Goal: Task Accomplishment & Management: Manage account settings

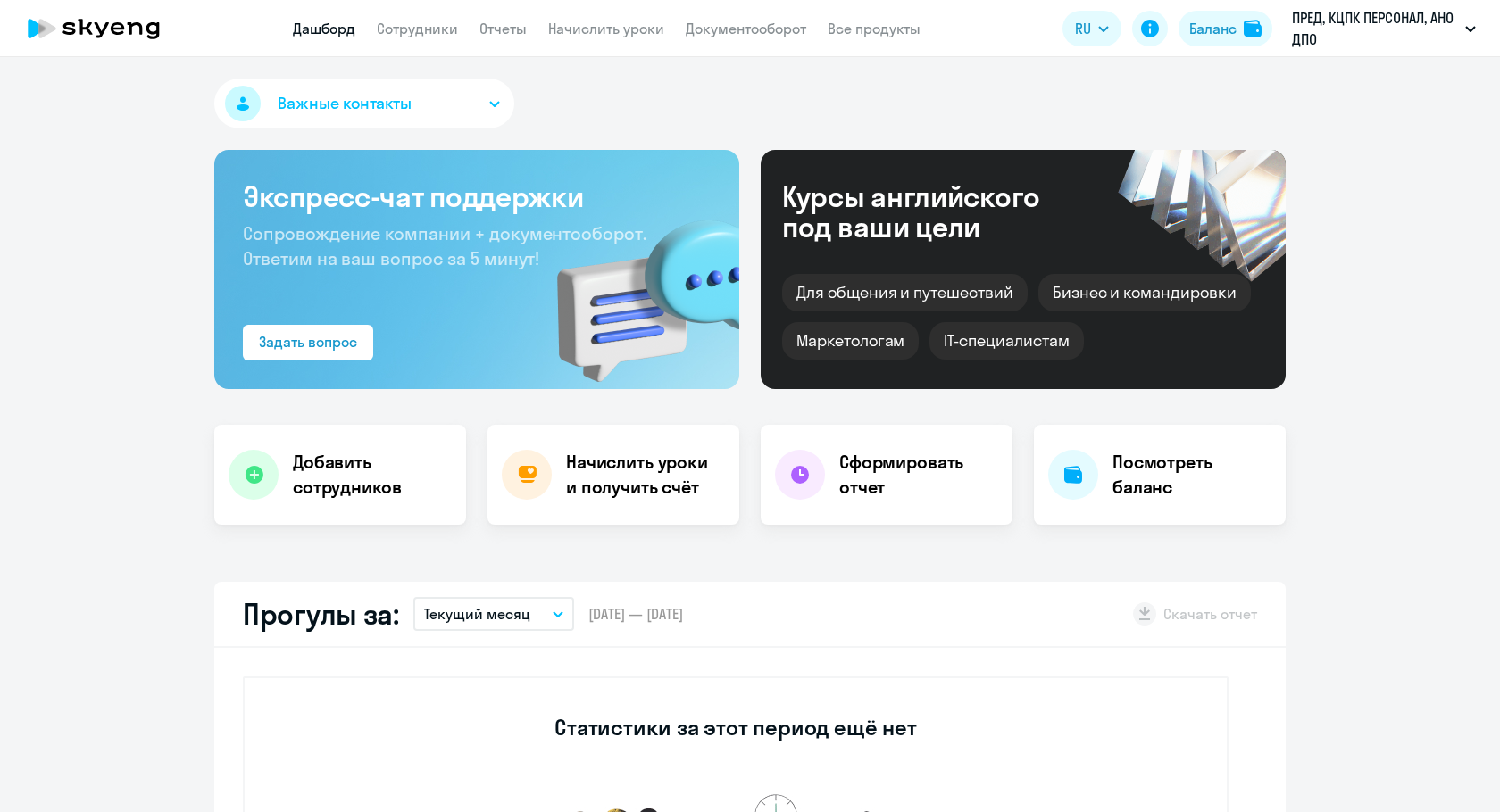
select select "30"
click at [387, 33] on link "Сотрудники" at bounding box center [417, 28] width 82 height 18
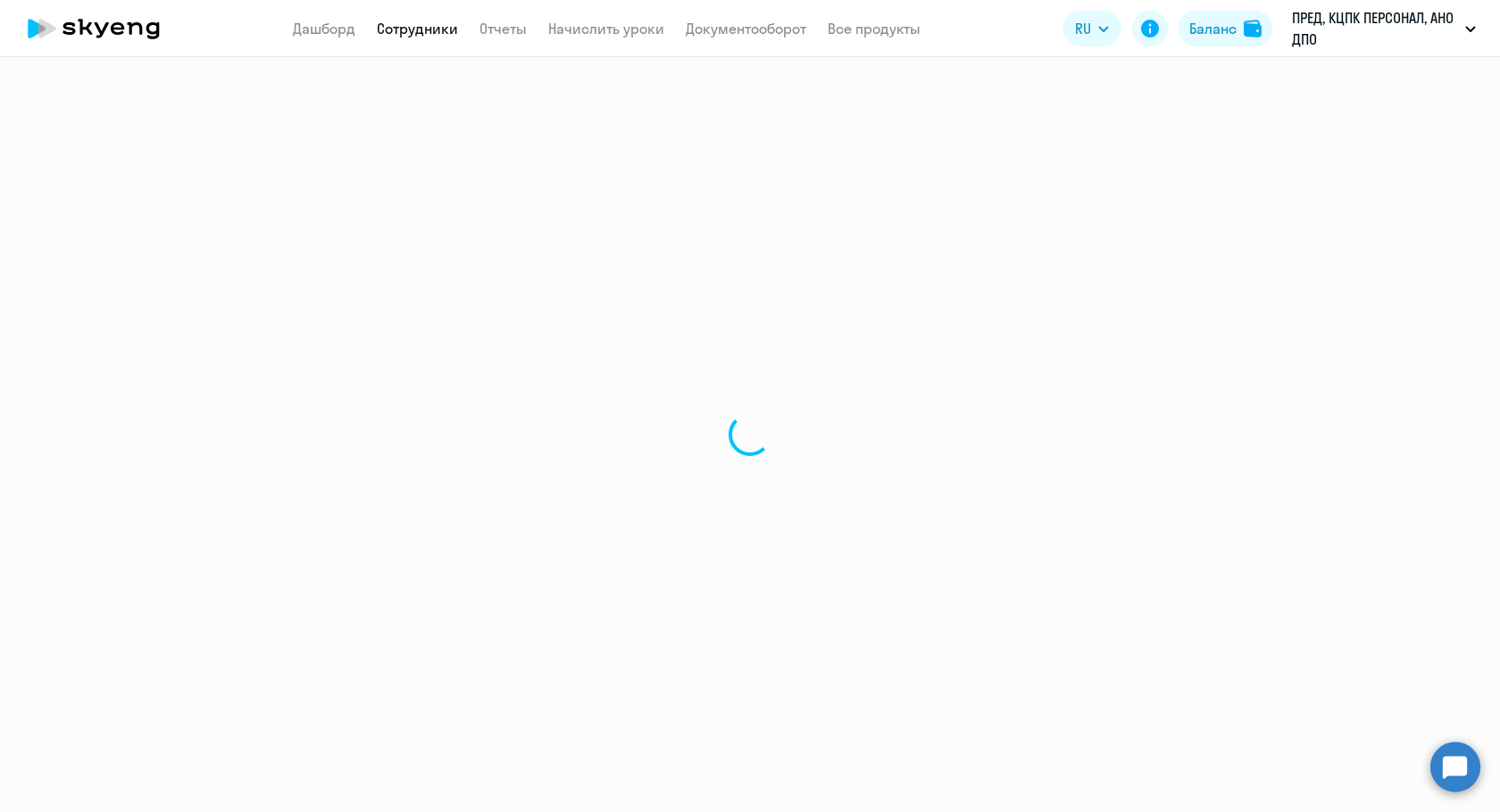
select select "30"
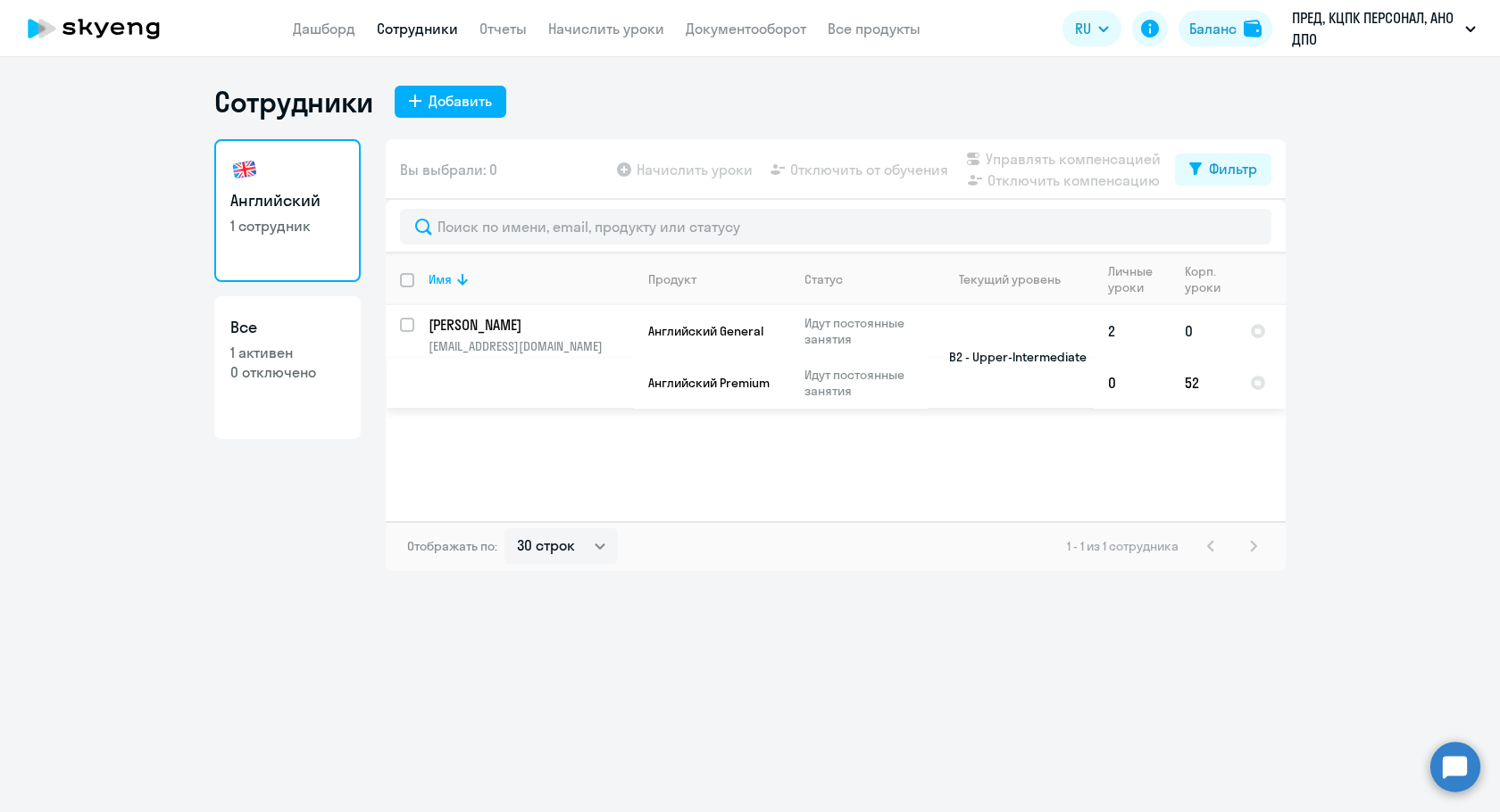
click at [446, 325] on p "[PERSON_NAME]" at bounding box center [529, 325] width 201 height 19
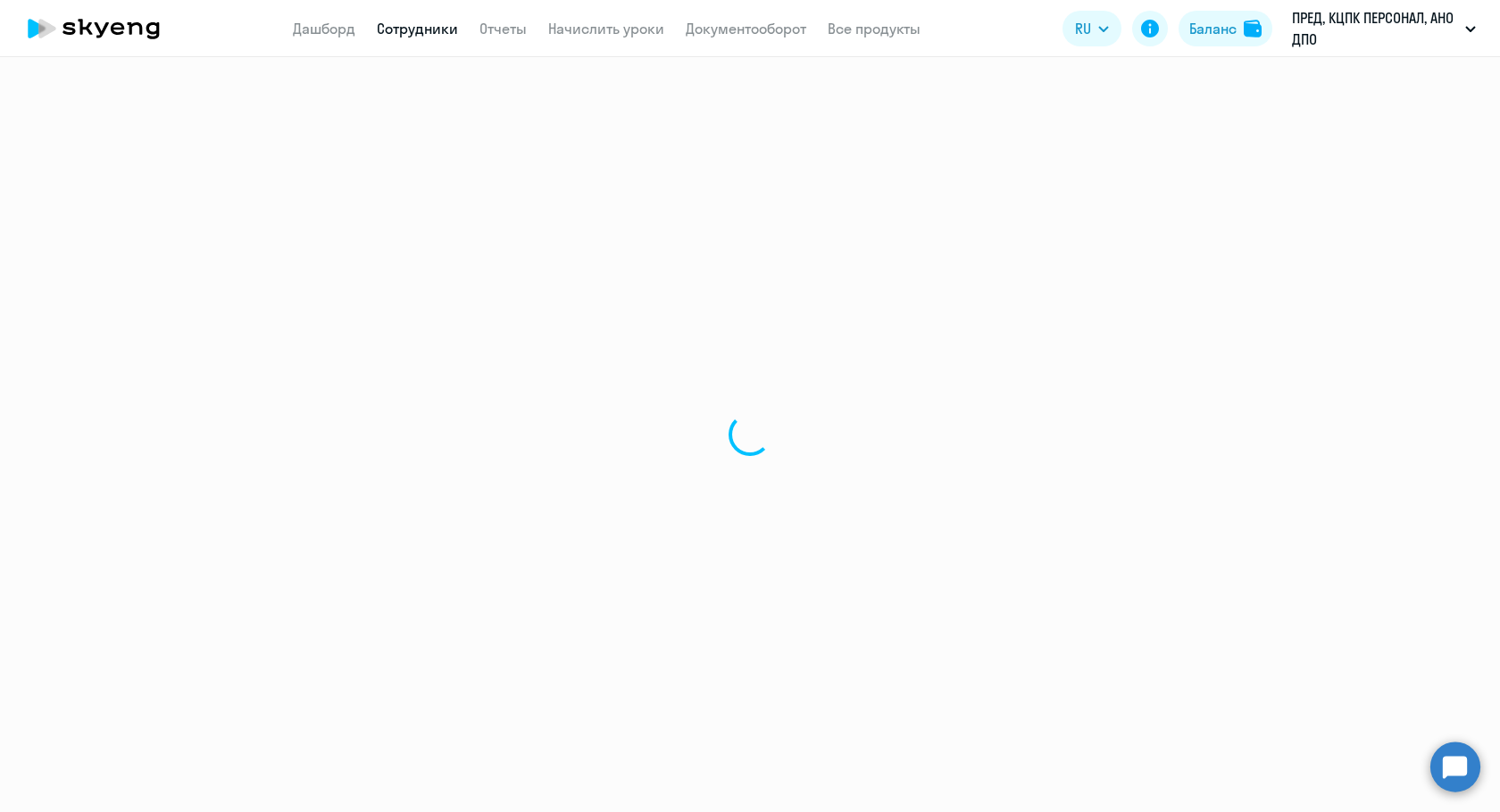
click at [411, 325] on div at bounding box center [750, 435] width 1500 height 755
select select "english"
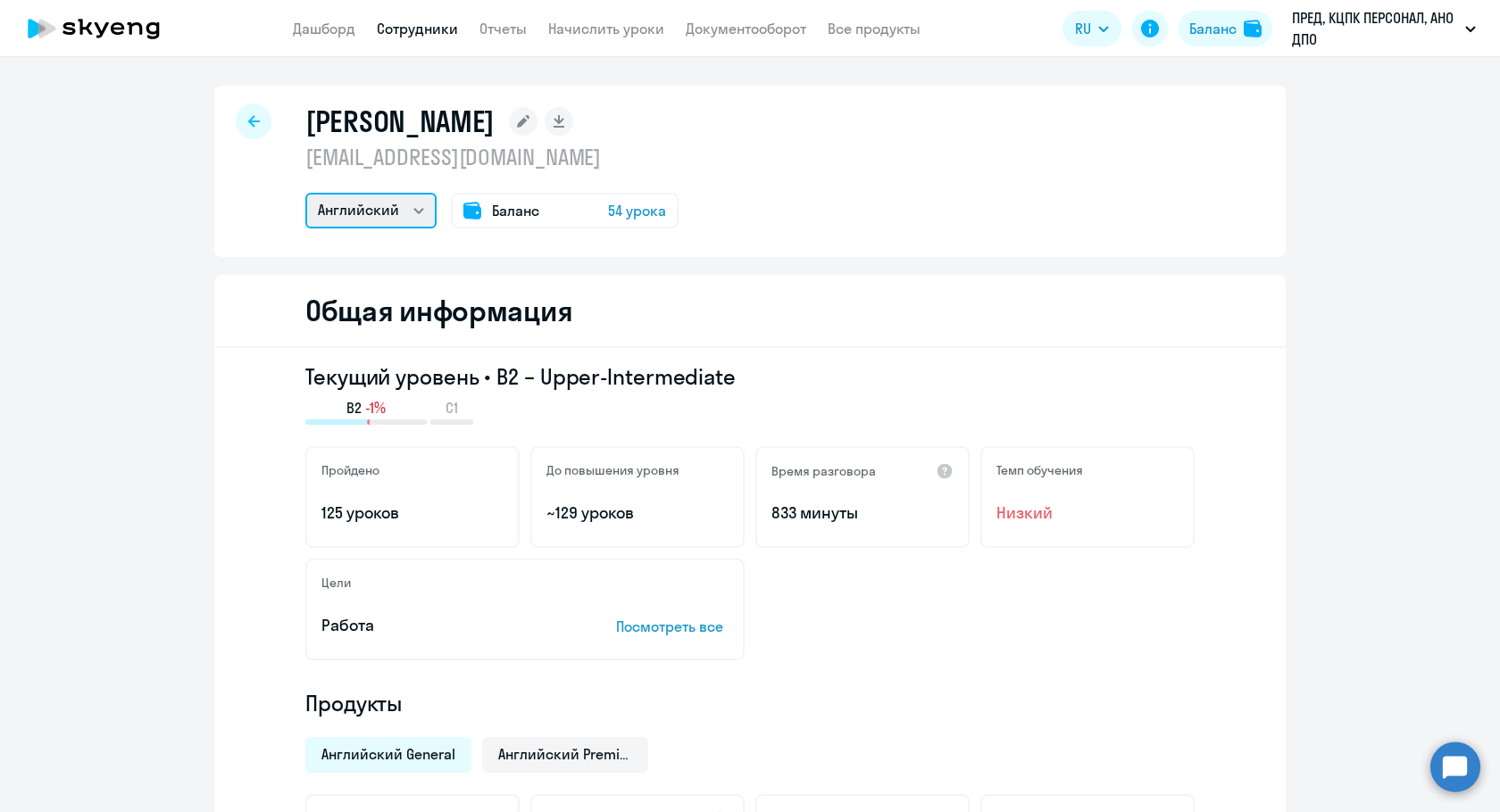
click at [410, 218] on select "Английский" at bounding box center [370, 210] width 131 height 35
click at [411, 212] on select "Английский" at bounding box center [370, 210] width 131 height 35
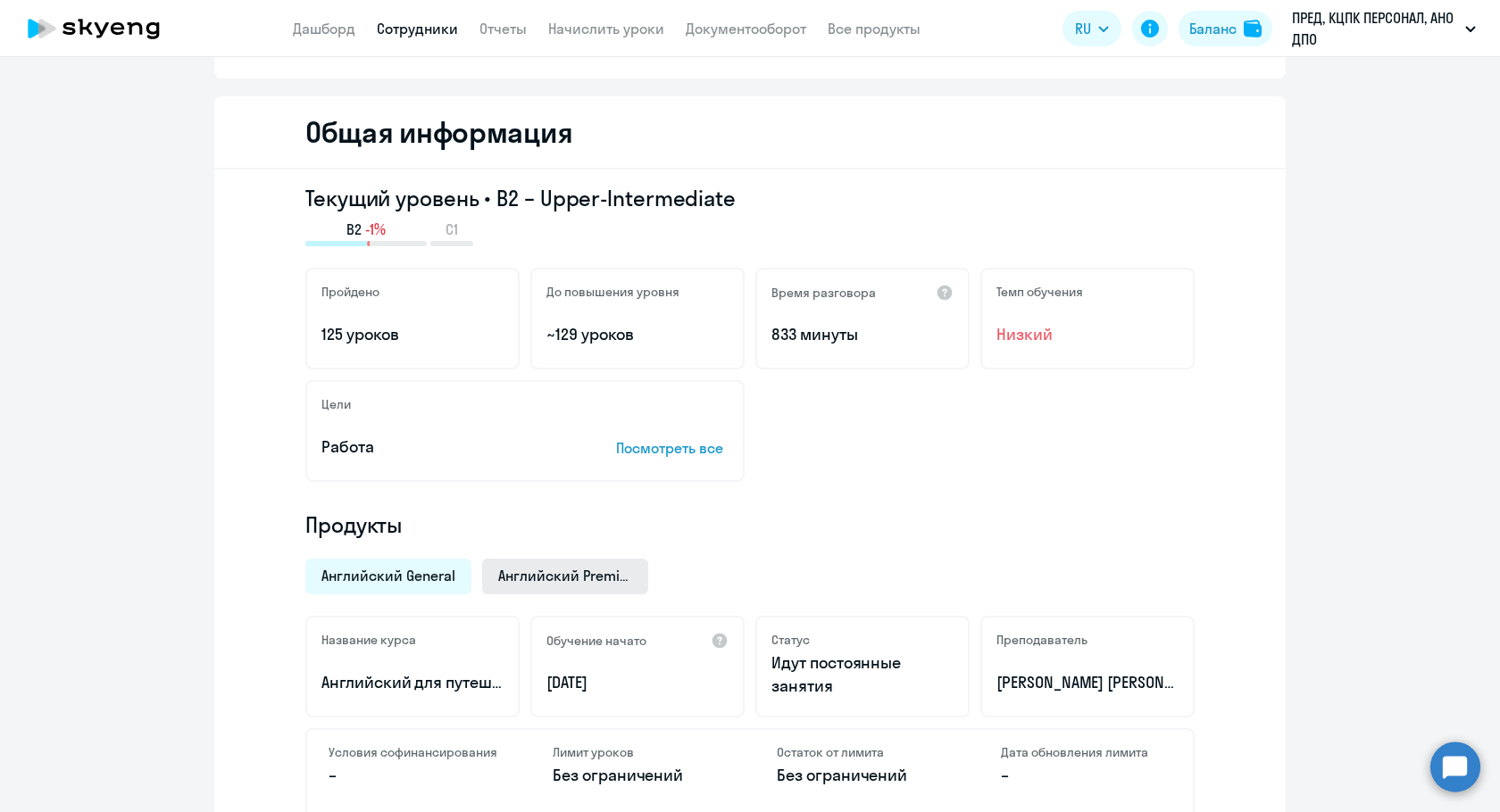
click at [573, 587] on div "Английский Premium" at bounding box center [565, 576] width 166 height 35
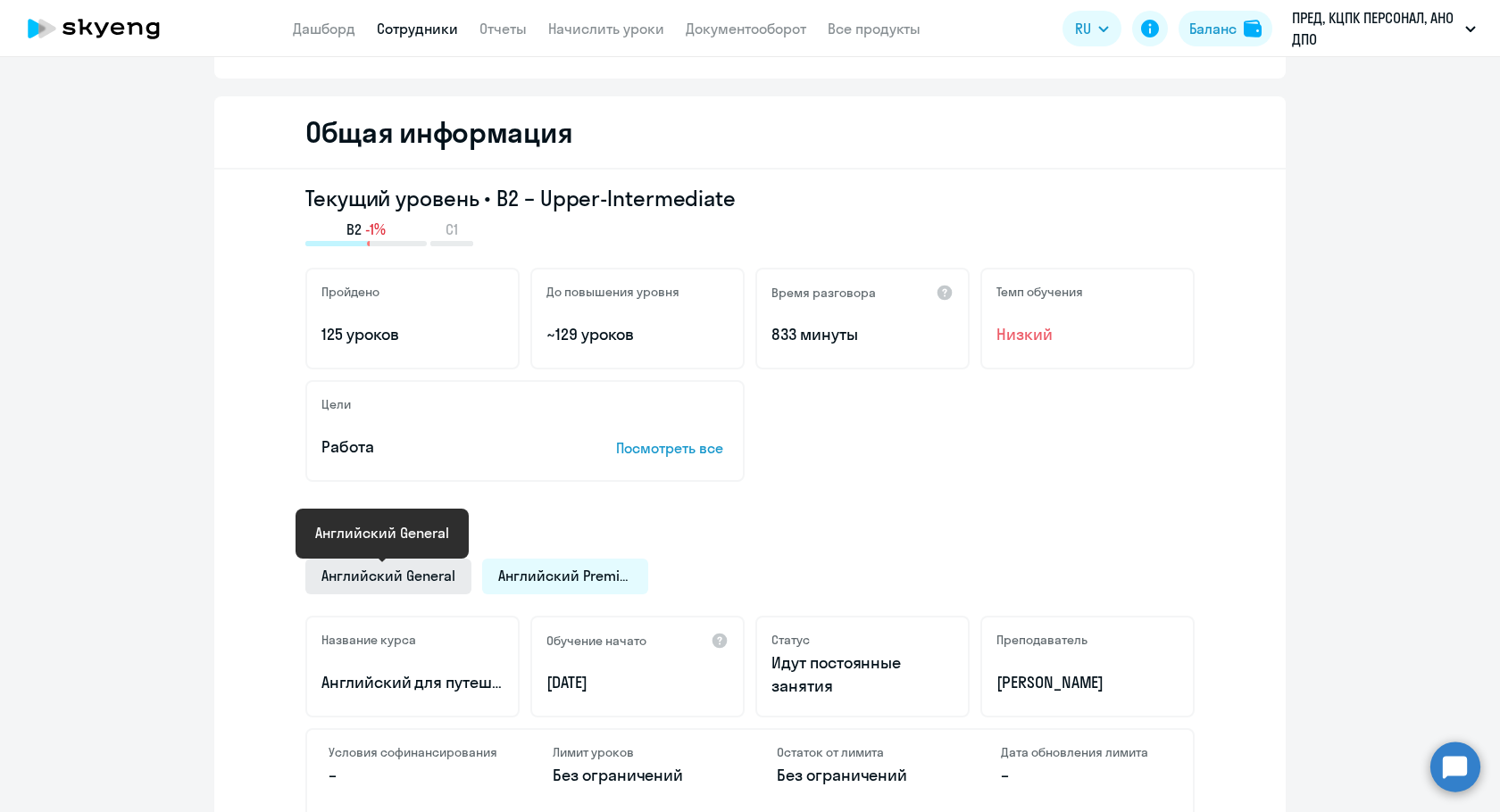
click at [382, 584] on span "Английский General" at bounding box center [388, 575] width 134 height 19
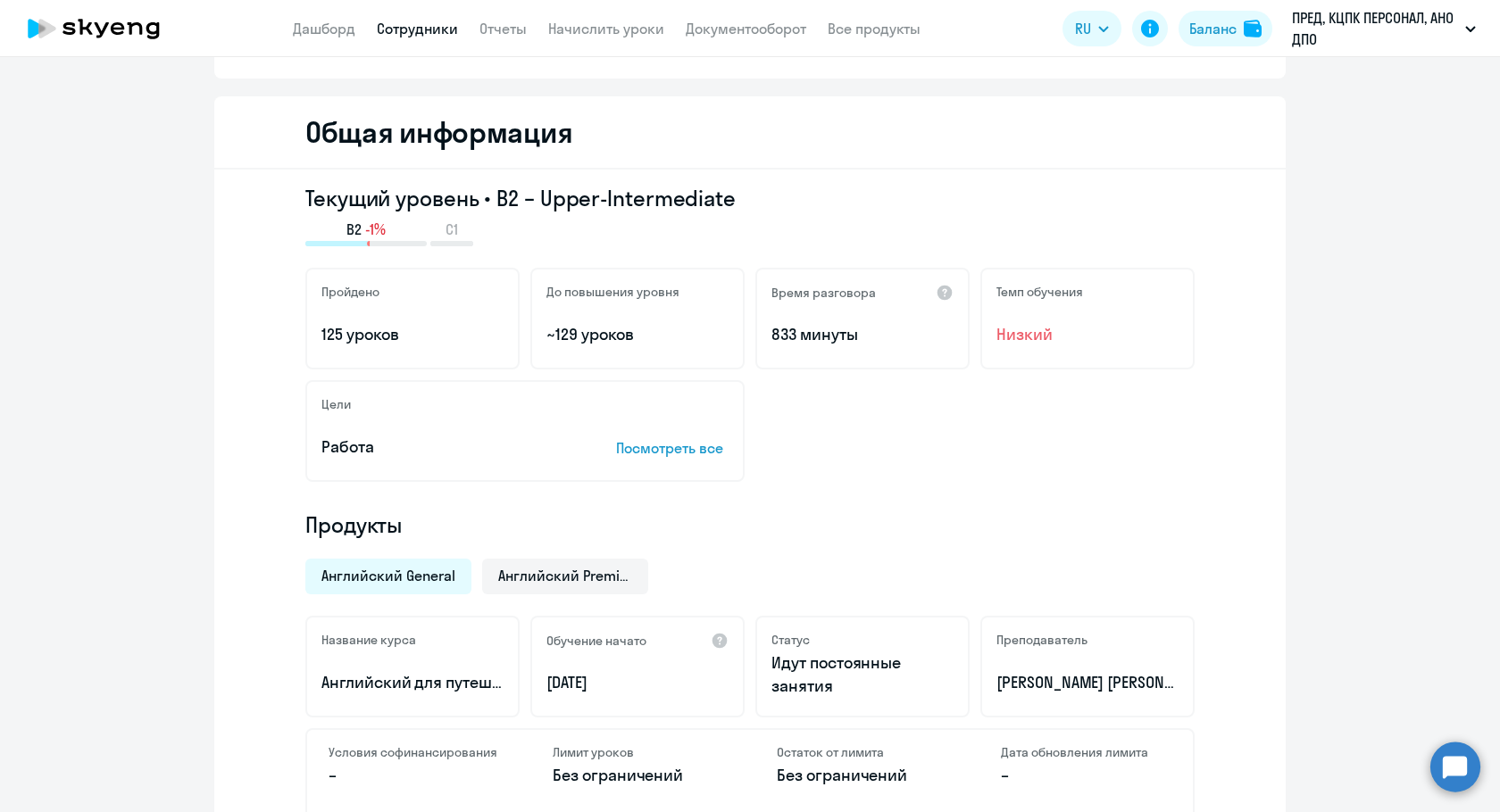
click at [458, 585] on div "Английский General" at bounding box center [387, 576] width 166 height 35
click at [471, 570] on div "Английский General Английский Premium" at bounding box center [744, 571] width 900 height 46
drag, startPoint x: 468, startPoint y: 567, endPoint x: 479, endPoint y: 570, distance: 11.4
click at [479, 570] on div "Английский General Английский Premium" at bounding box center [744, 571] width 900 height 46
click at [502, 572] on span "Английский Premium" at bounding box center [565, 575] width 134 height 19
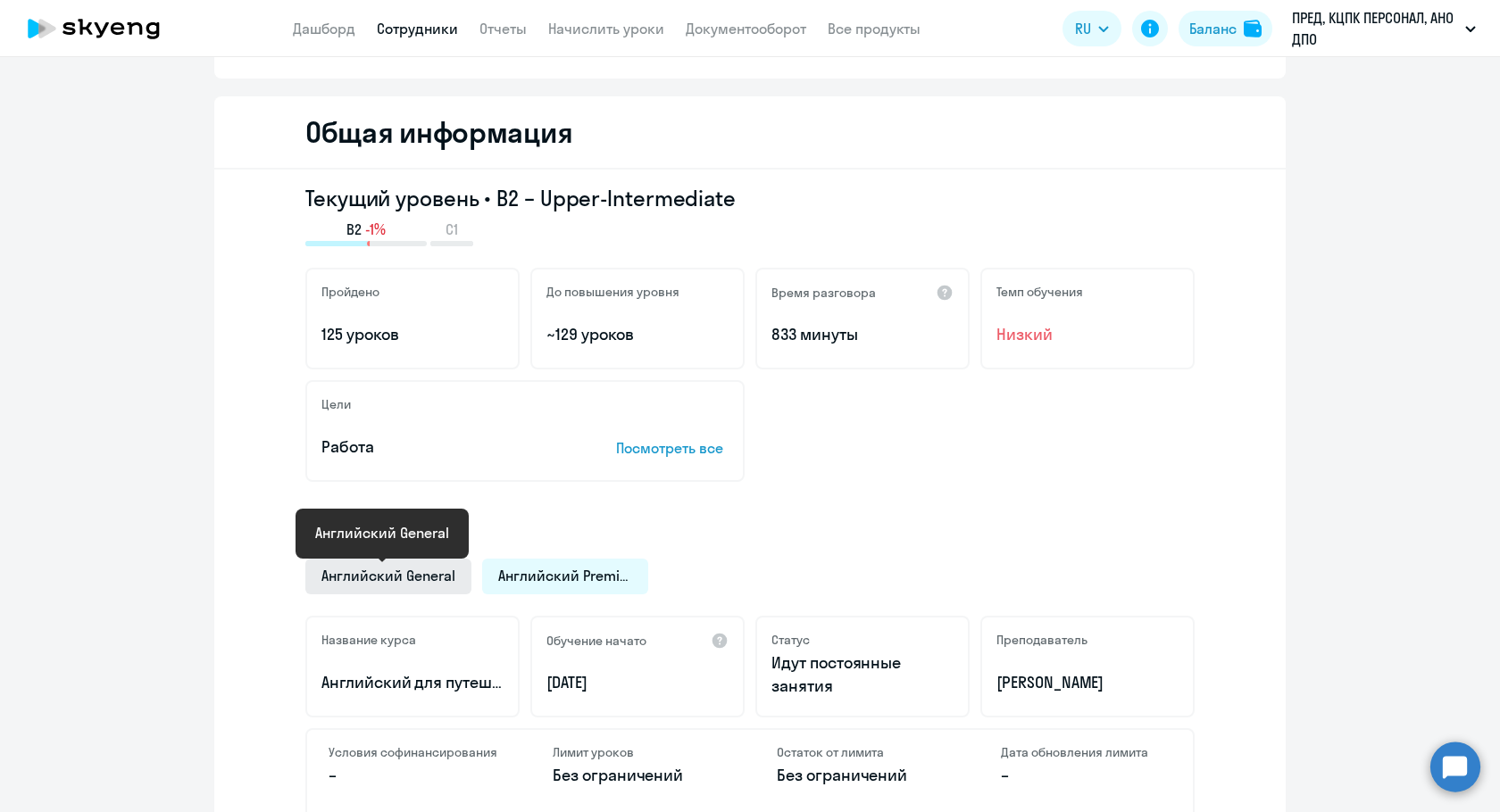
click at [362, 584] on span "Английский General" at bounding box center [388, 575] width 134 height 19
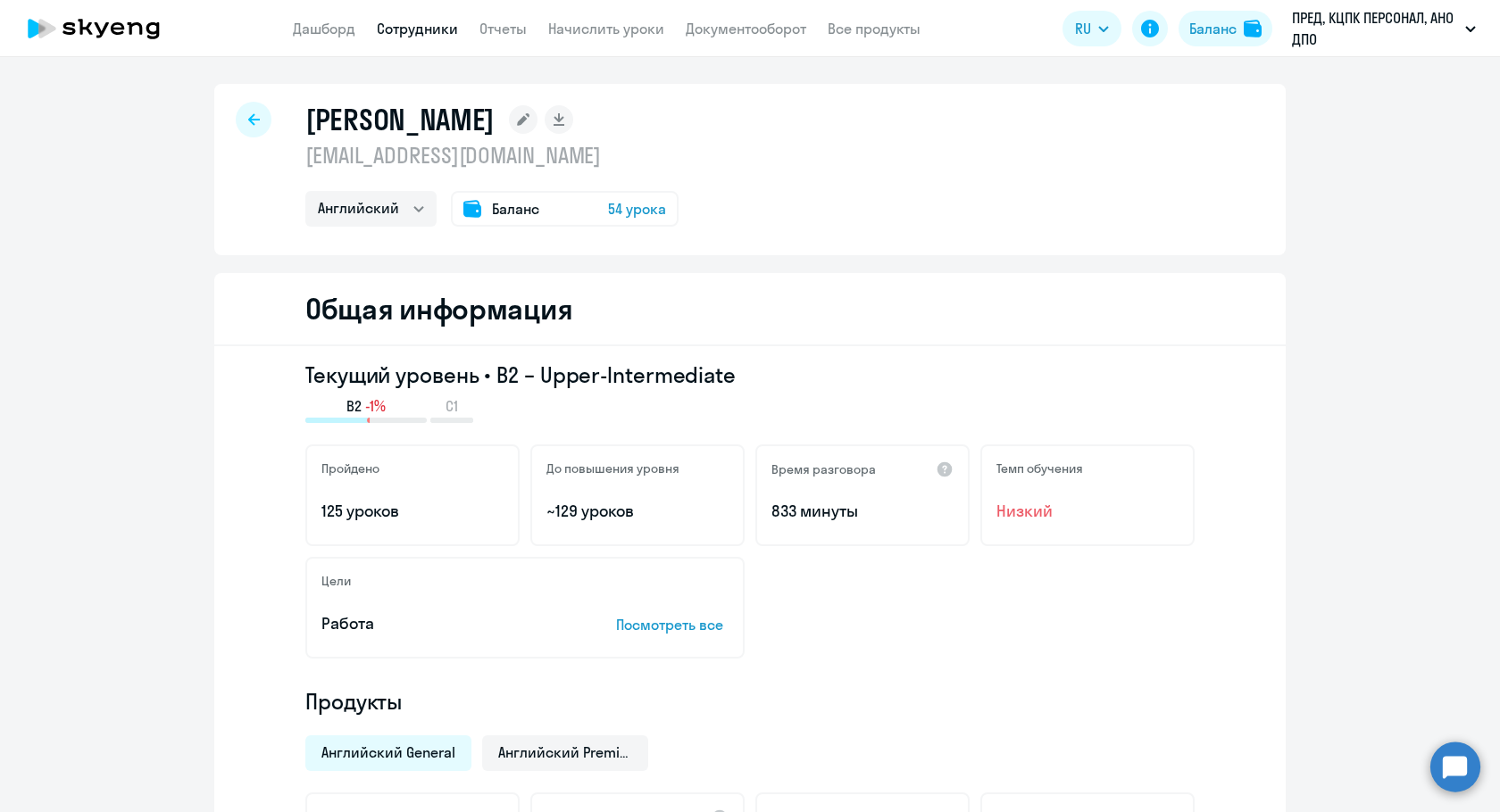
scroll to position [0, 0]
click at [434, 27] on link "Сотрудники" at bounding box center [417, 28] width 82 height 18
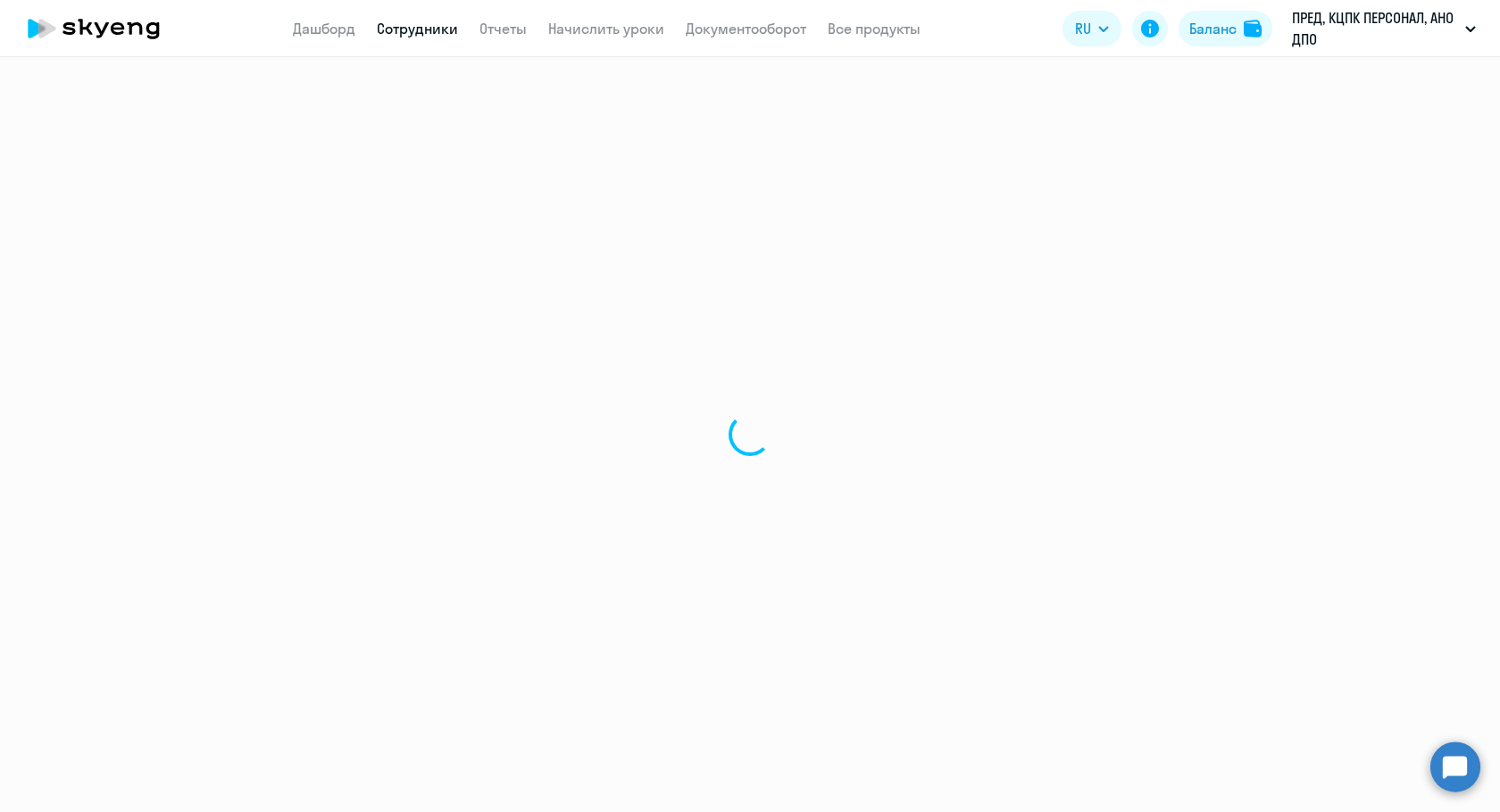
select select "30"
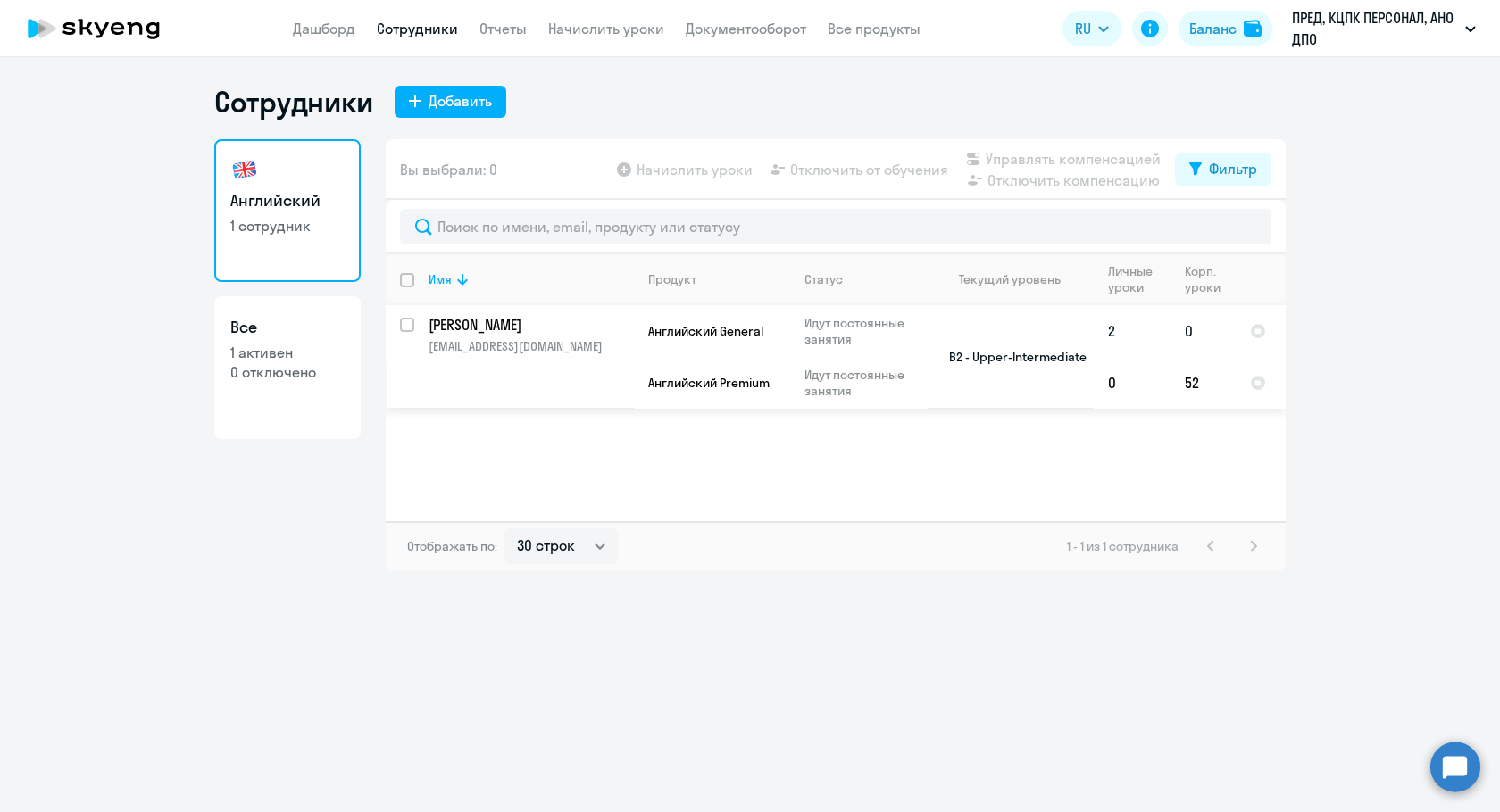
click at [410, 327] on input "select row 13936526" at bounding box center [417, 335] width 35 height 35
checkbox input "true"
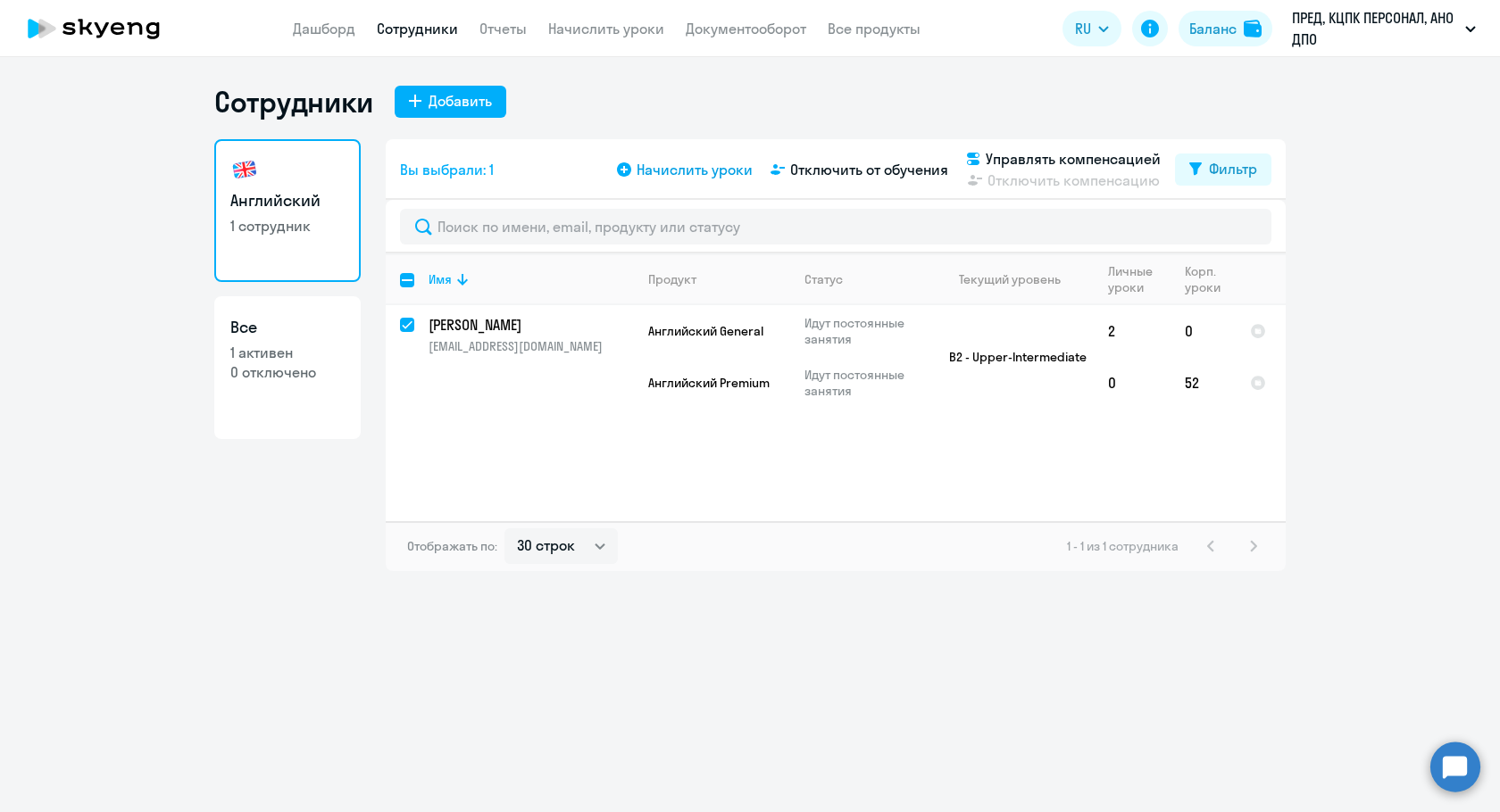
click at [682, 169] on span "Начислить уроки" at bounding box center [694, 170] width 116 height 21
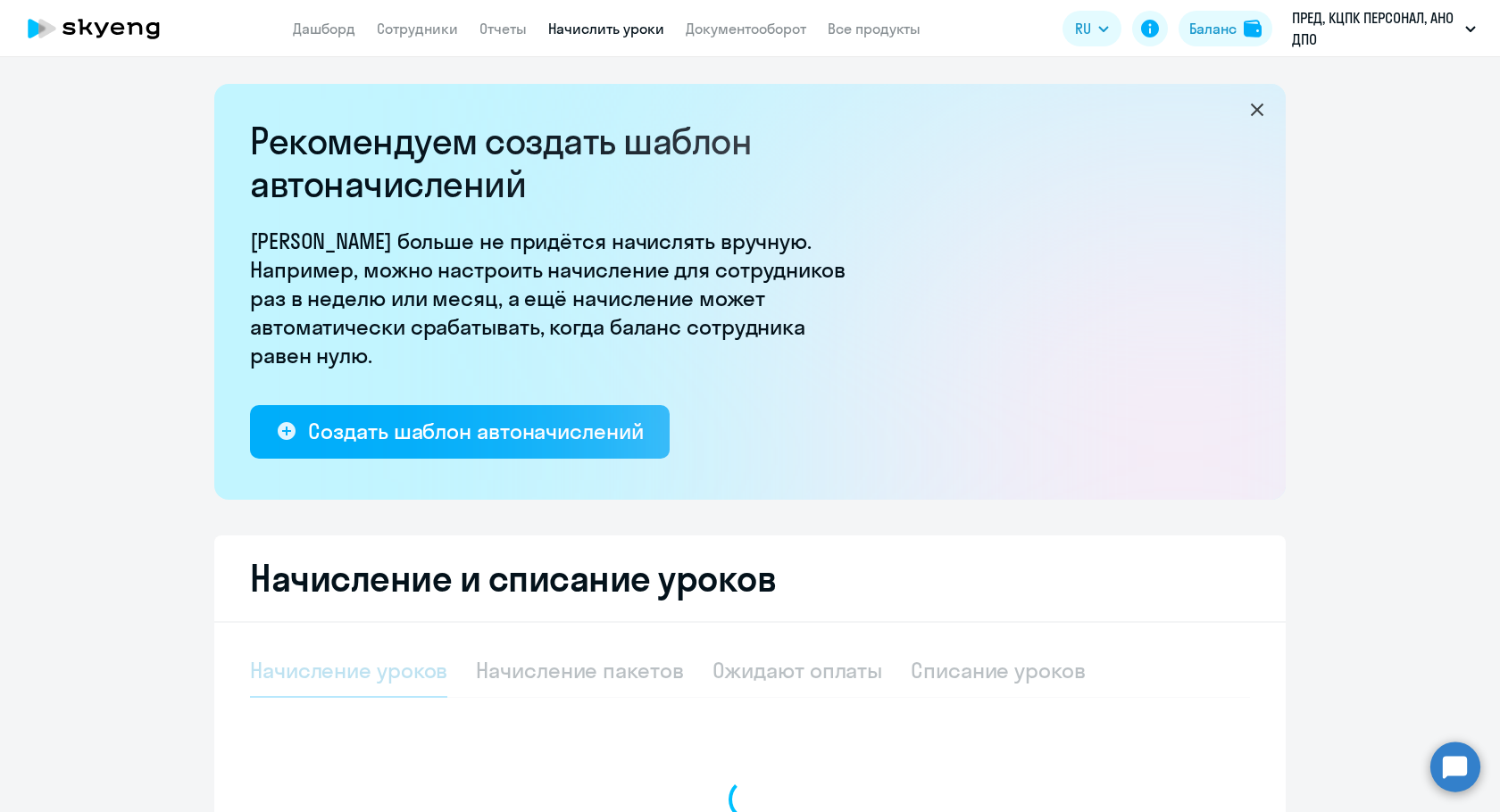
select select "10"
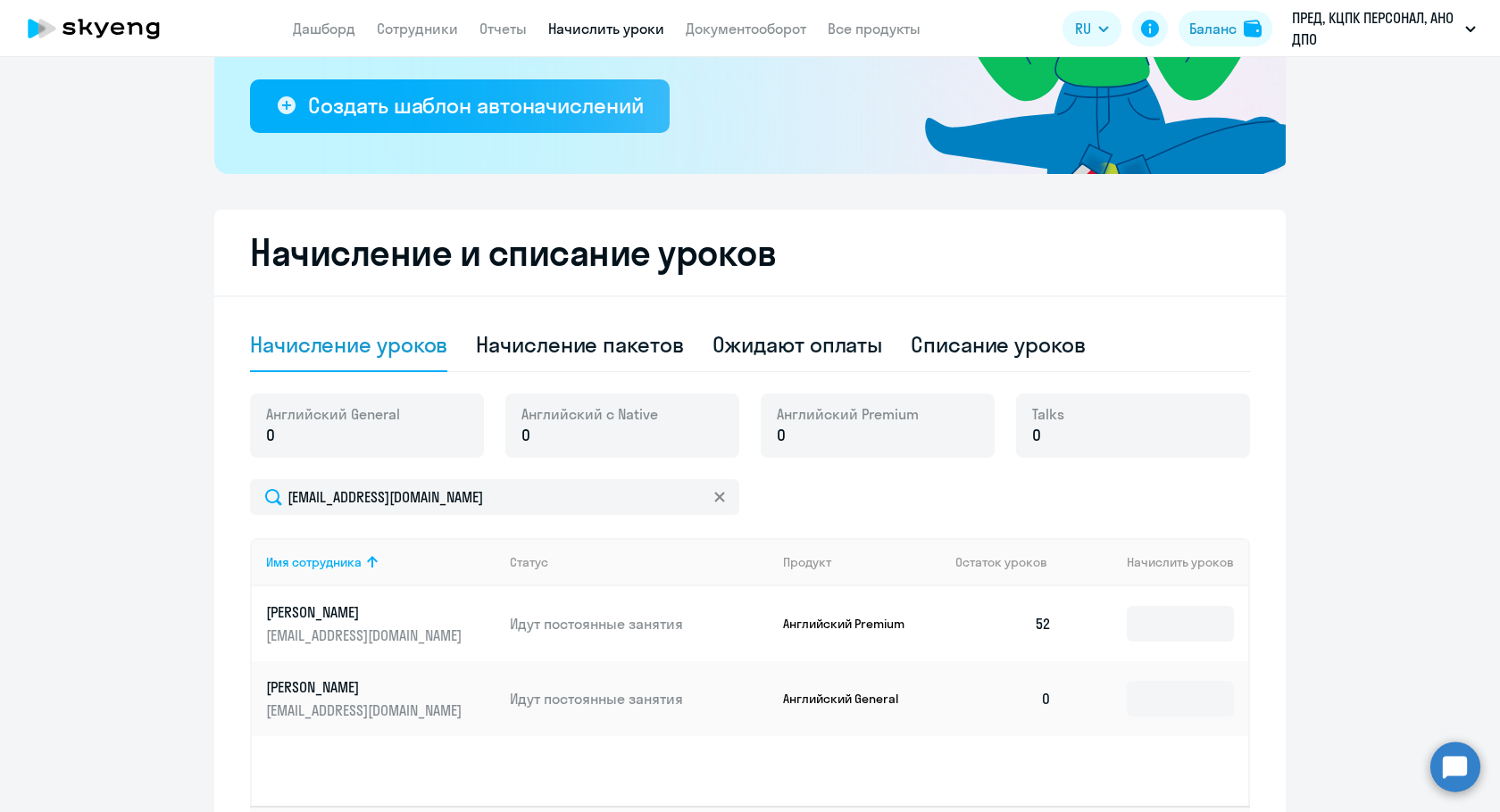
scroll to position [357, 0]
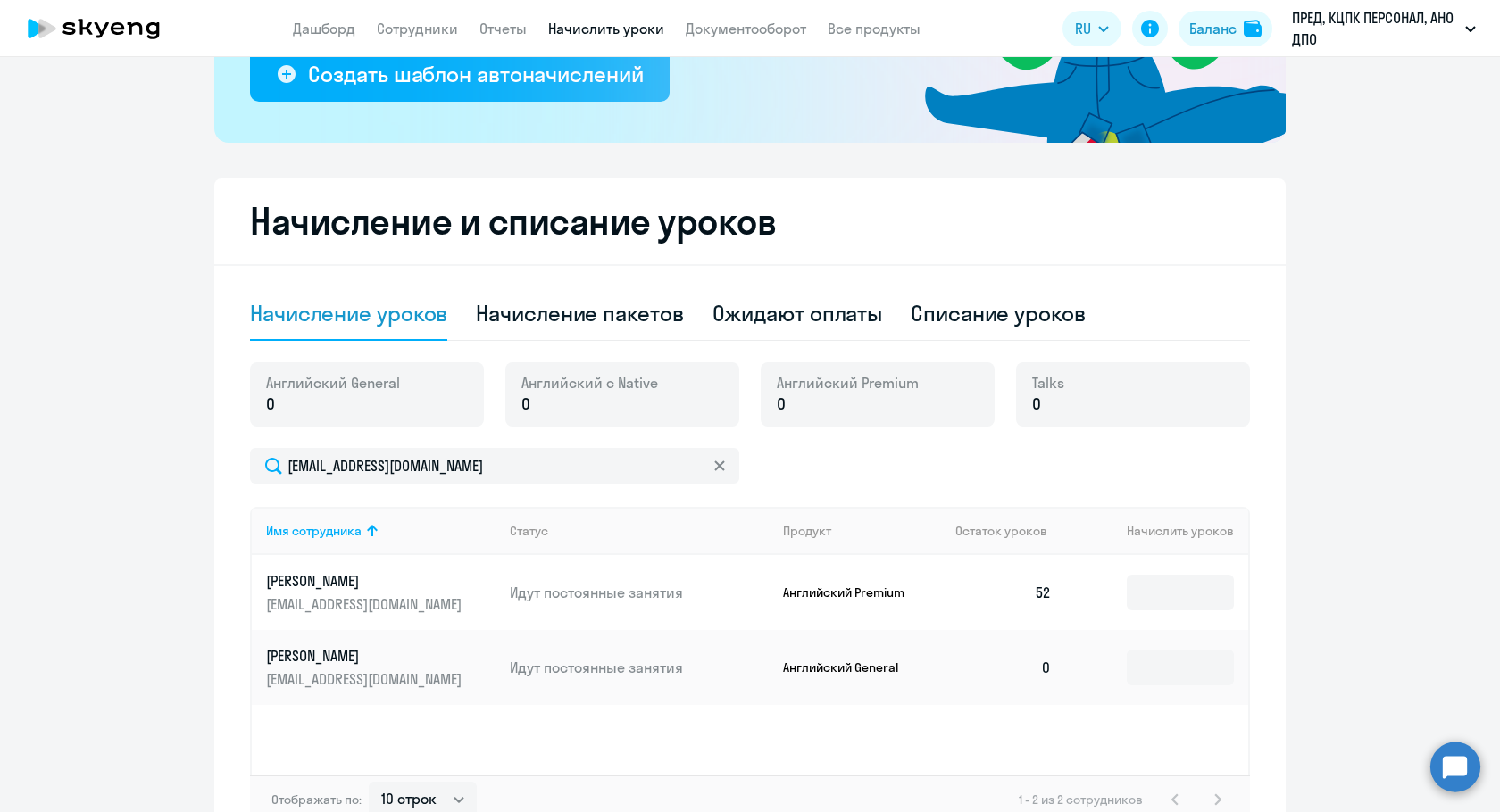
click at [377, 393] on p "0" at bounding box center [333, 405] width 134 height 23
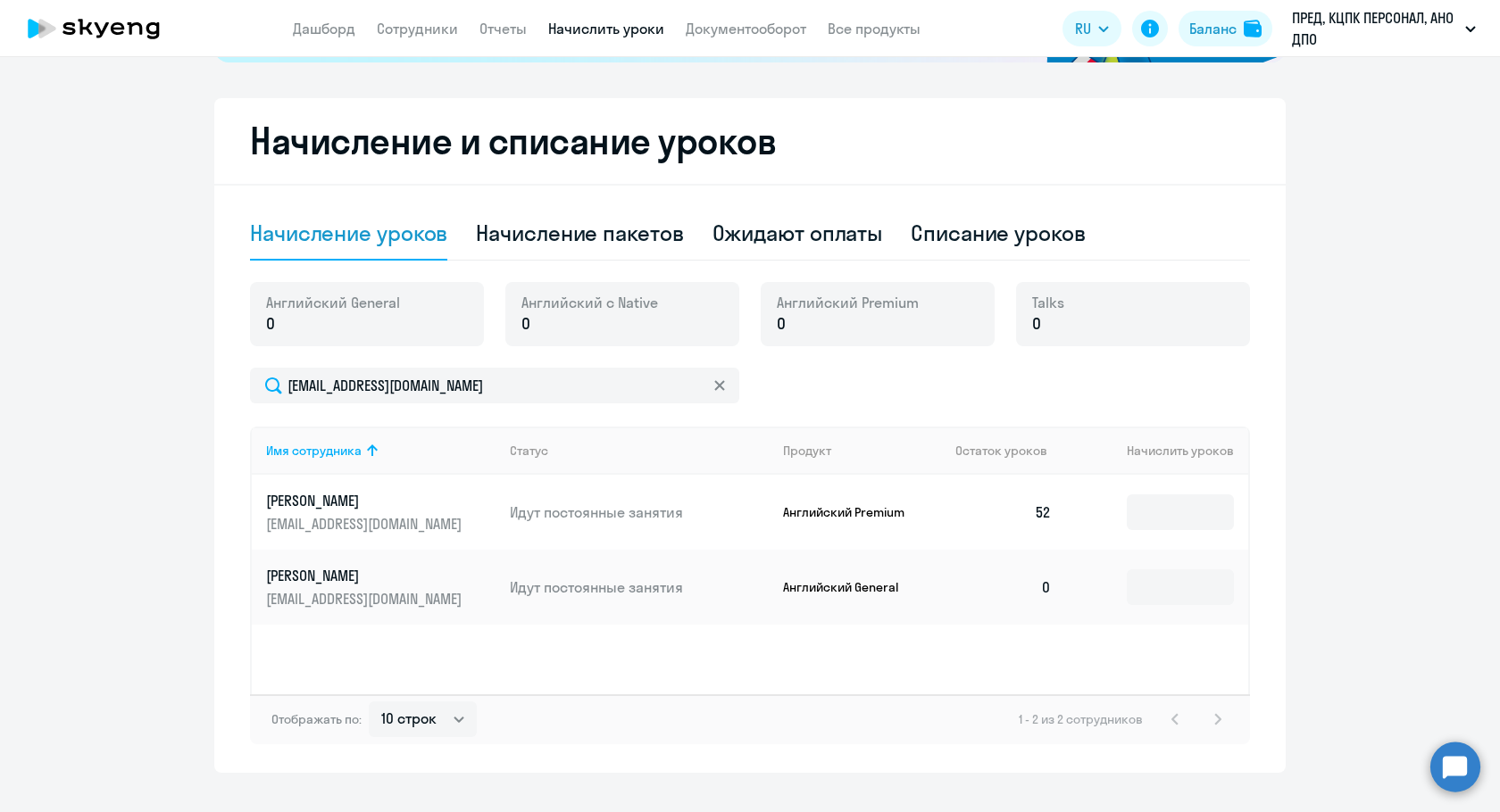
scroll to position [446, 0]
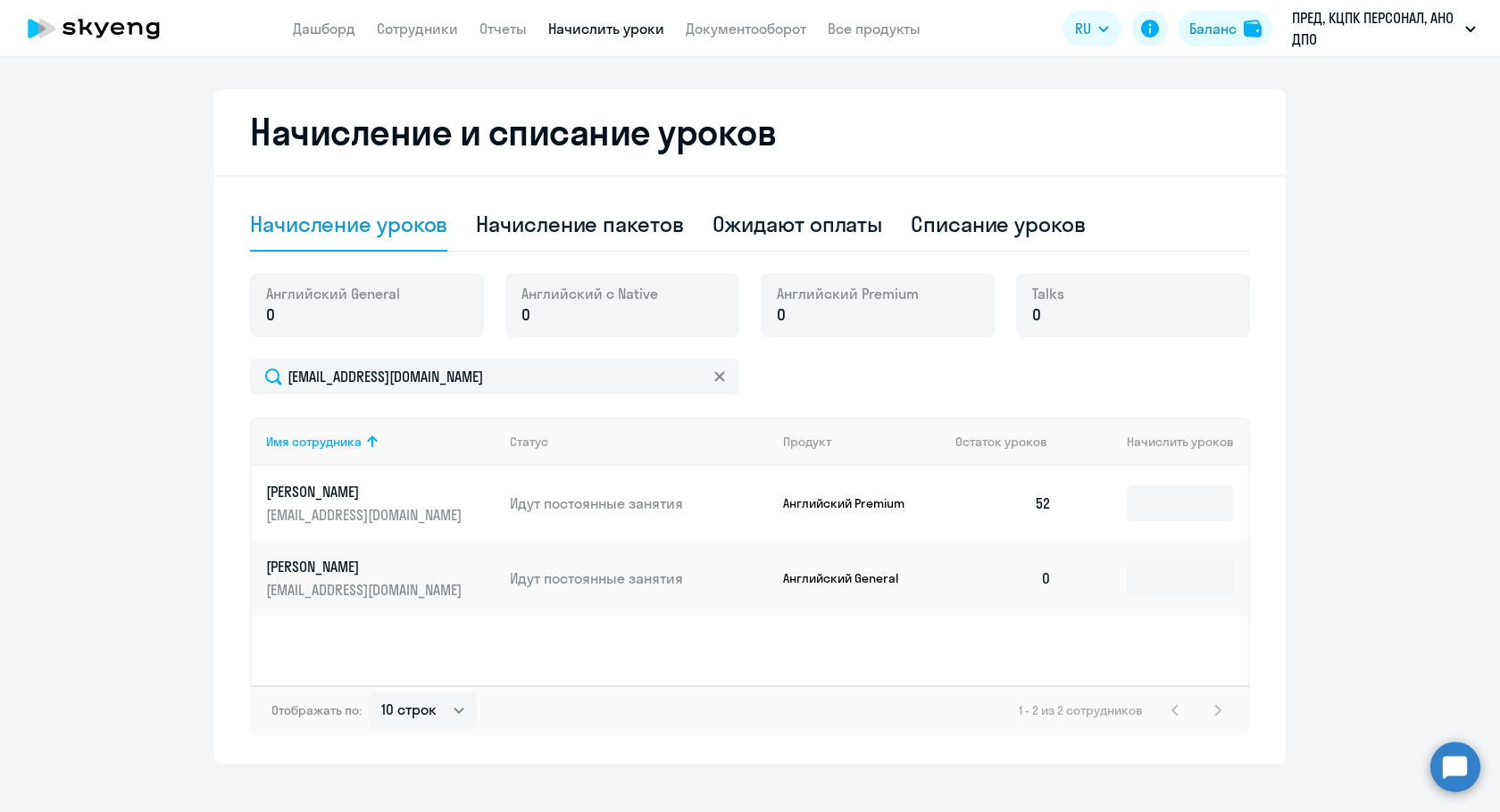
click at [303, 542] on td "Viktor v.y.shishkin@gmail.com" at bounding box center [374, 578] width 244 height 75
click at [1193, 518] on input at bounding box center [1181, 502] width 107 height 35
click at [1137, 583] on input at bounding box center [1181, 578] width 107 height 35
click at [1046, 579] on td "0" at bounding box center [1003, 578] width 125 height 75
click at [1183, 578] on input at bounding box center [1181, 578] width 107 height 35
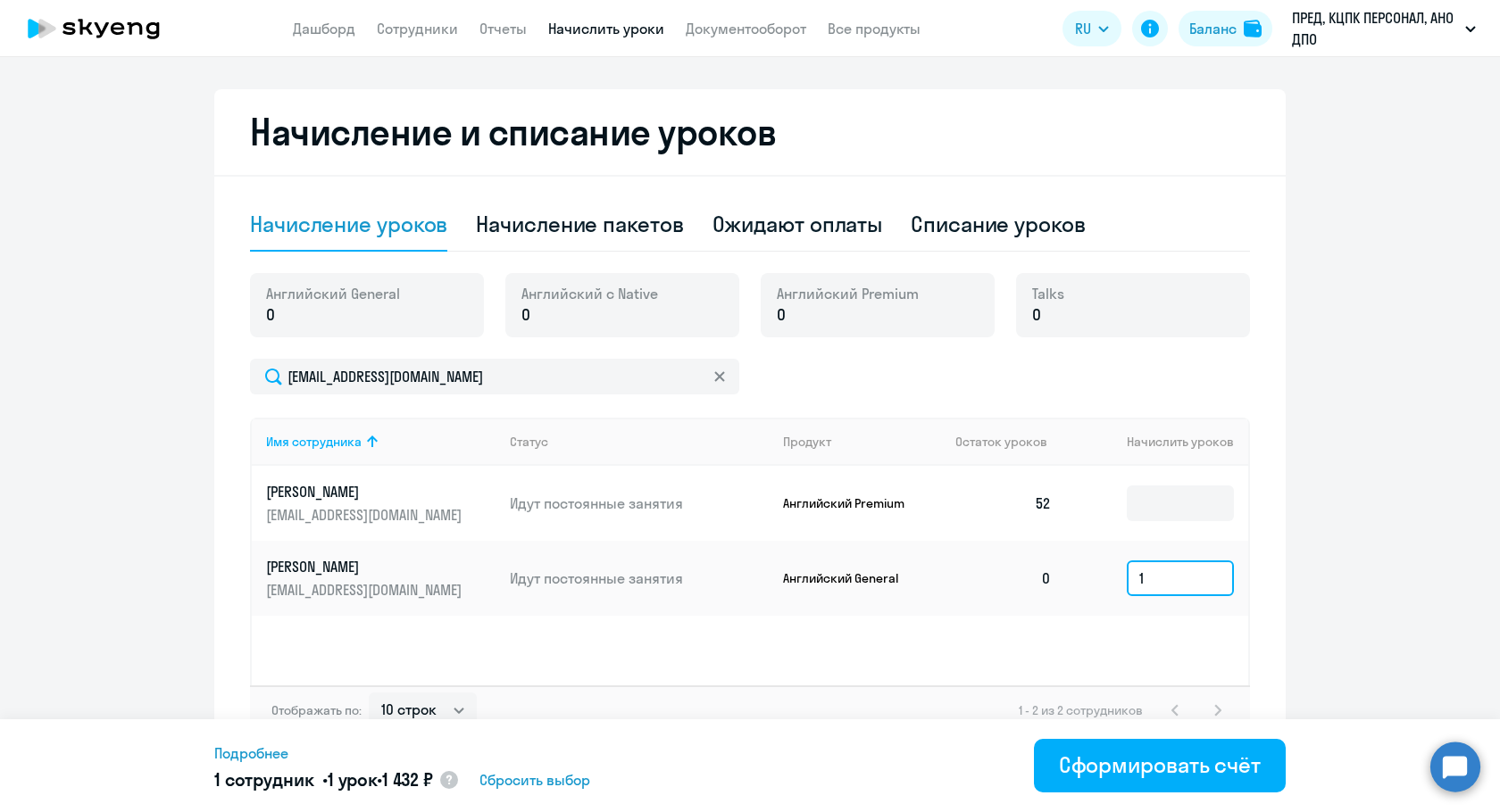
type input "13"
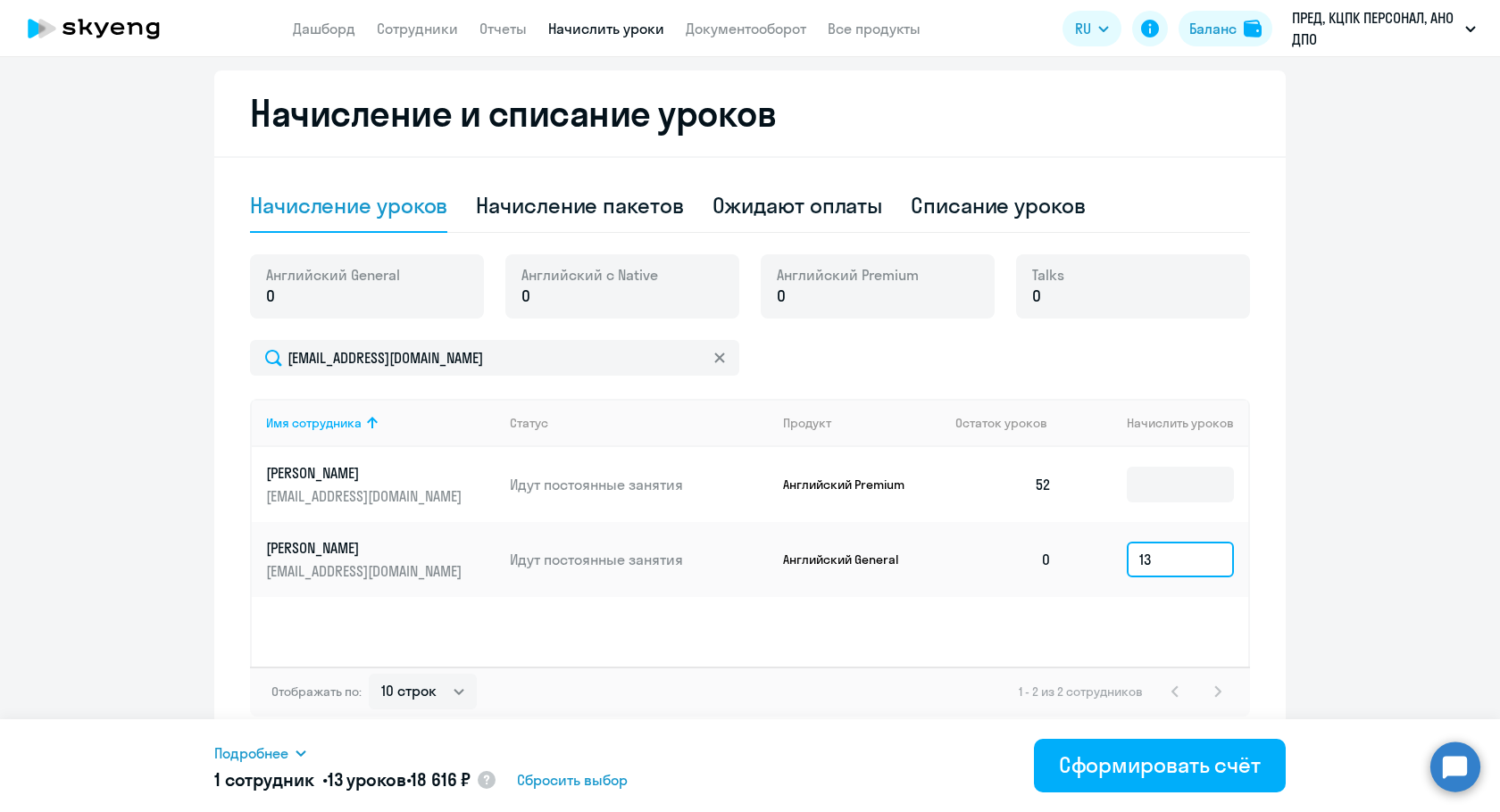
scroll to position [470, 0]
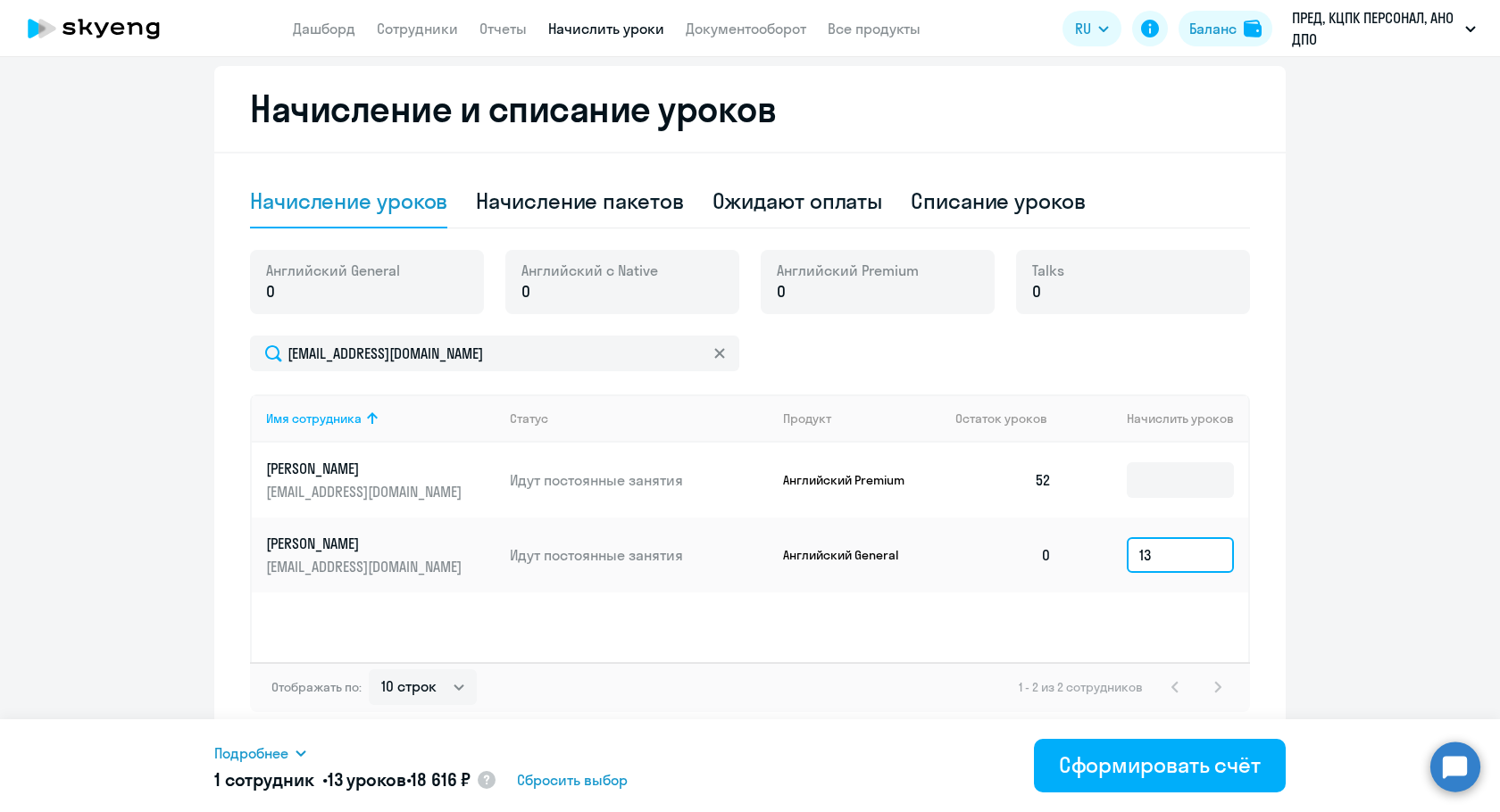
drag, startPoint x: 1156, startPoint y: 556, endPoint x: 1129, endPoint y: 555, distance: 27.0
click at [1129, 555] on input "13" at bounding box center [1181, 554] width 107 height 35
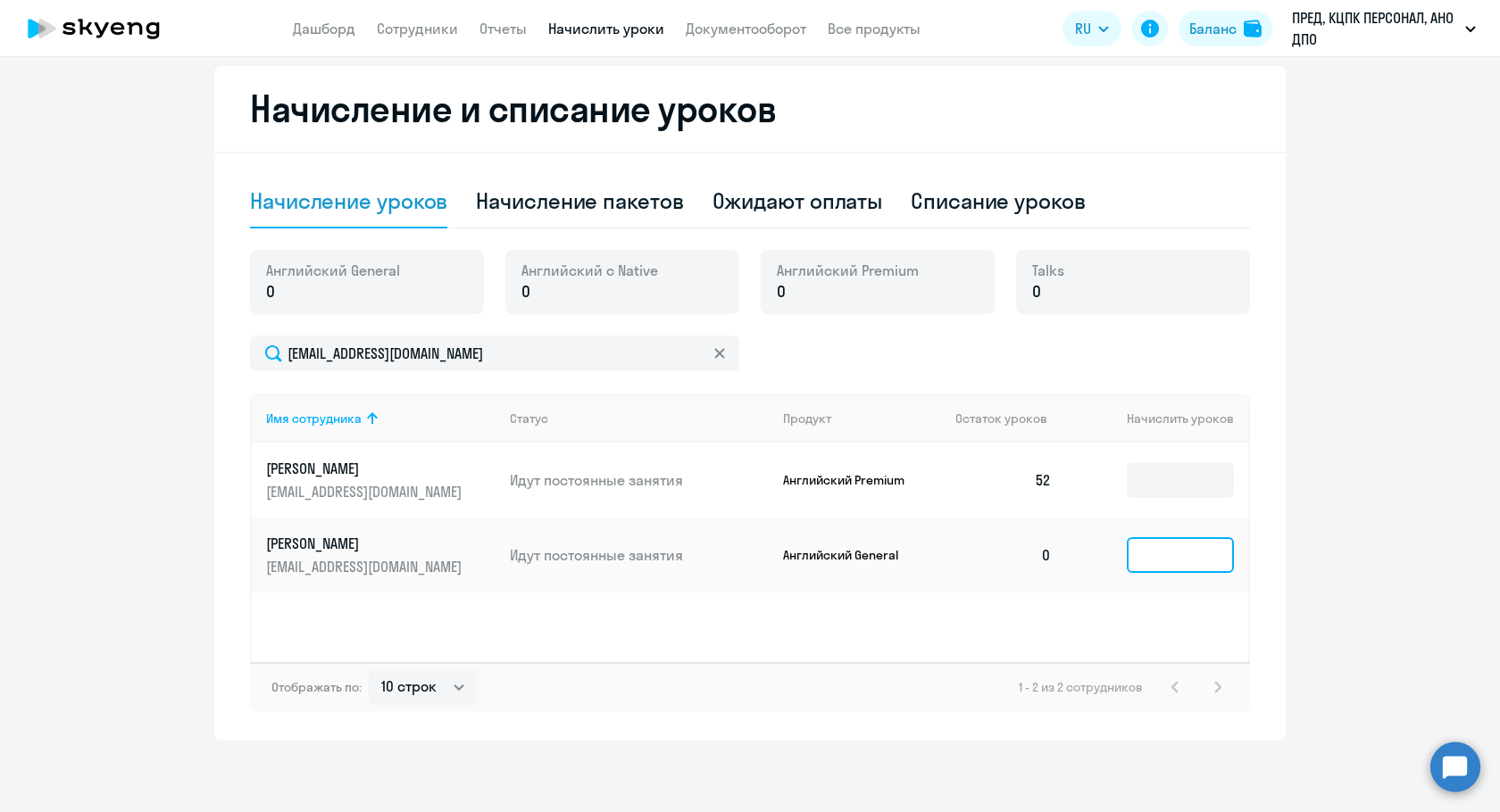
click at [1169, 550] on input at bounding box center [1181, 554] width 107 height 35
click at [1134, 558] on input at bounding box center [1181, 554] width 107 height 35
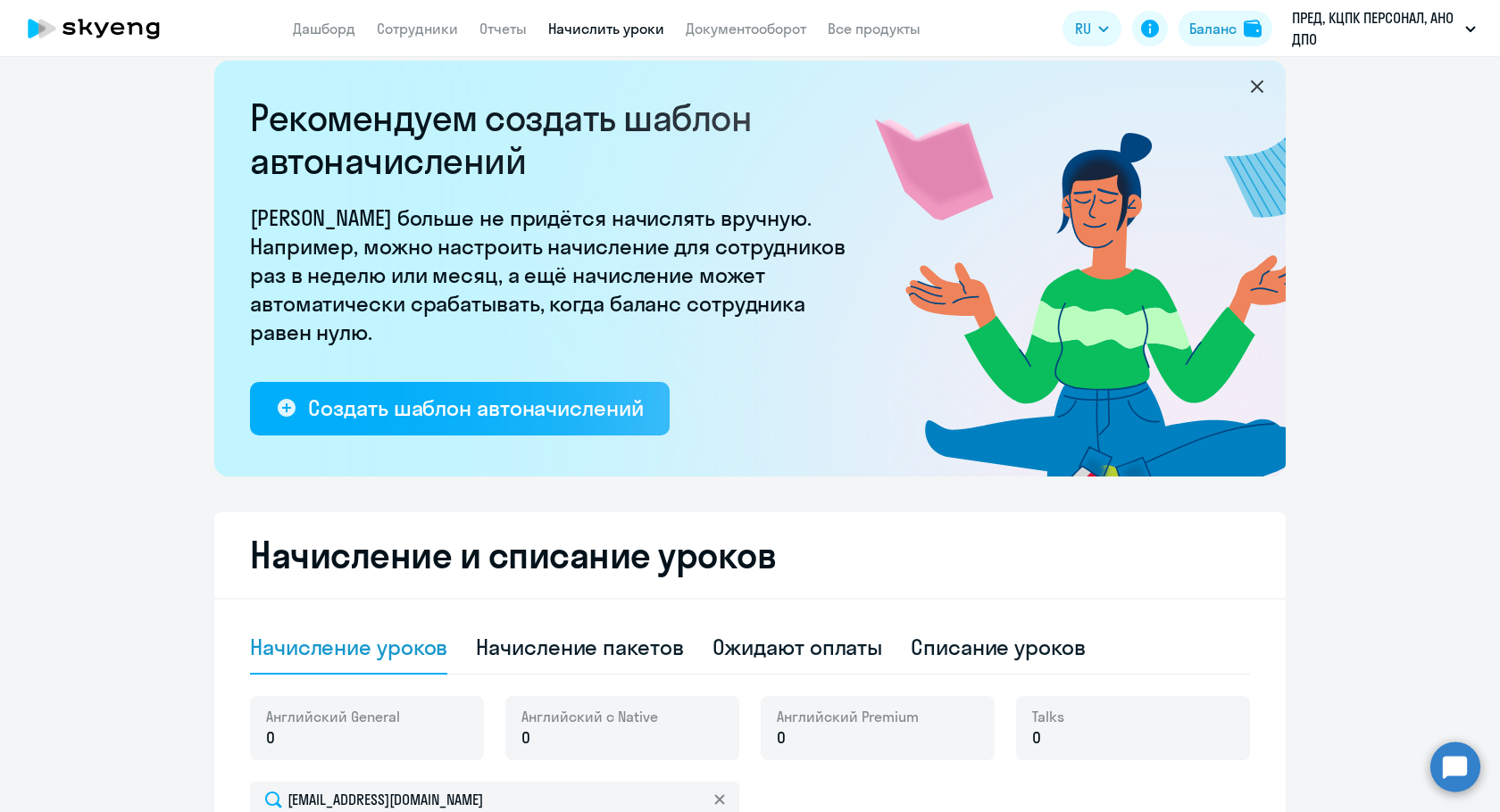
scroll to position [0, 0]
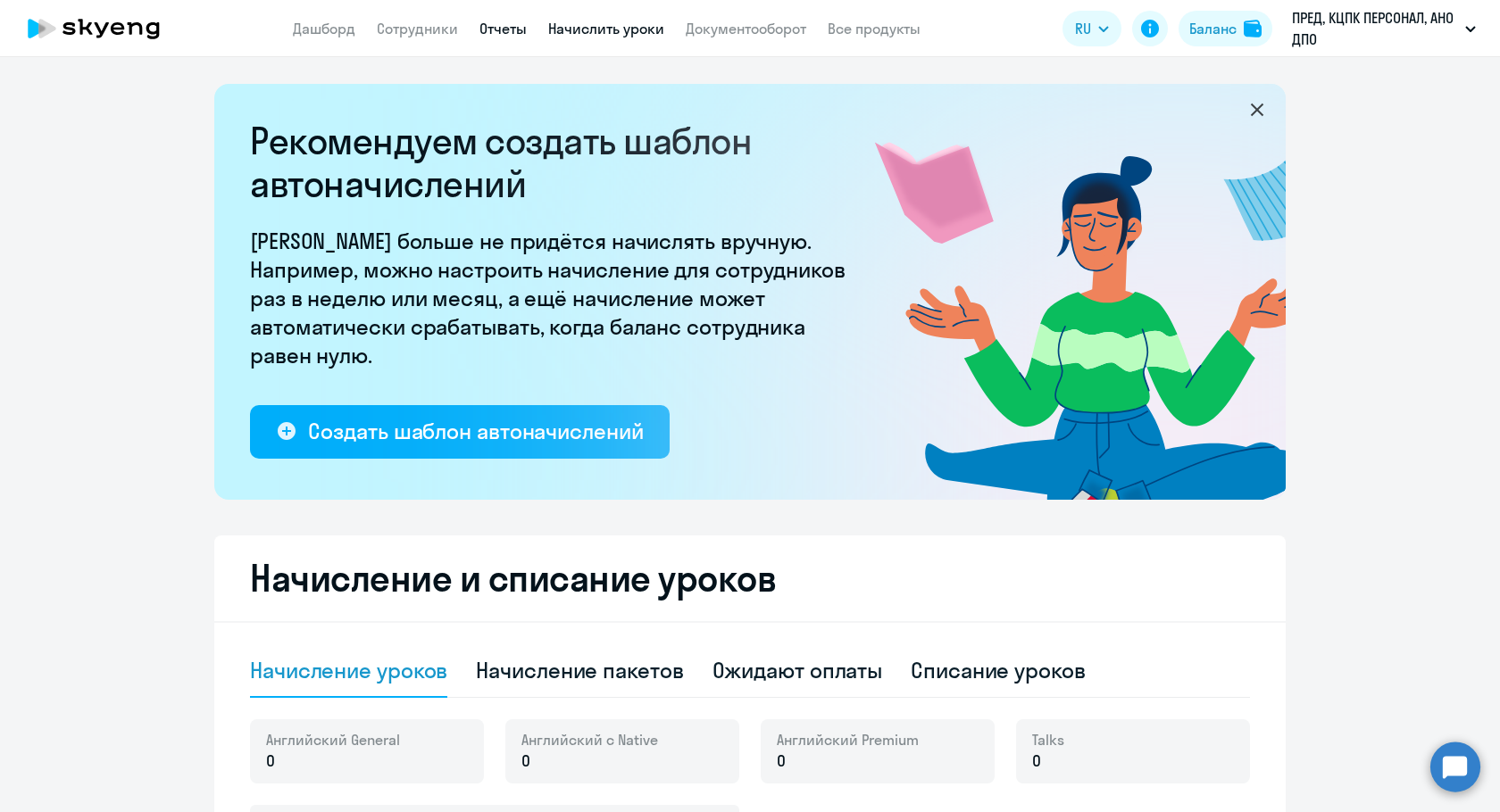
click at [516, 30] on link "Отчеты" at bounding box center [503, 28] width 47 height 18
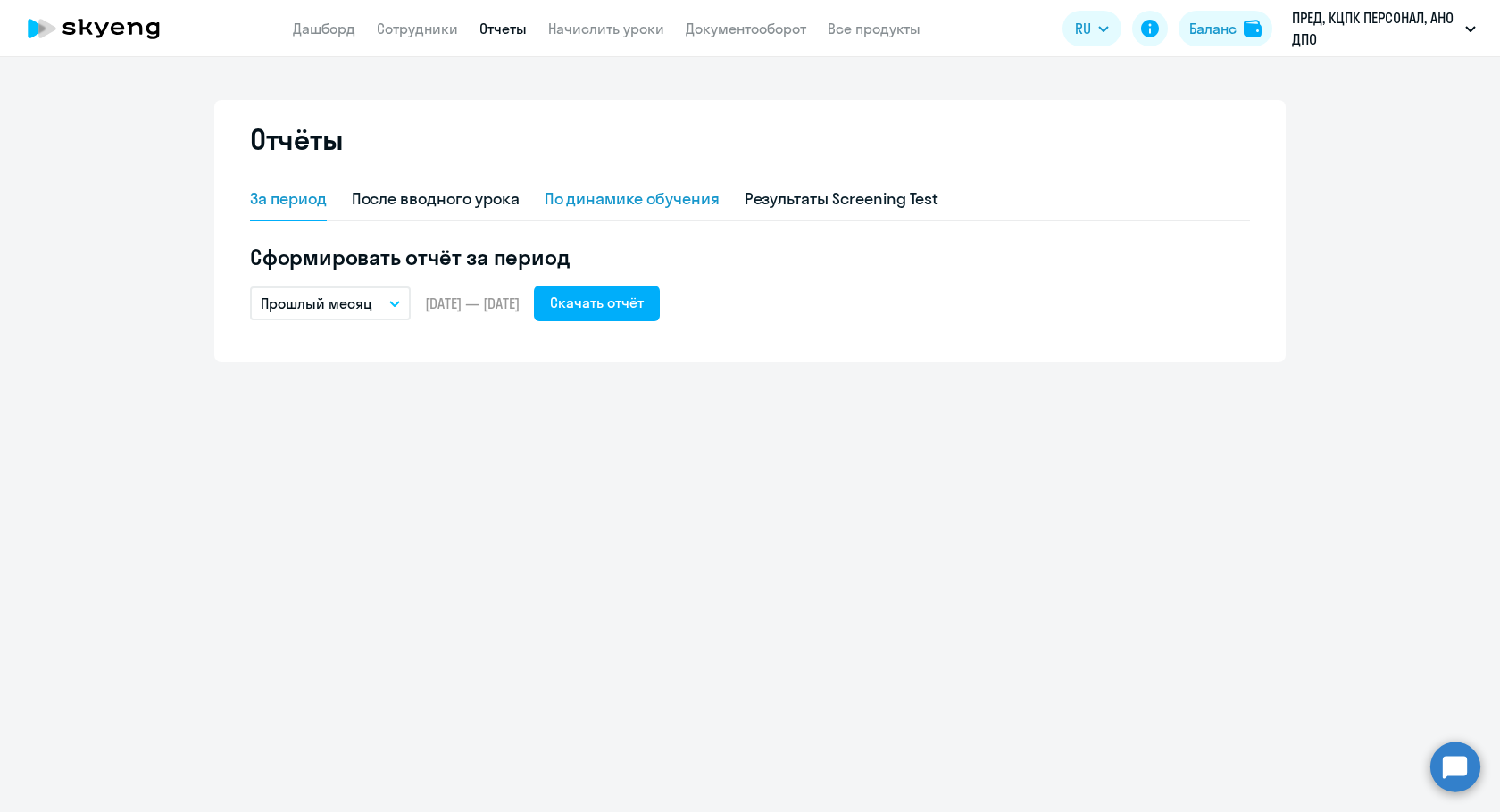
click at [631, 204] on div "По динамике обучения" at bounding box center [632, 198] width 175 height 23
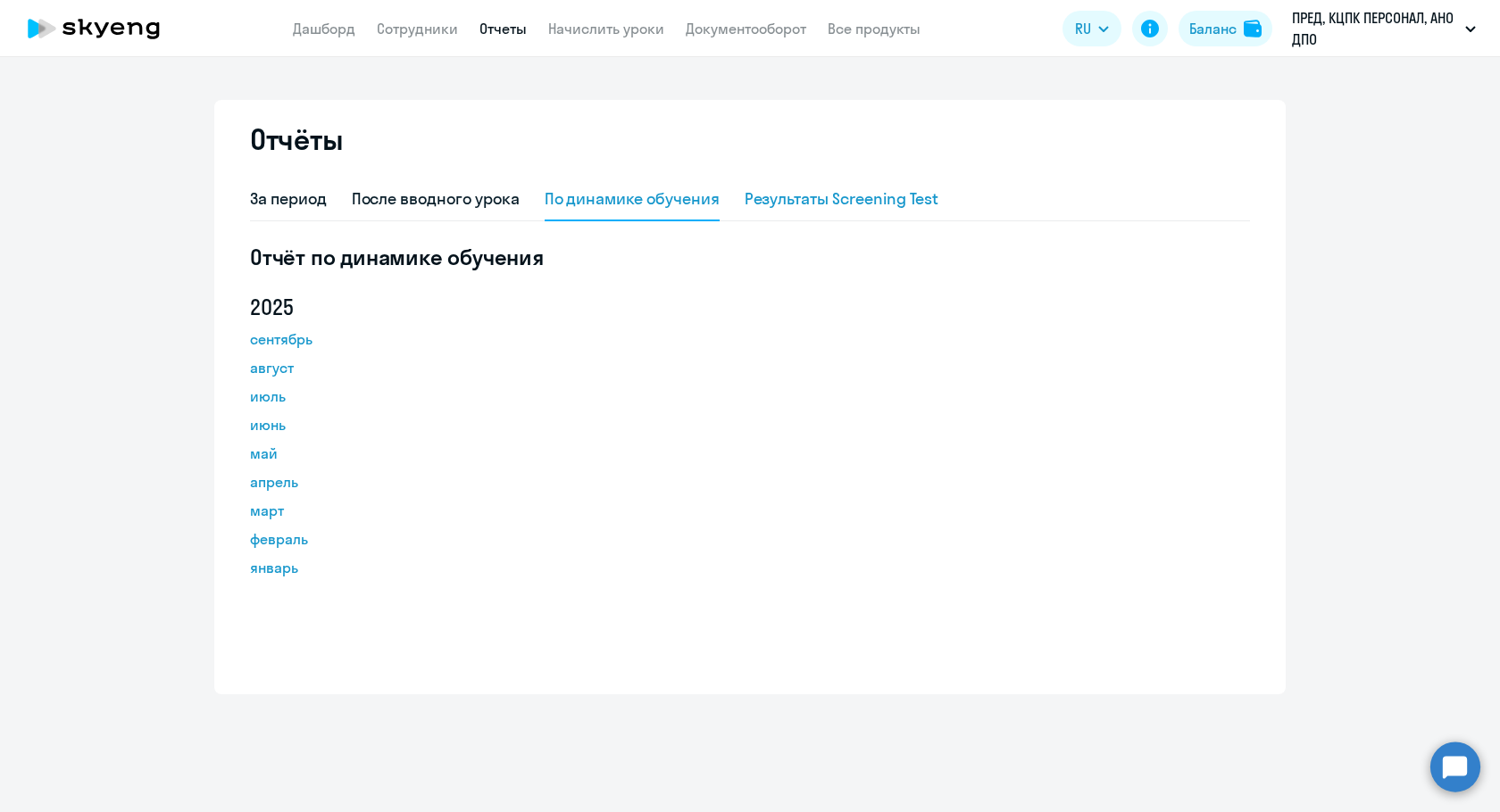
click at [795, 204] on div "Результаты Screening Test" at bounding box center [841, 198] width 195 height 23
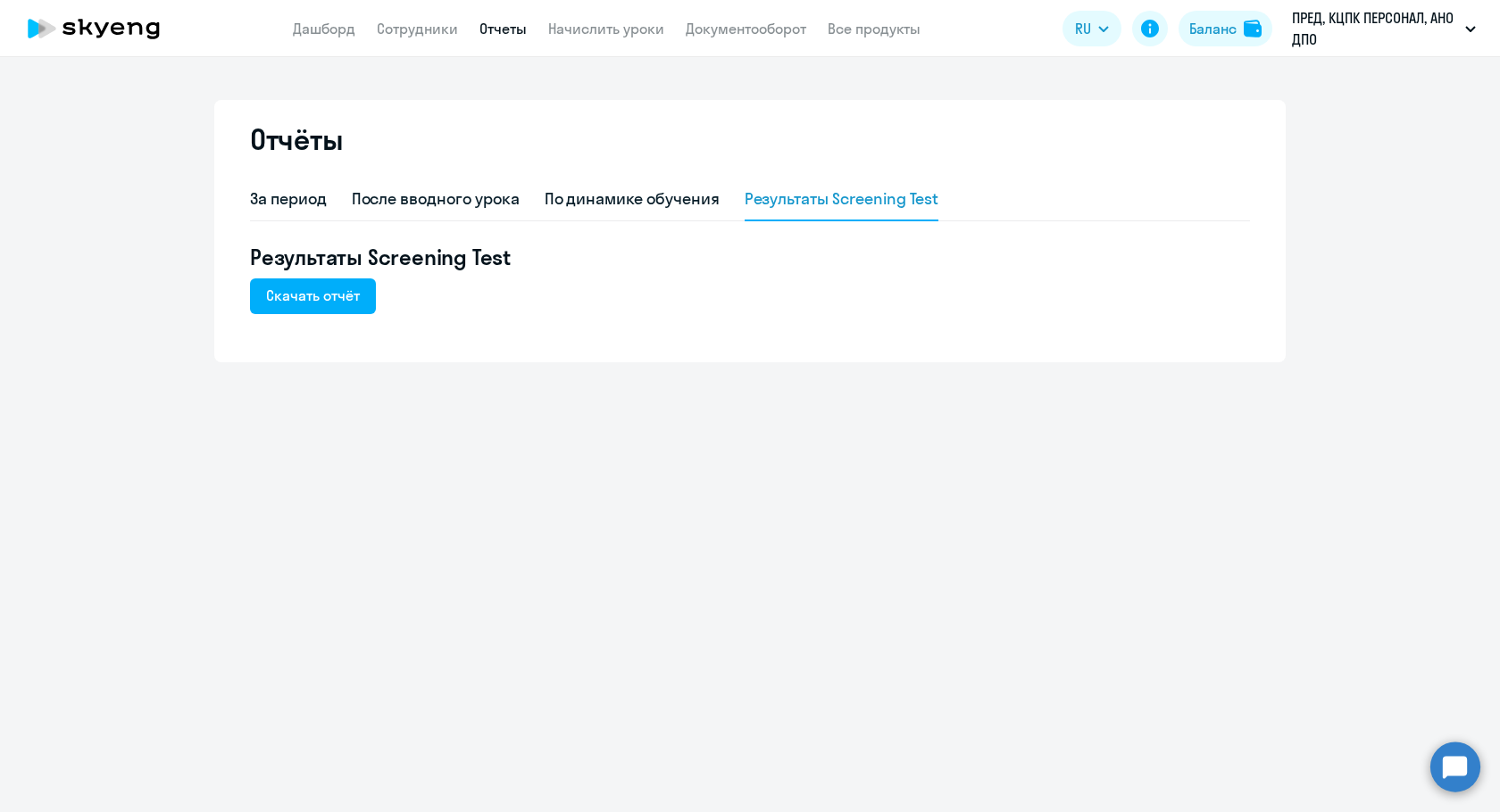
click at [329, 198] on div "За период После вводного урока По динамике обучения Результаты Screening Test" at bounding box center [750, 199] width 1000 height 43
click at [324, 200] on div "За период" at bounding box center [289, 198] width 77 height 23
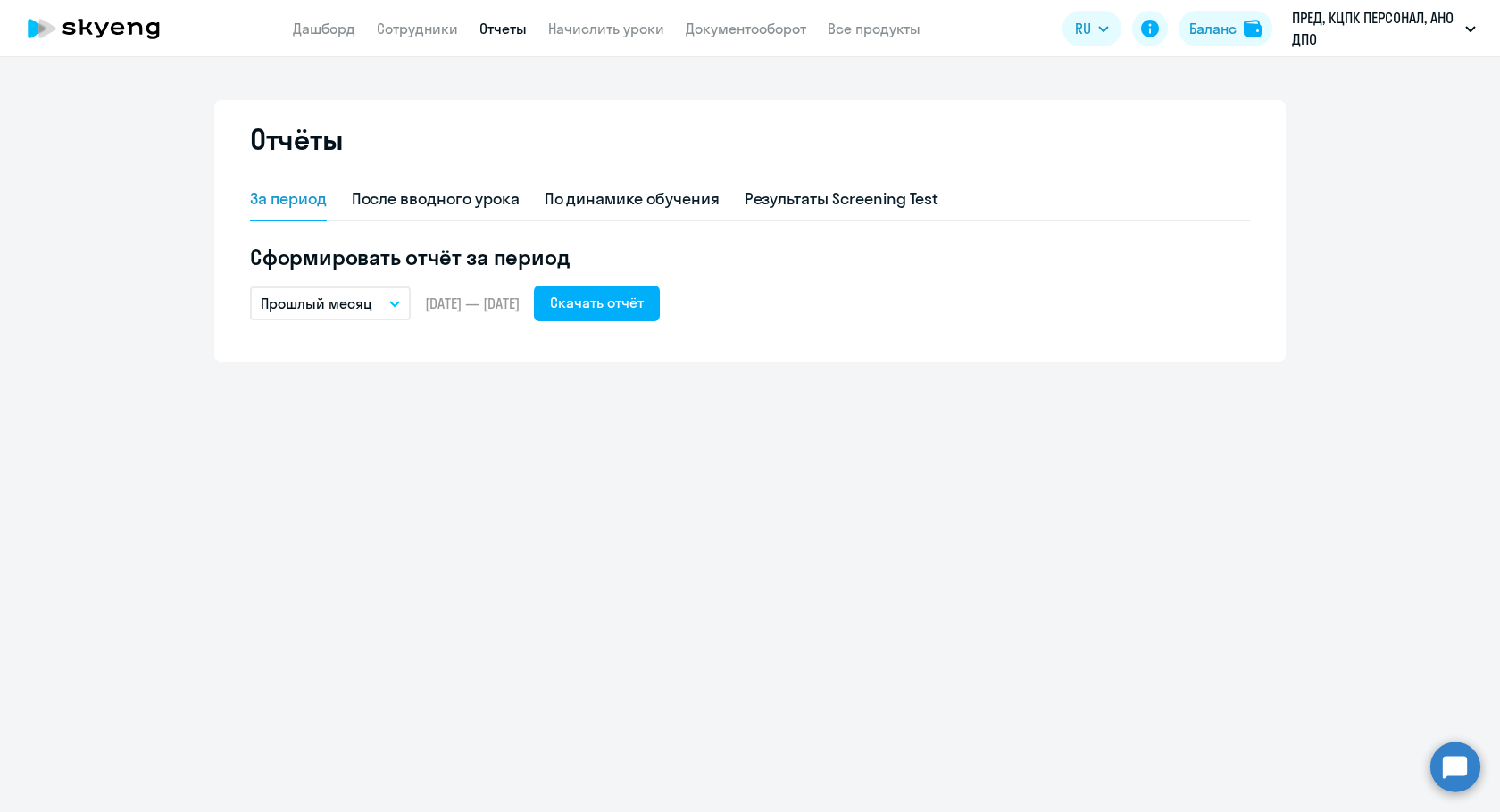
click at [358, 297] on p "Прошлый месяц" at bounding box center [316, 303] width 111 height 21
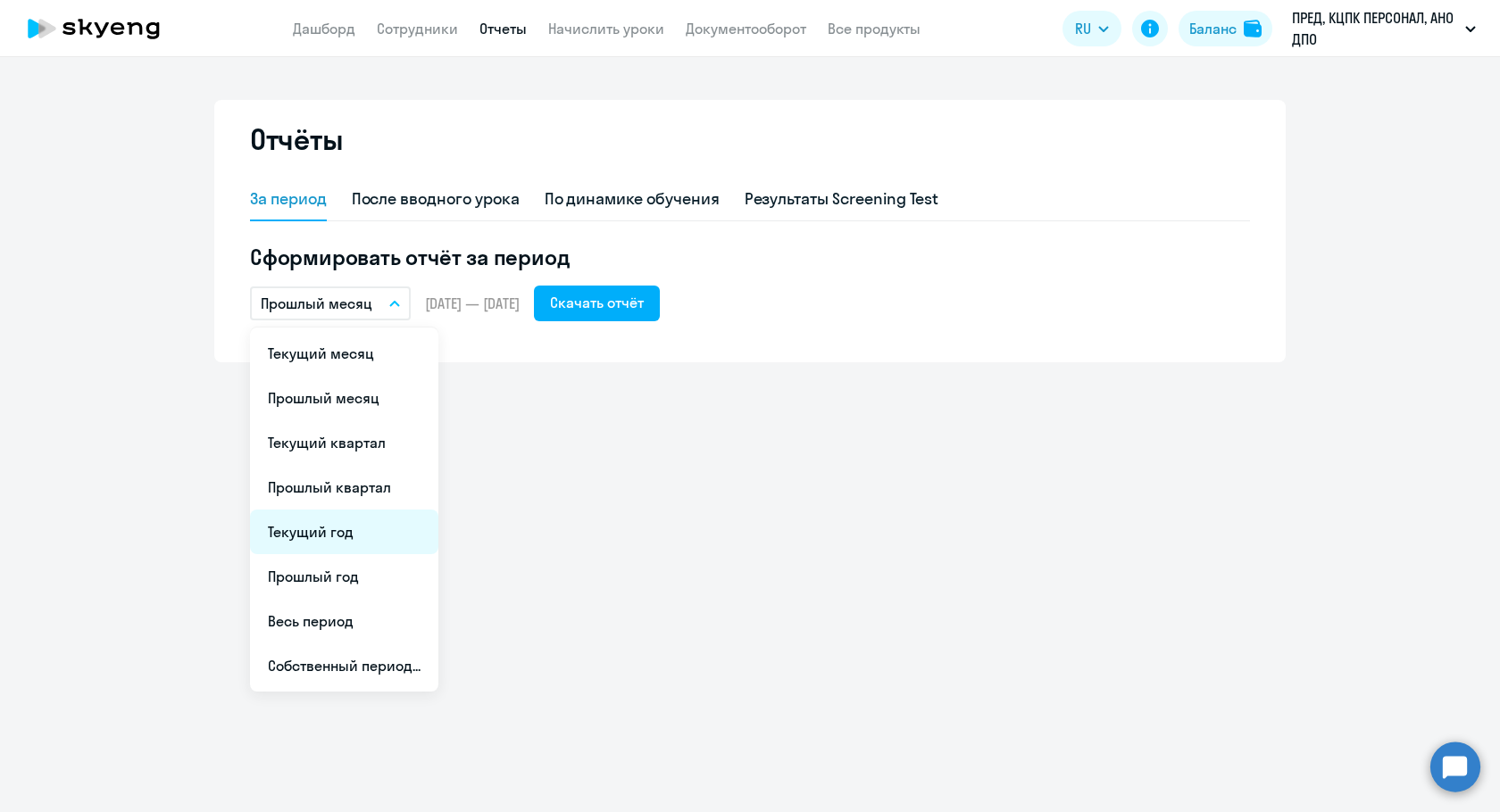
click at [340, 539] on li "Текущий год" at bounding box center [344, 532] width 188 height 45
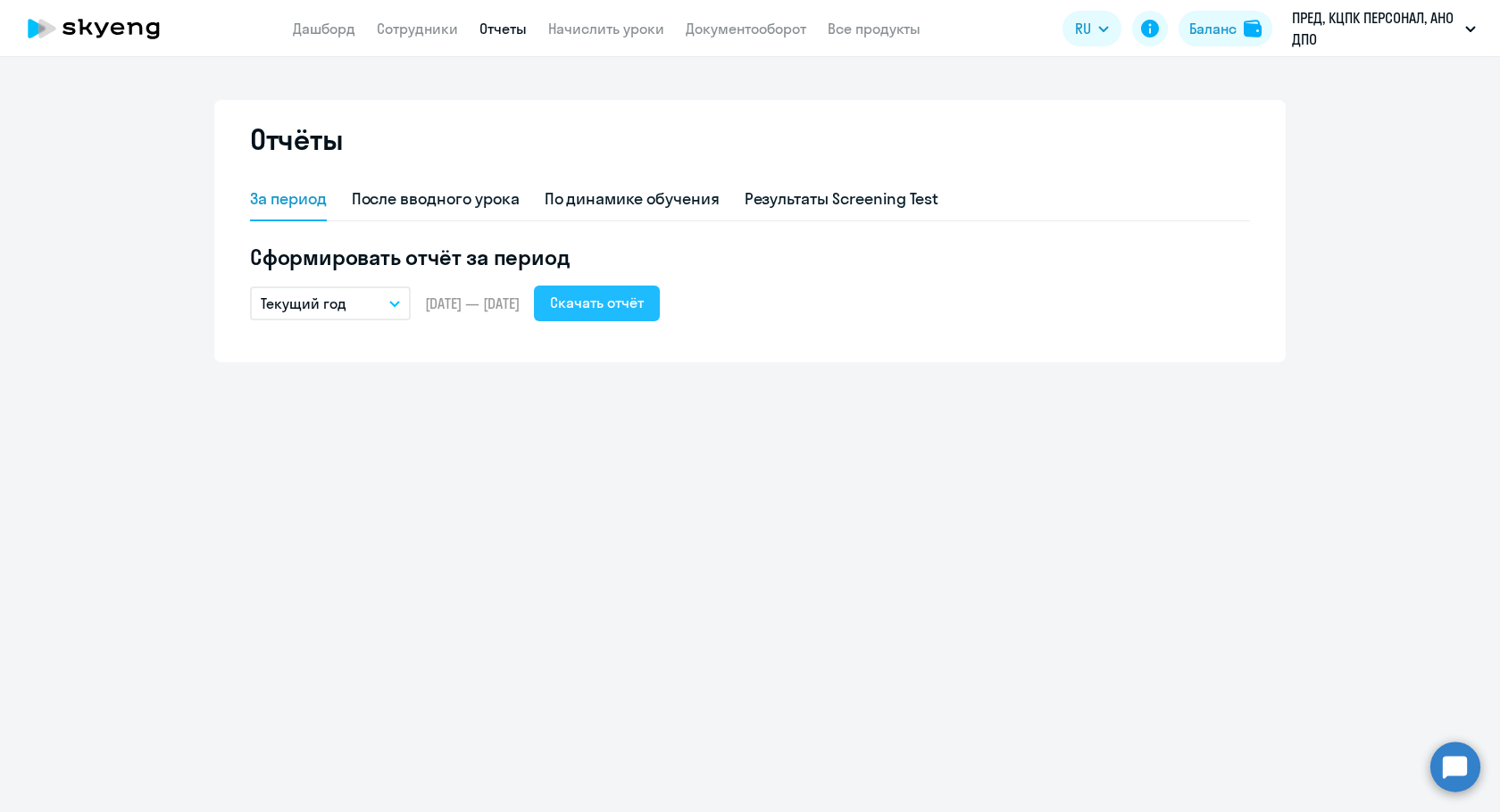
click at [628, 311] on div "Скачать отчёт" at bounding box center [597, 302] width 94 height 21
click at [414, 42] on app-header "Дашборд Сотрудники Отчеты Начислить уроки Документооборот Все продукты Дашборд …" at bounding box center [750, 29] width 1500 height 58
click at [414, 33] on link "Сотрудники" at bounding box center [417, 28] width 82 height 18
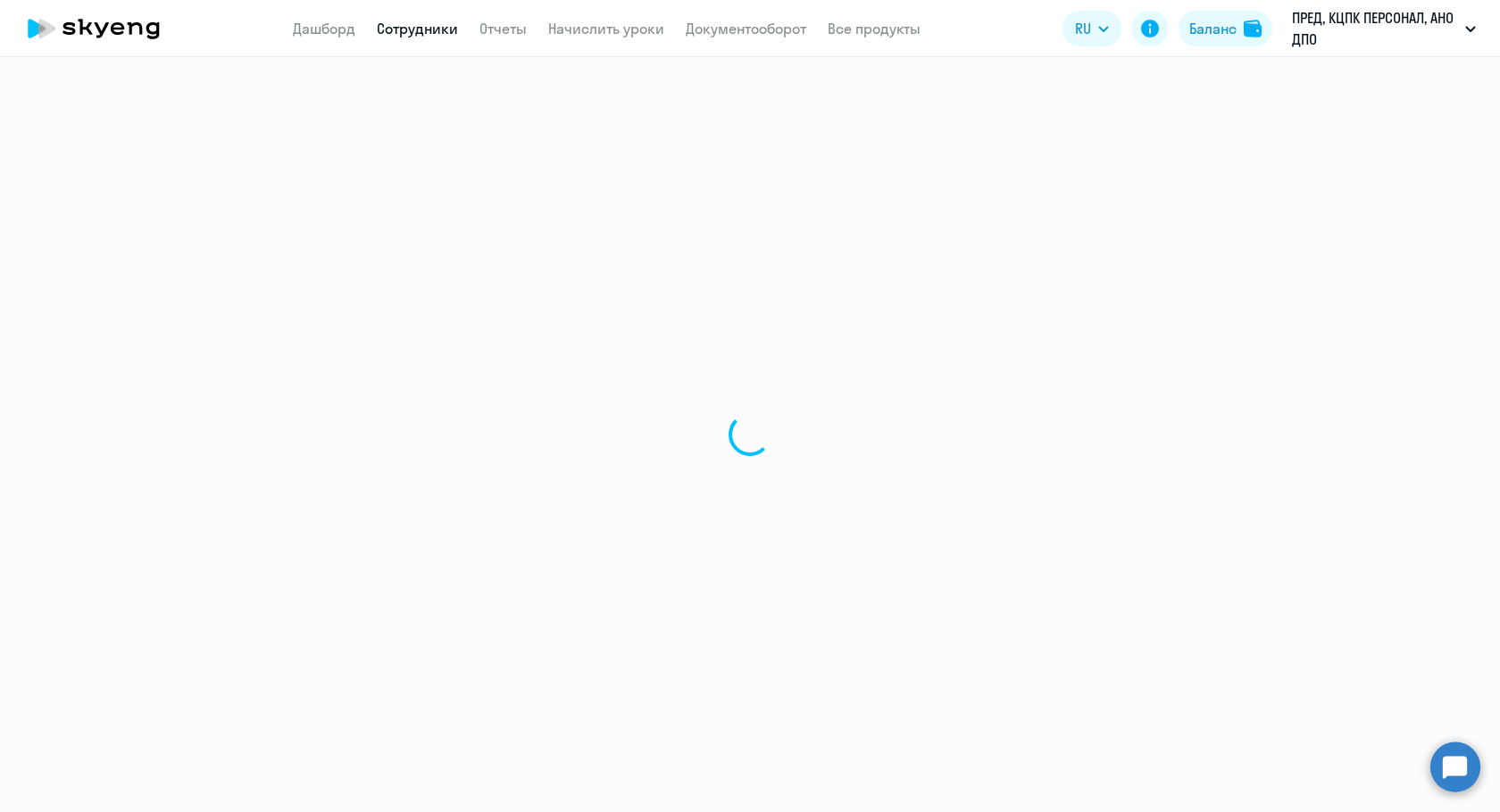
select select "30"
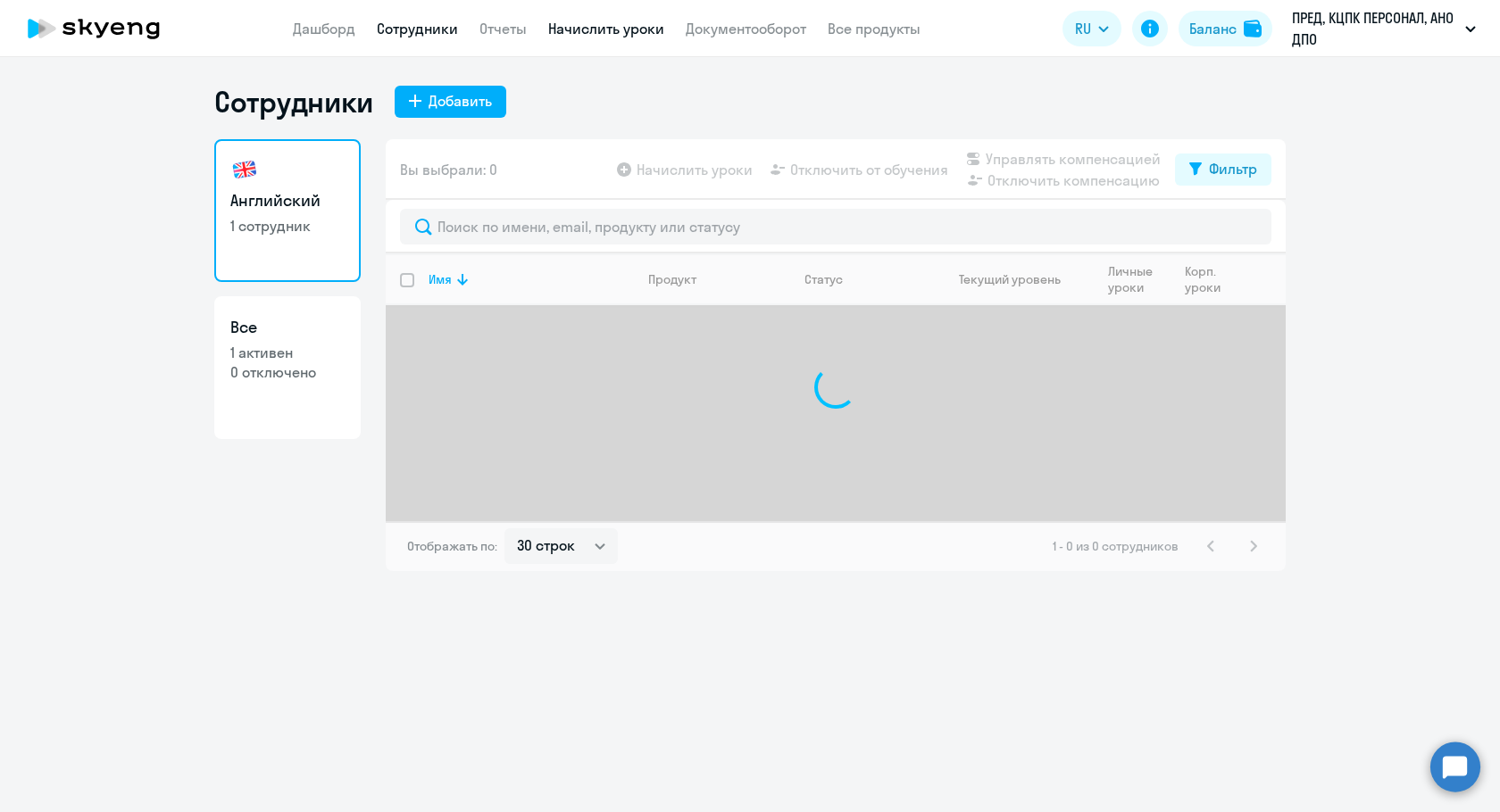
click at [635, 35] on link "Начислить уроки" at bounding box center [606, 28] width 116 height 18
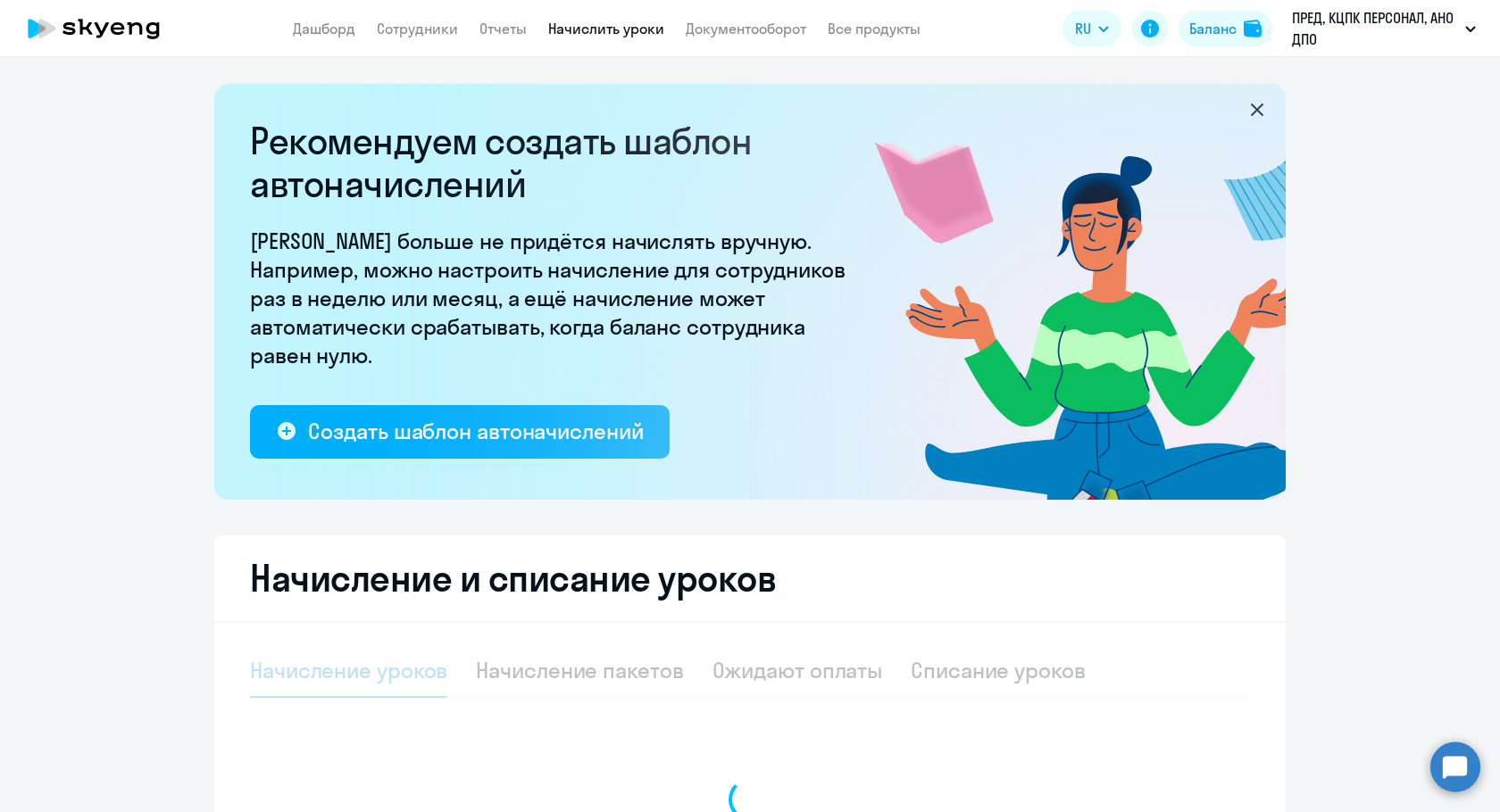
select select "10"
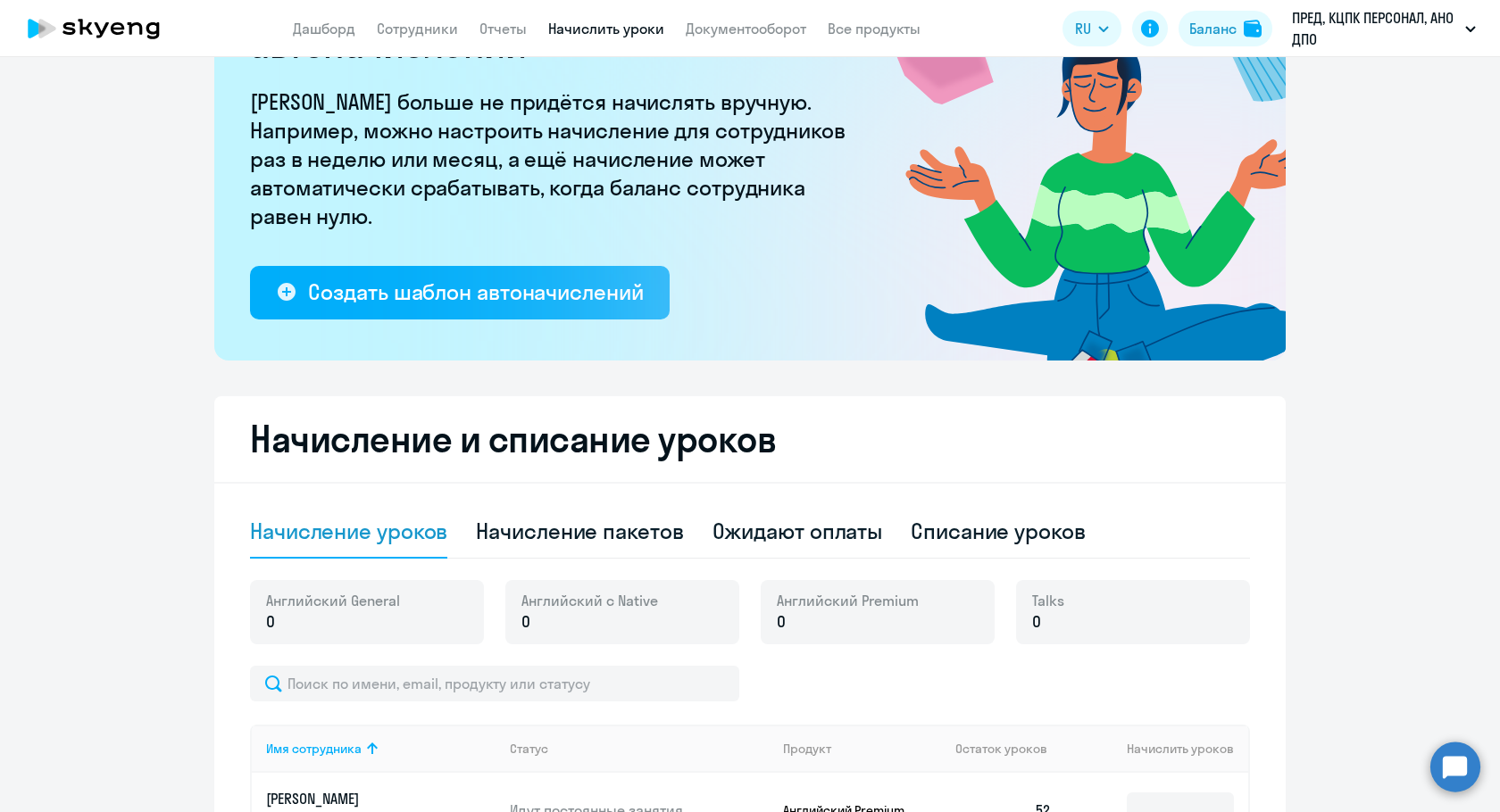
scroll to position [357, 0]
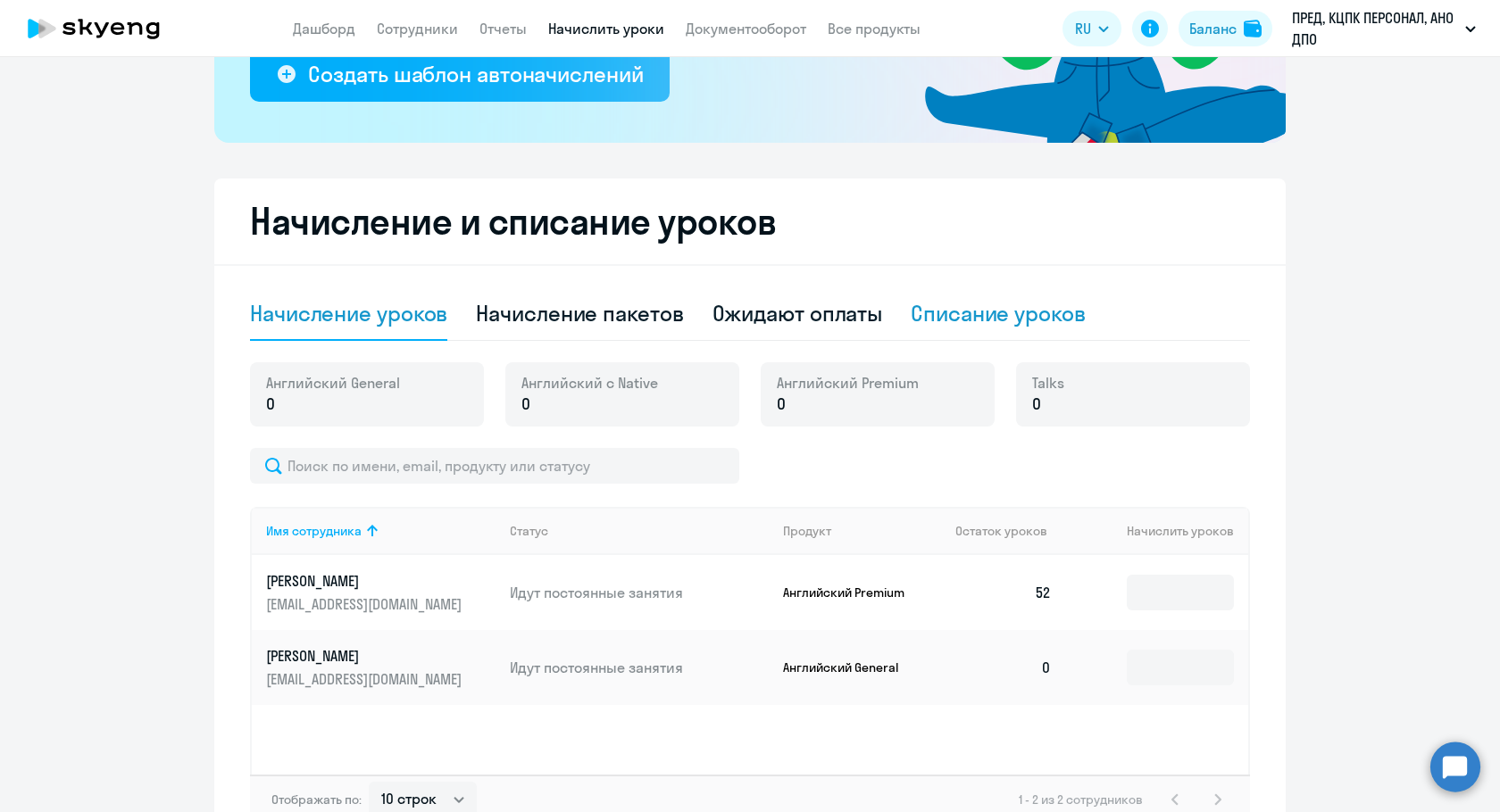
click at [1021, 297] on div "Списание уроков" at bounding box center [997, 314] width 175 height 54
select select "10"
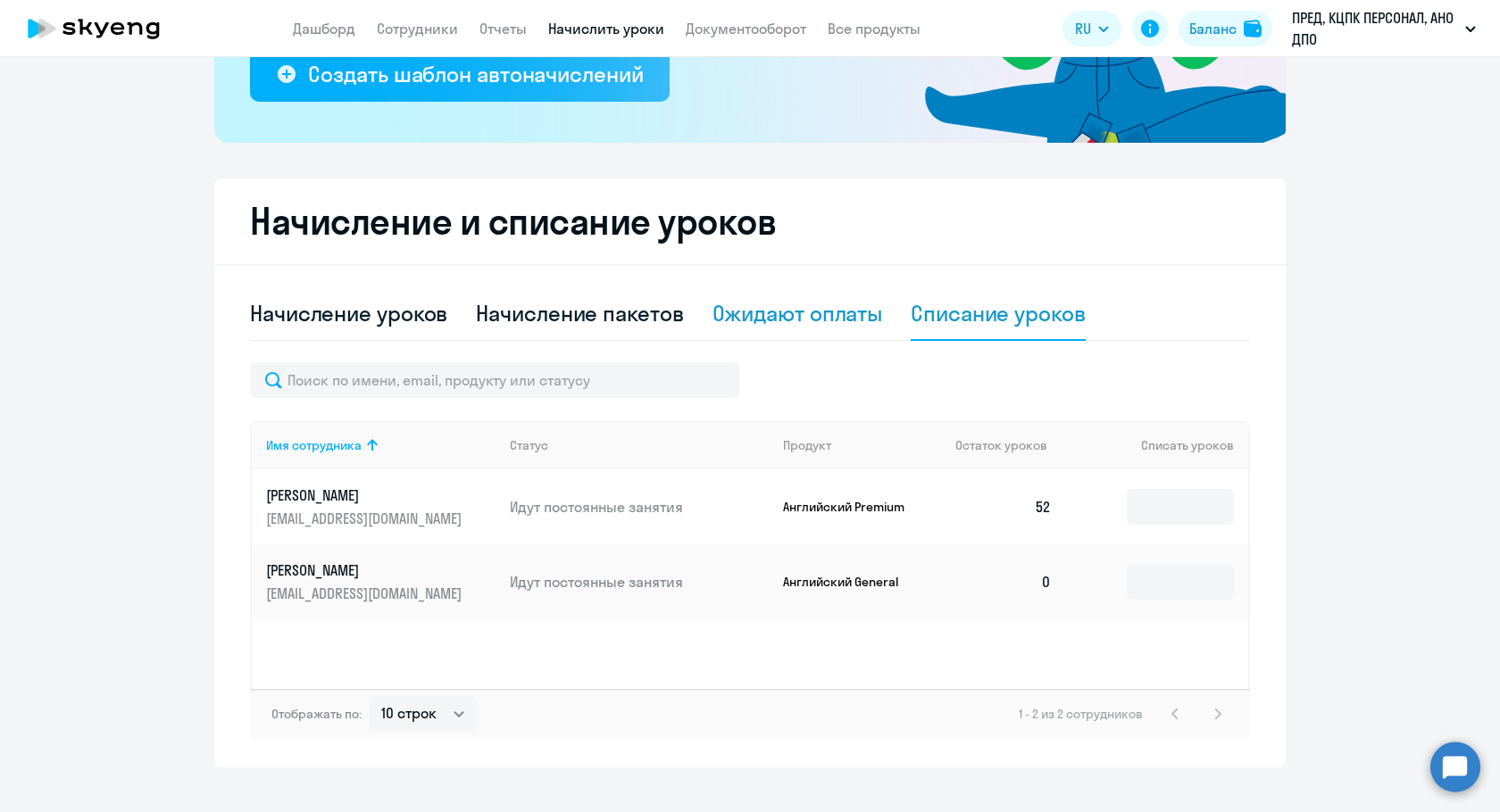
click at [855, 316] on div "Ожидают оплаты" at bounding box center [798, 313] width 171 height 29
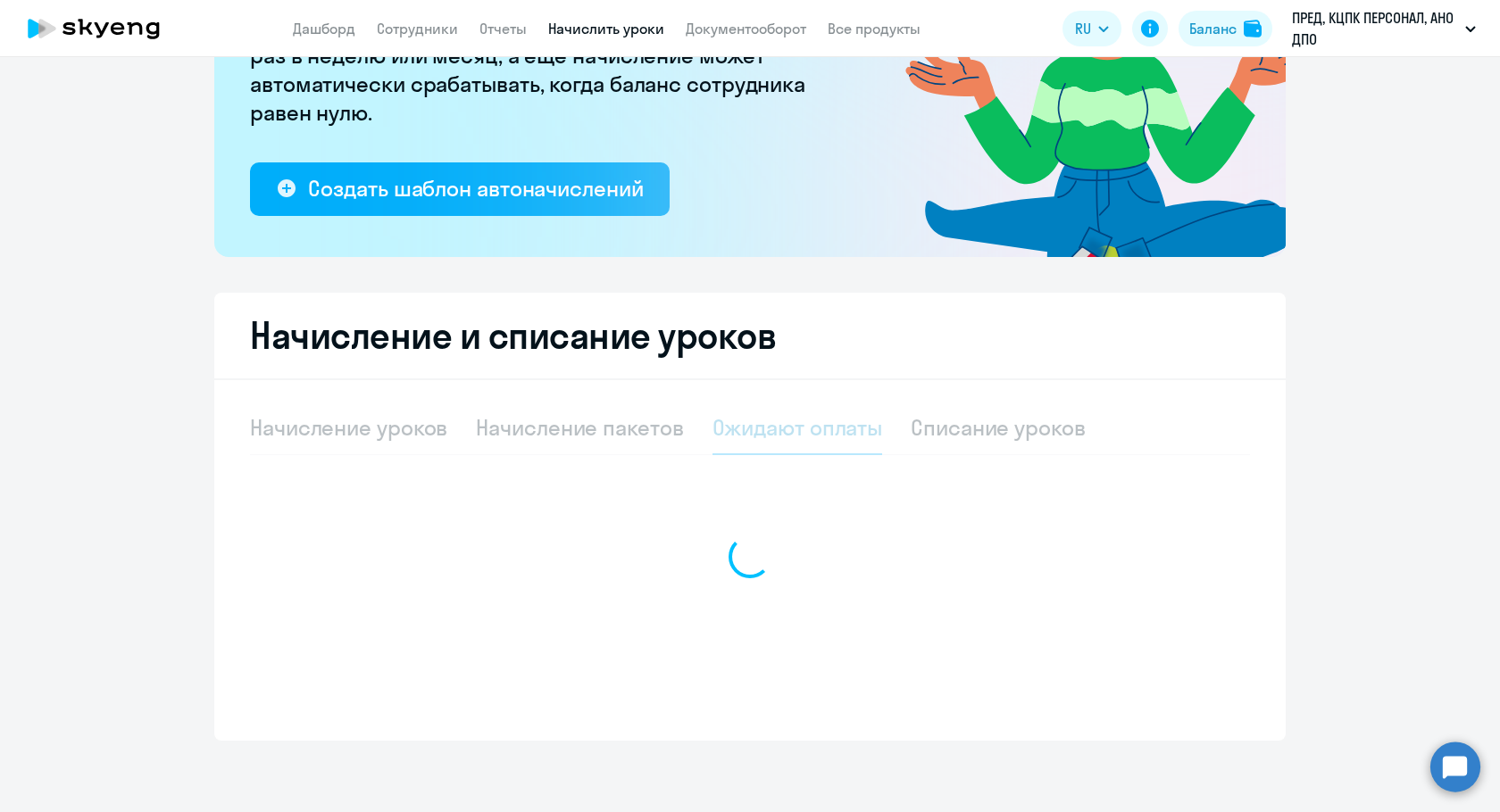
scroll to position [243, 0]
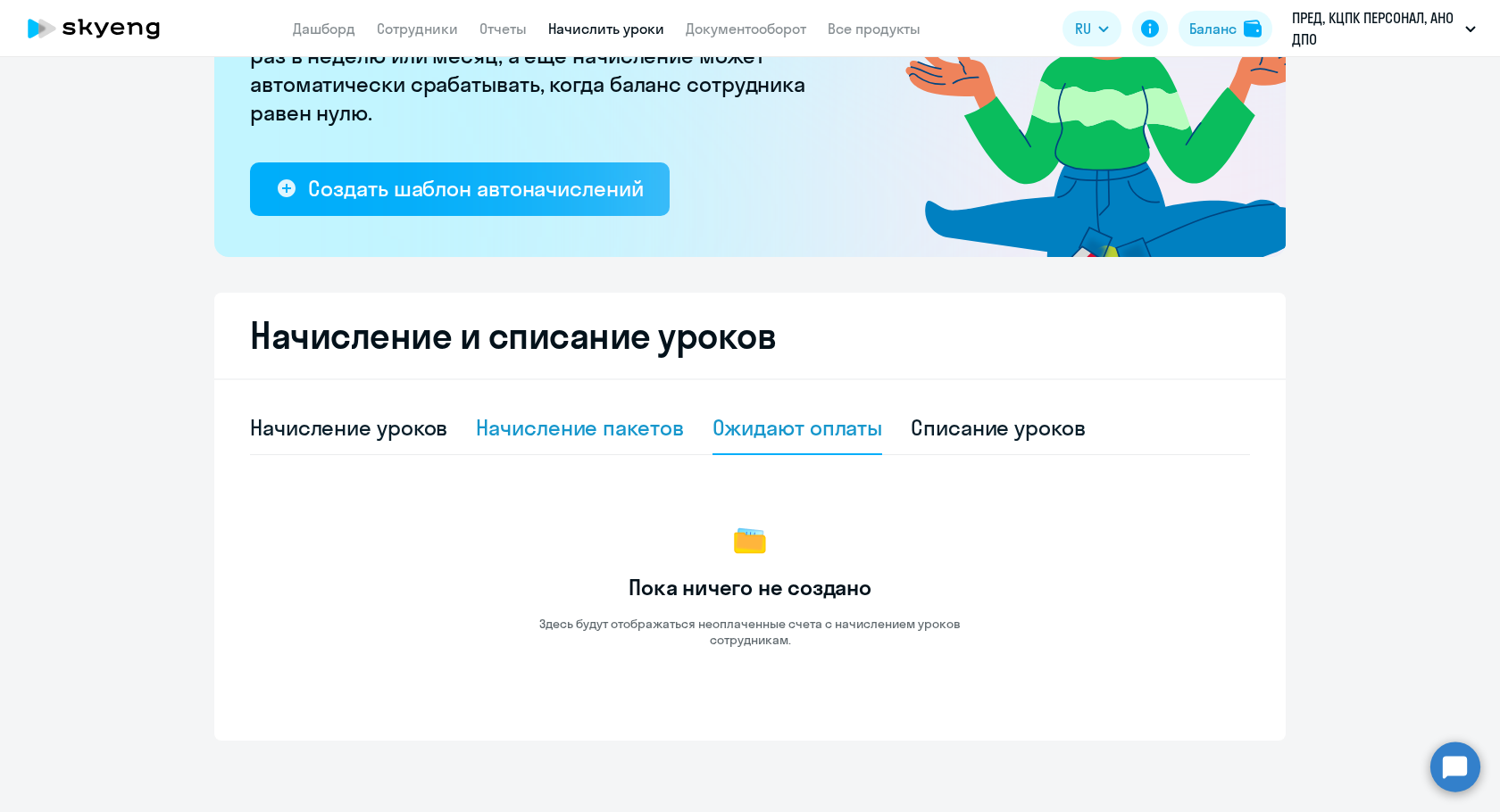
click at [570, 416] on div "Начисление пакетов" at bounding box center [579, 428] width 207 height 29
select select "10"
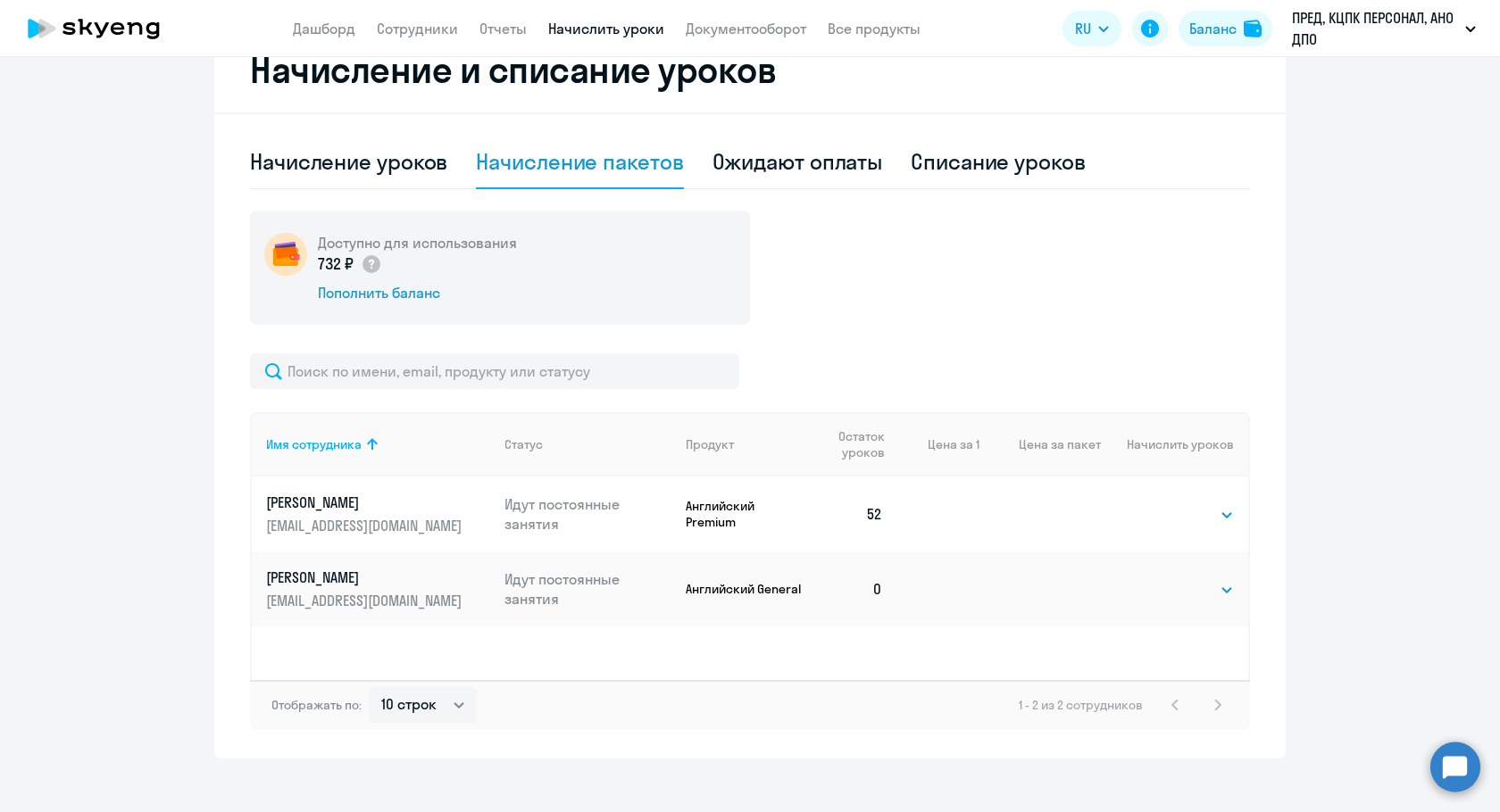
scroll to position [526, 0]
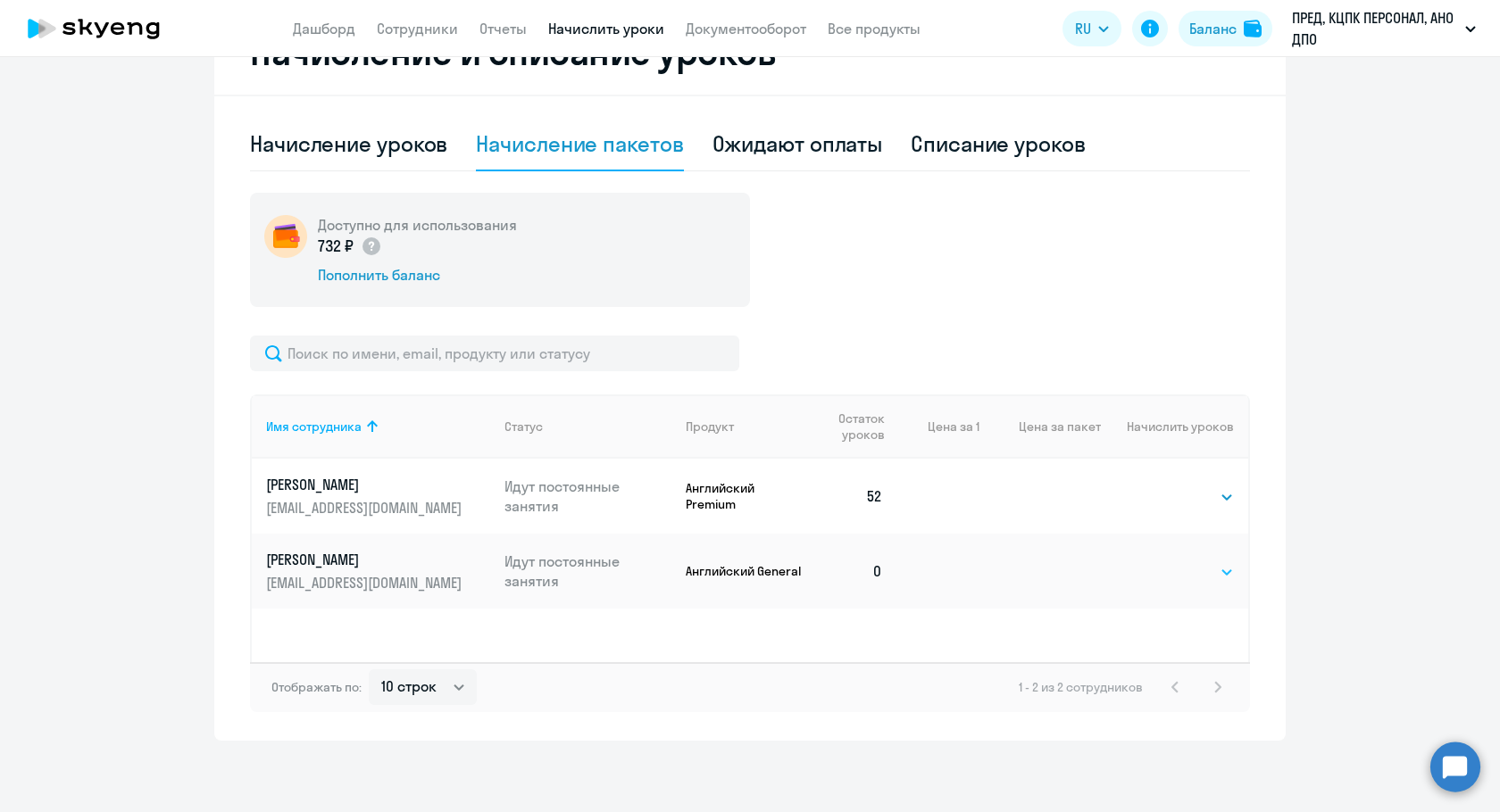
click at [1201, 571] on select "Выбрать 4 8 16 32 64 96 128" at bounding box center [1197, 572] width 73 height 21
click at [334, 162] on div "Начисление уроков" at bounding box center [349, 145] width 198 height 54
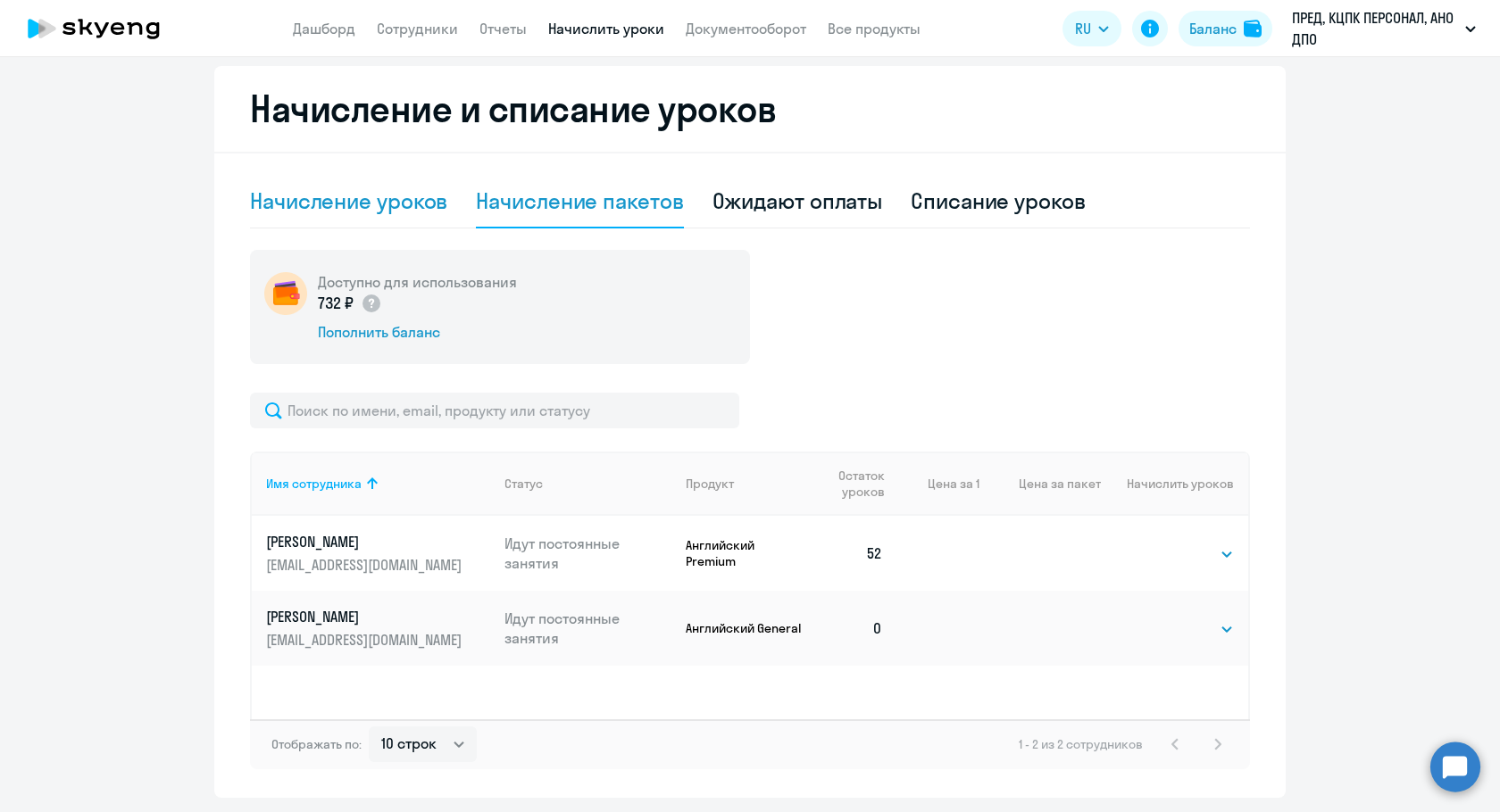
select select "10"
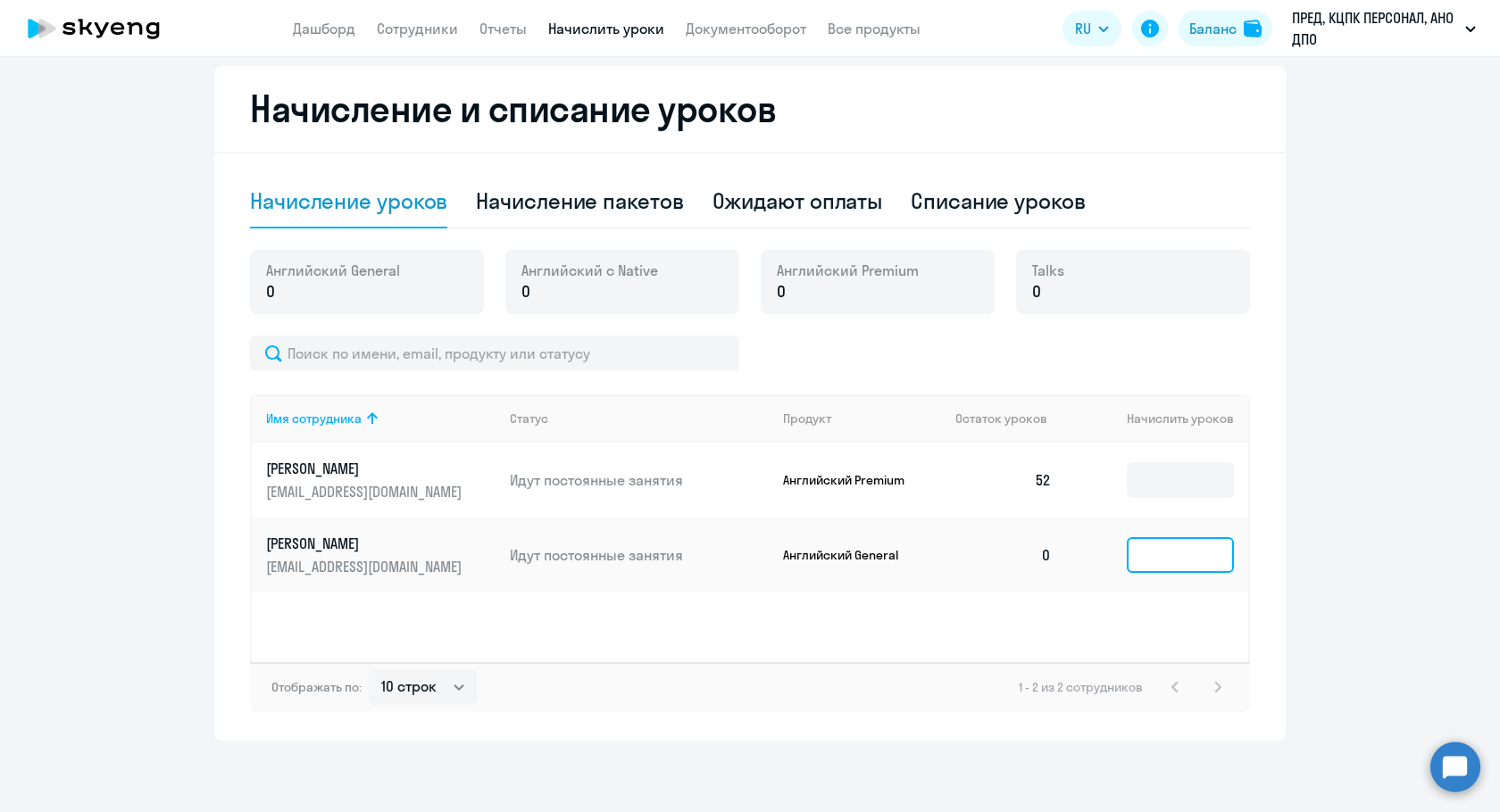
click at [1137, 546] on input at bounding box center [1181, 554] width 107 height 35
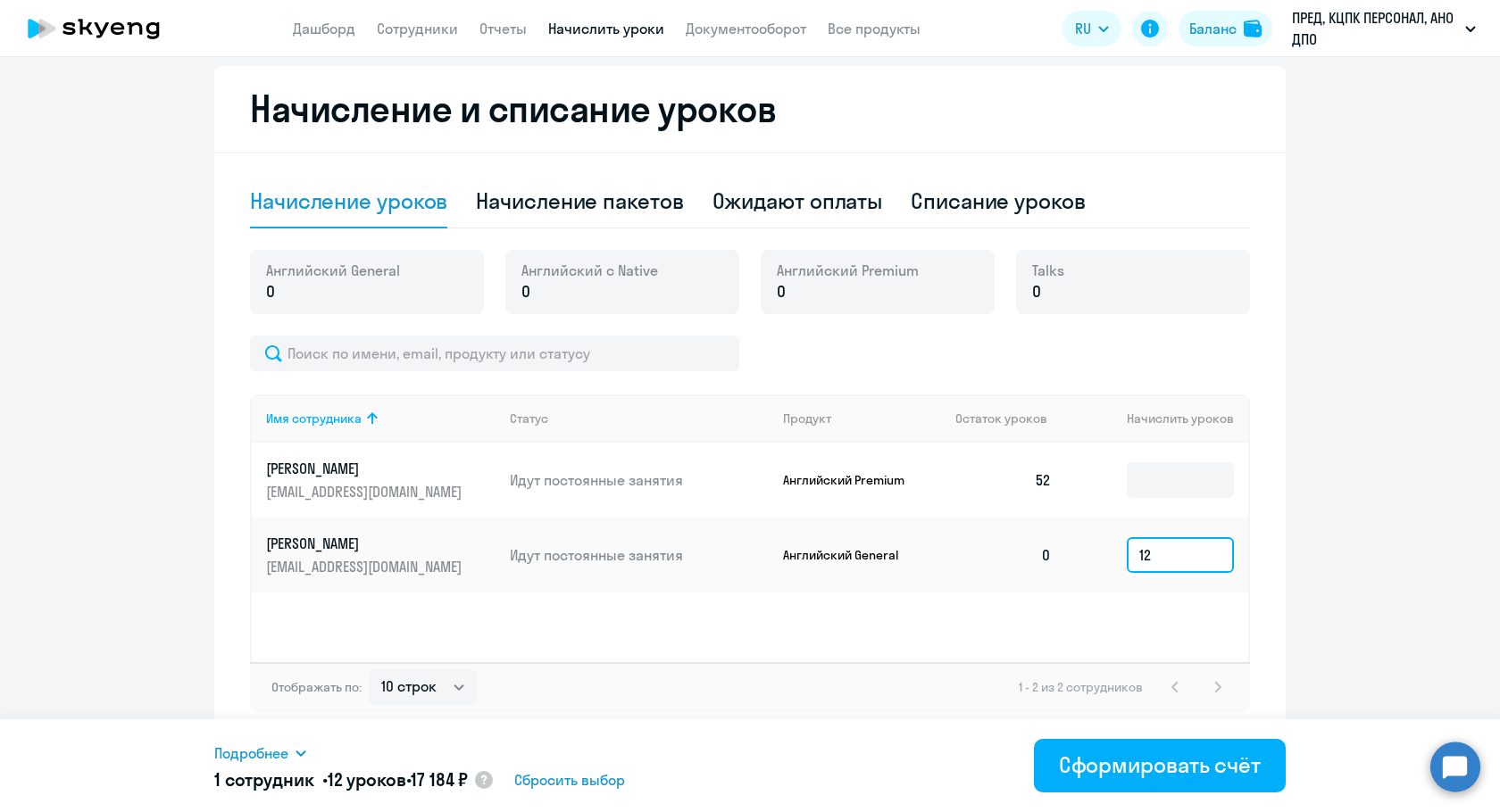
click at [1187, 551] on input "12" at bounding box center [1181, 554] width 107 height 35
click at [1169, 557] on input "12" at bounding box center [1181, 554] width 107 height 35
click at [1164, 560] on input "12" at bounding box center [1181, 554] width 107 height 35
type input "1"
type input "99"
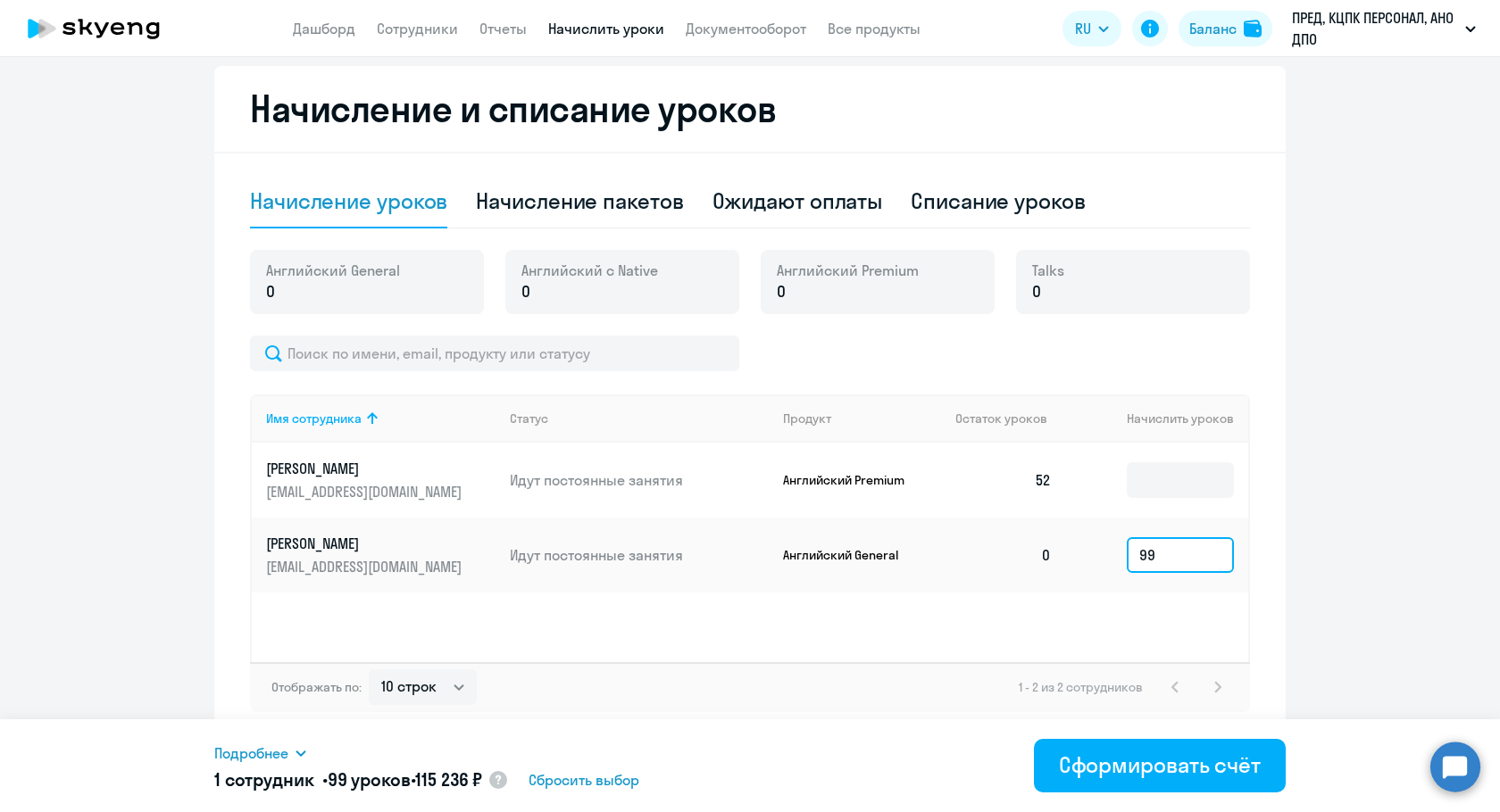
drag, startPoint x: 1156, startPoint y: 556, endPoint x: 1097, endPoint y: 556, distance: 59.0
click at [1097, 556] on td "99" at bounding box center [1157, 555] width 182 height 75
click at [1165, 558] on input "10" at bounding box center [1181, 554] width 107 height 35
type input "1"
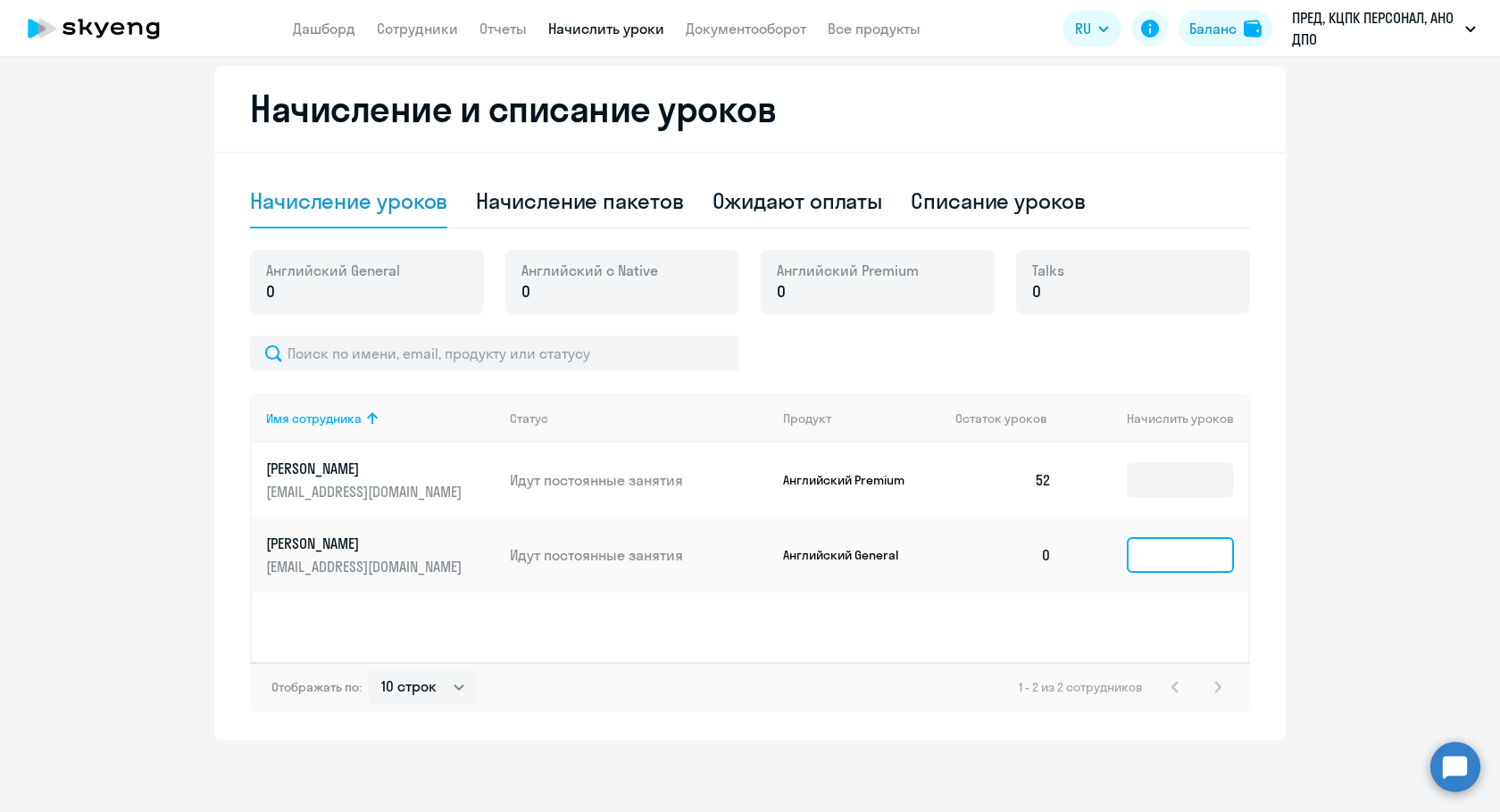
click at [1161, 556] on input at bounding box center [1181, 554] width 107 height 35
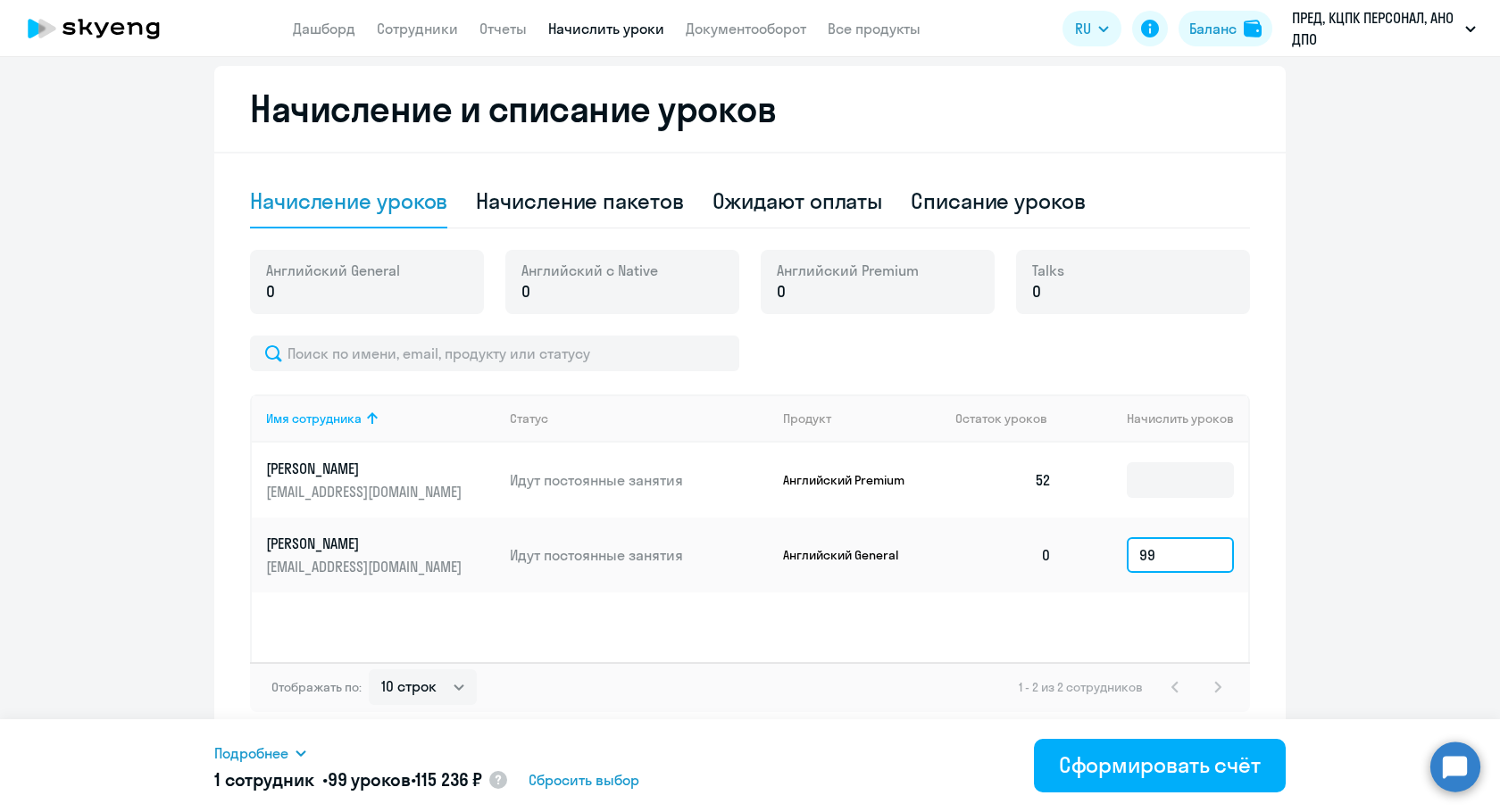
type input "9"
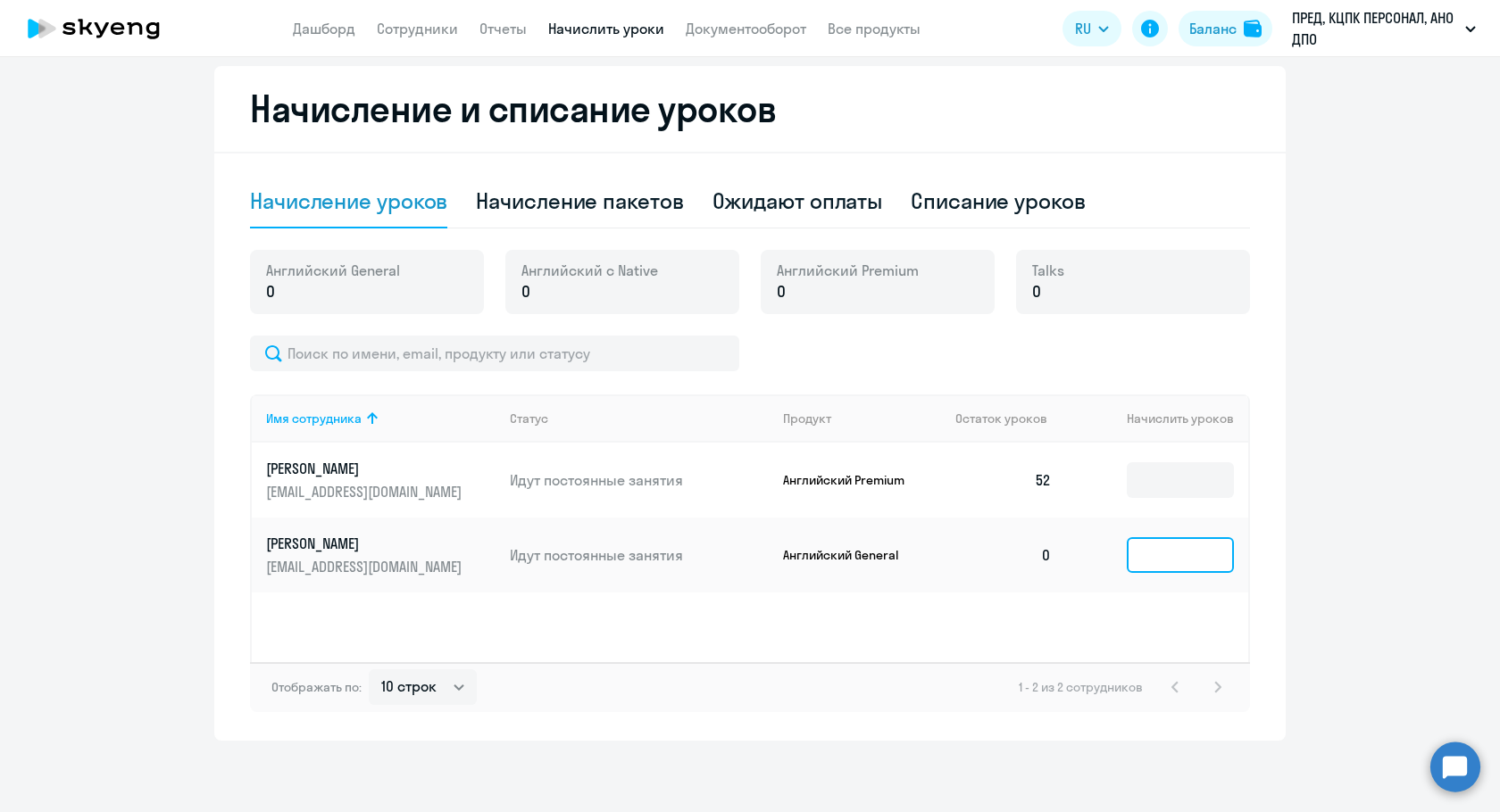
click at [1190, 559] on input at bounding box center [1181, 554] width 107 height 35
click at [1161, 558] on input at bounding box center [1181, 554] width 107 height 35
click at [1155, 567] on input at bounding box center [1181, 554] width 107 height 35
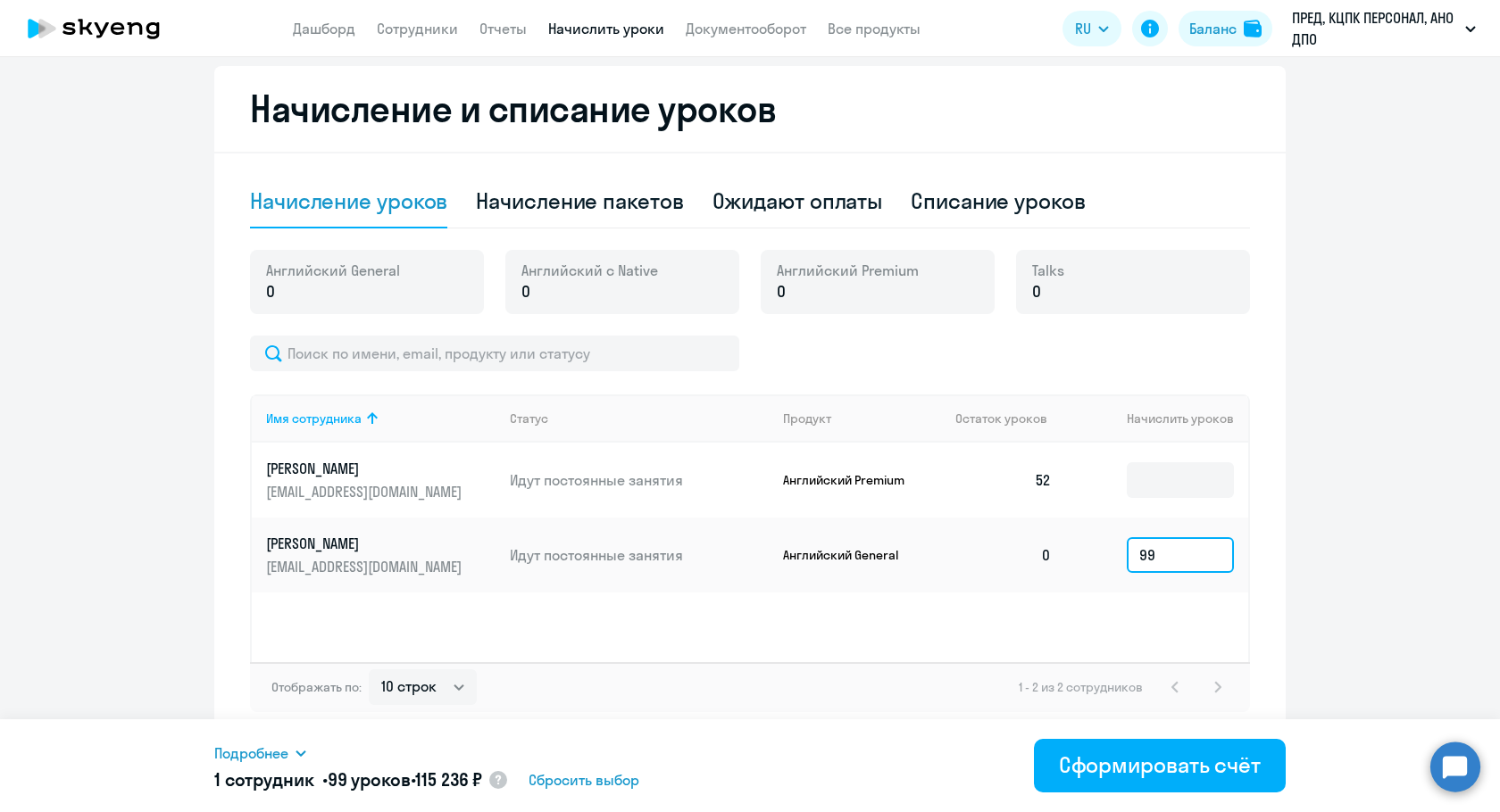
drag, startPoint x: 1160, startPoint y: 555, endPoint x: 1110, endPoint y: 558, distance: 50.1
click at [1110, 558] on td "99" at bounding box center [1157, 555] width 182 height 75
type input "1"
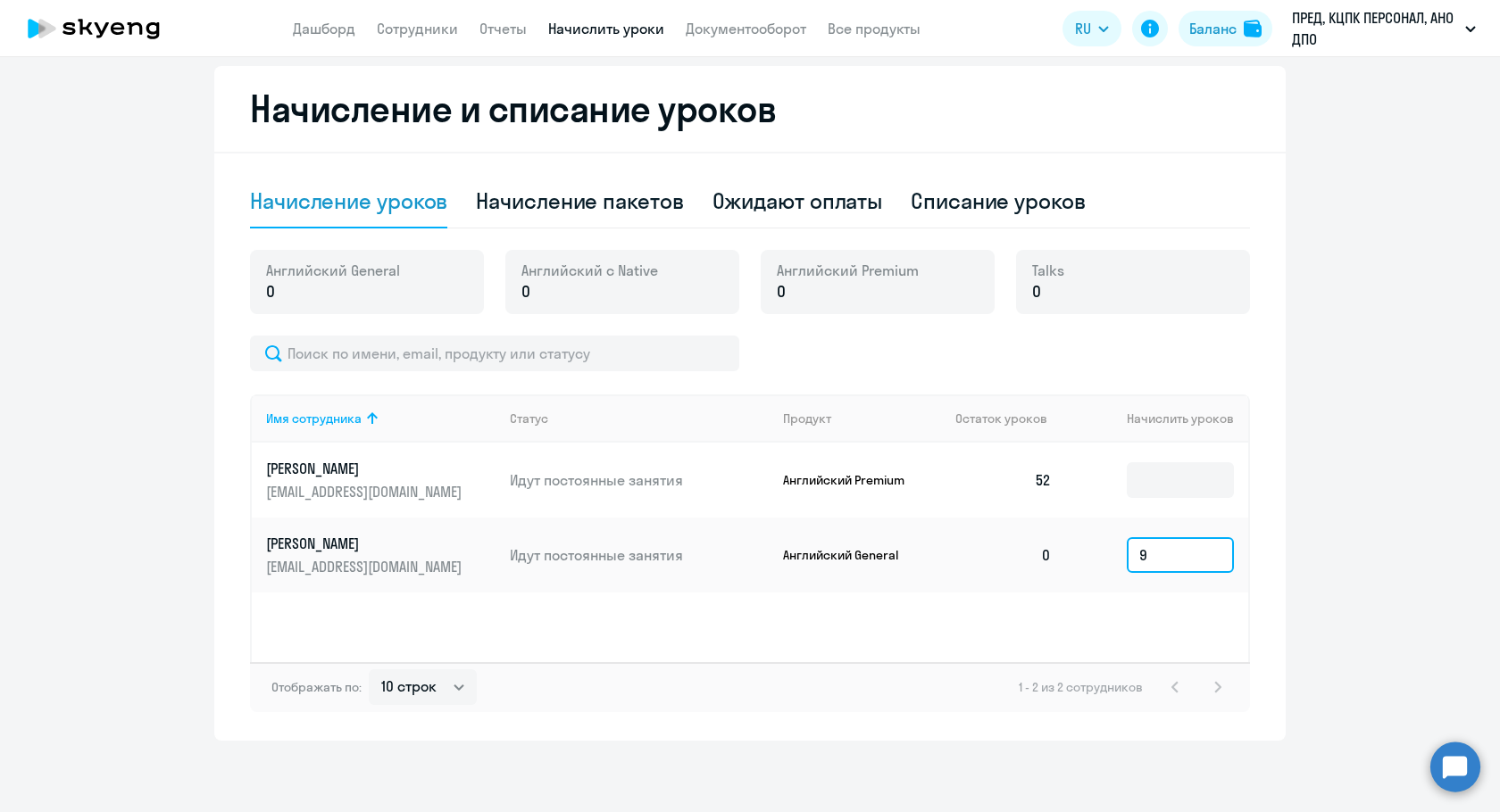
type input "99"
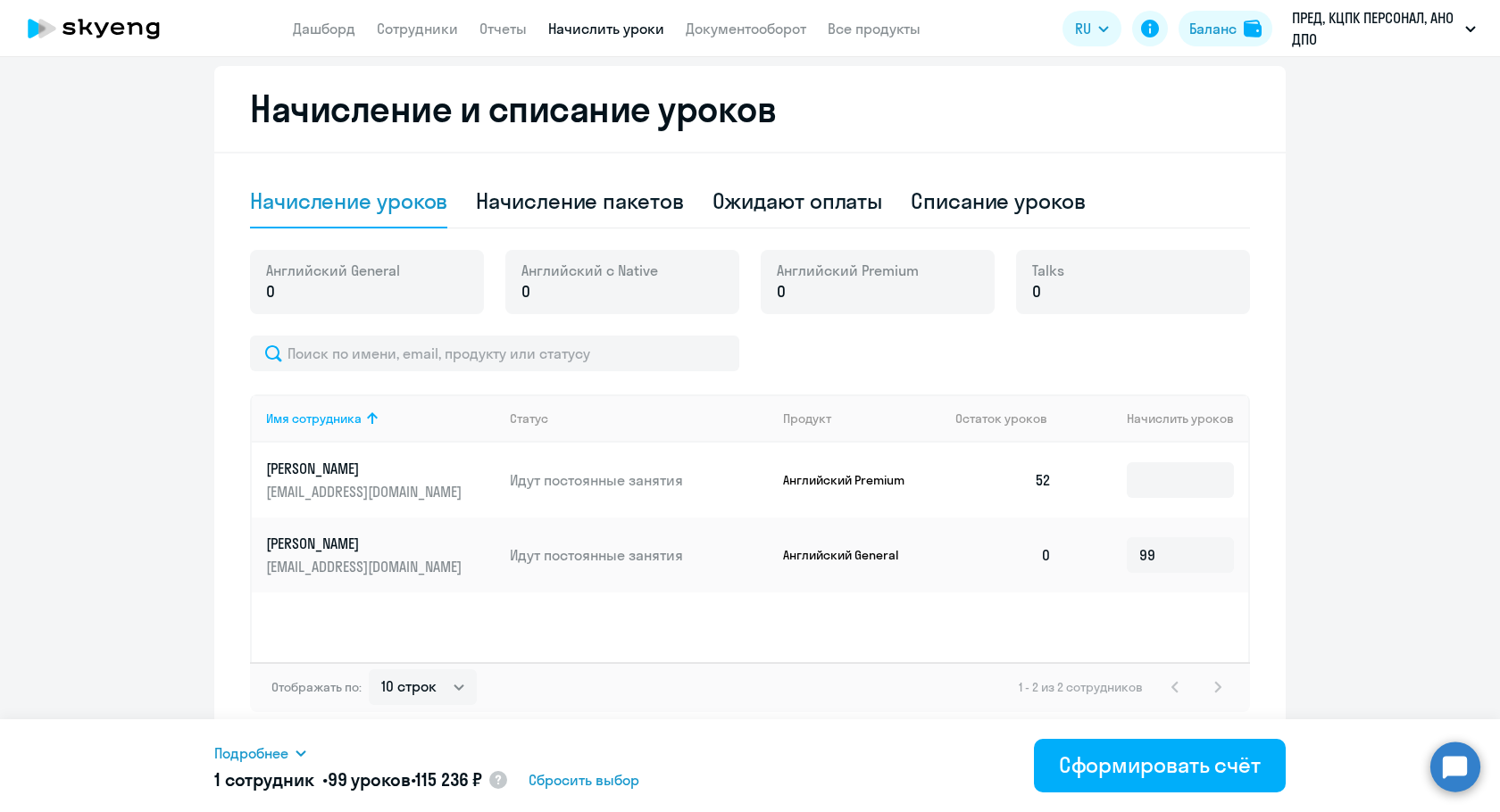
click at [509, 769] on icon at bounding box center [498, 779] width 21 height 21
select select "english_adult_f2g_base"
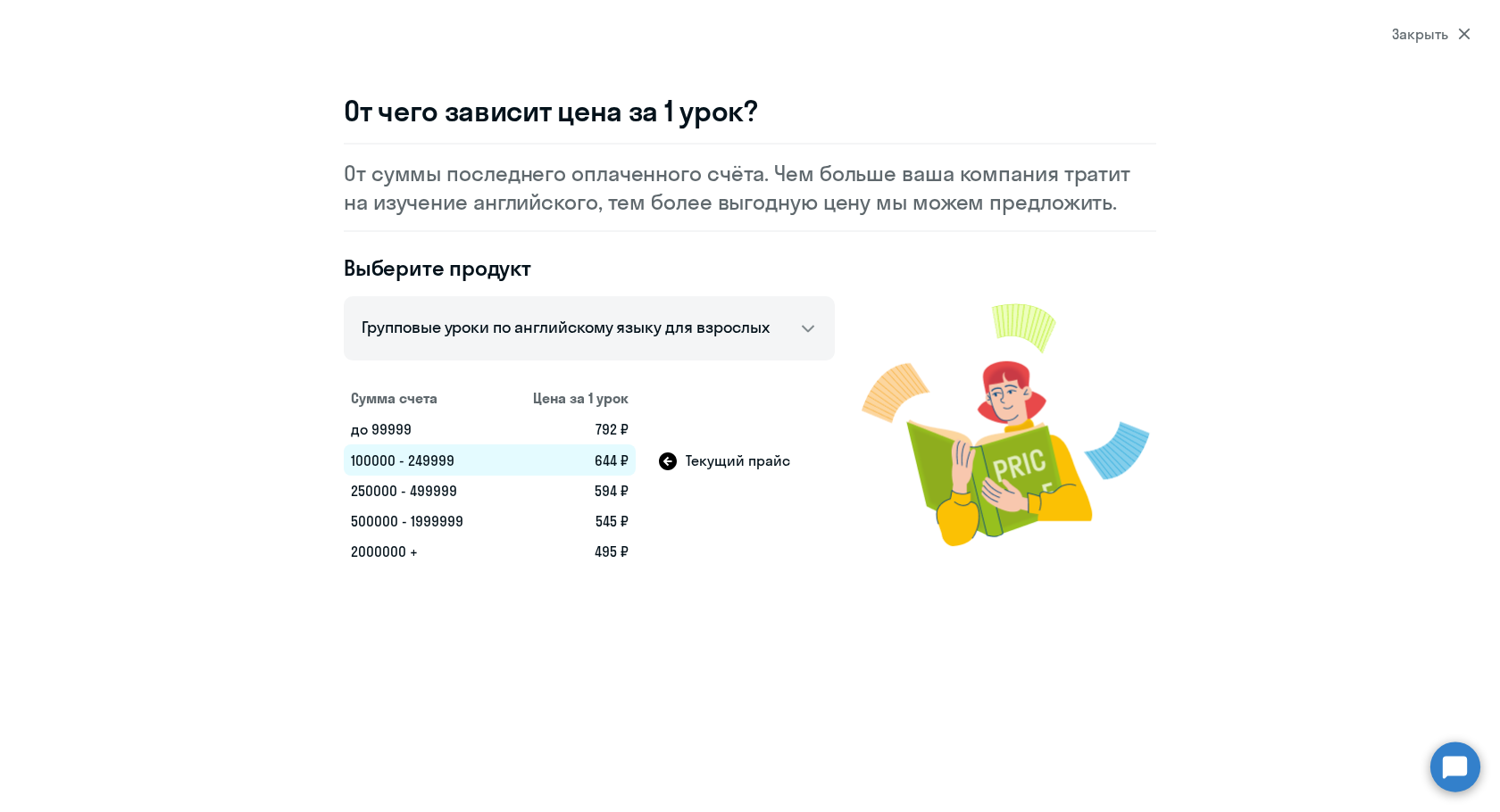
select select "30"
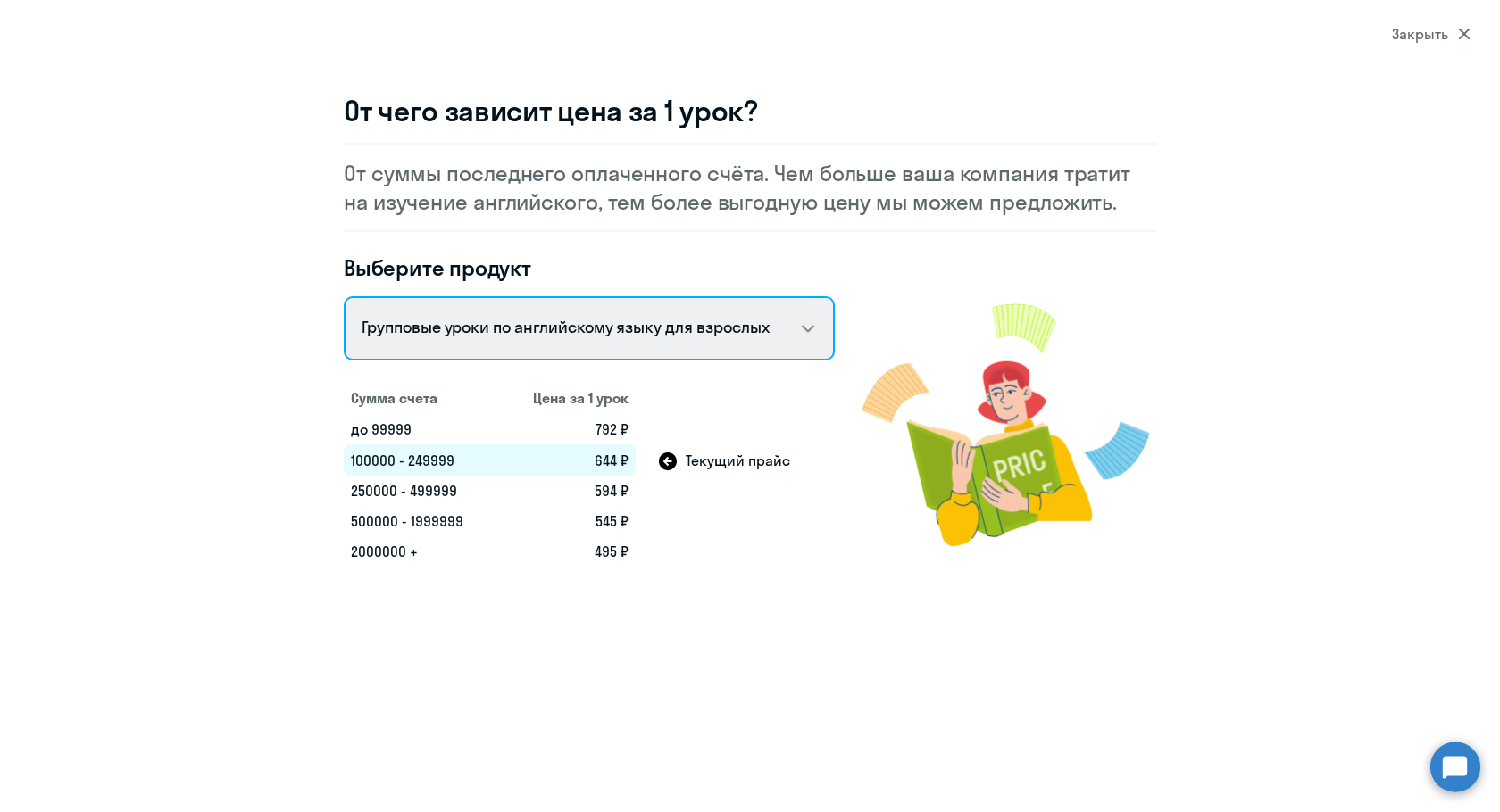
click at [801, 329] on select "Talks 15 минутные разговоры на английском Английский General с русскоговорящим …" at bounding box center [589, 328] width 491 height 64
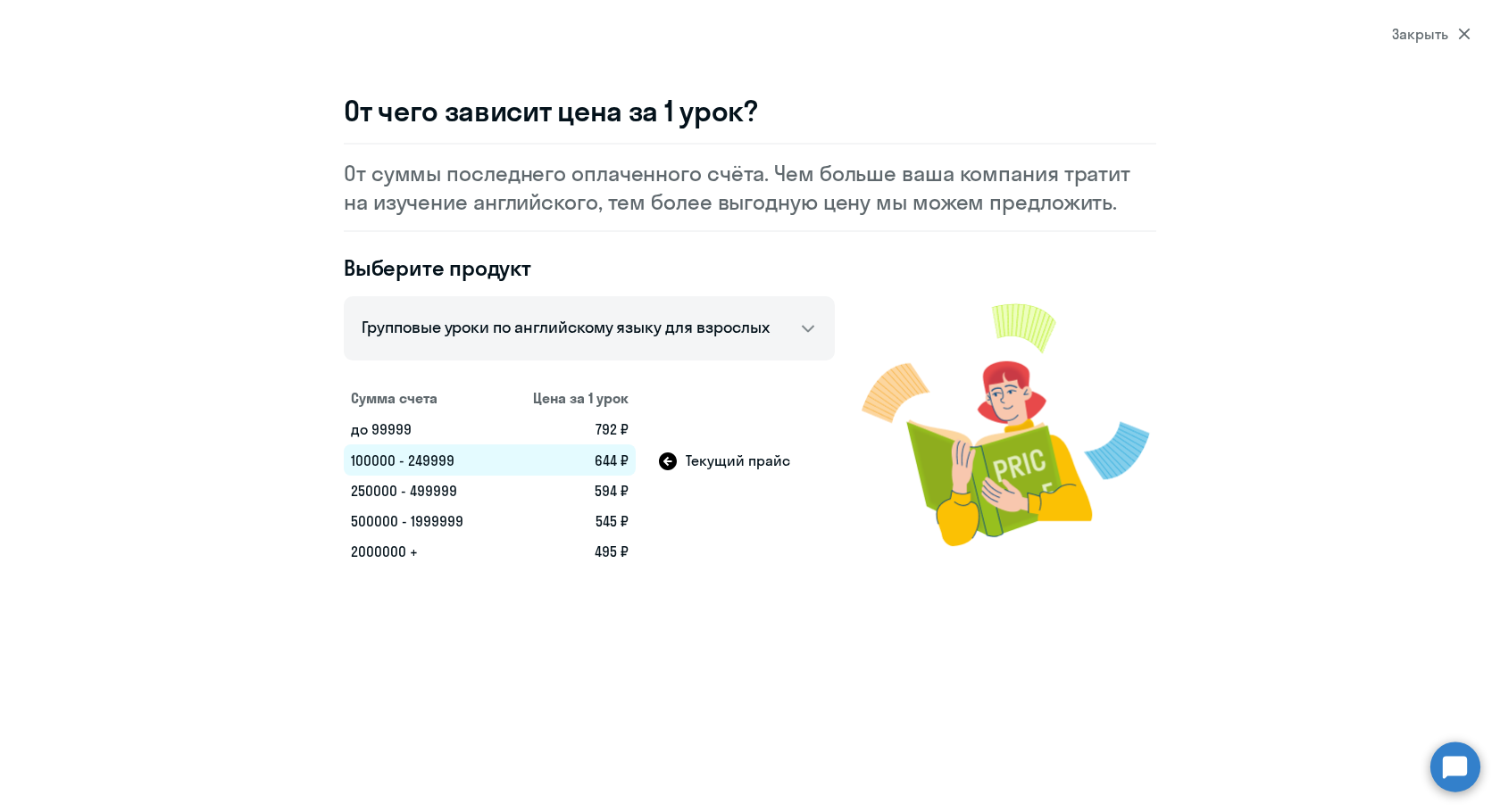
click at [1462, 28] on icon at bounding box center [1464, 34] width 12 height 12
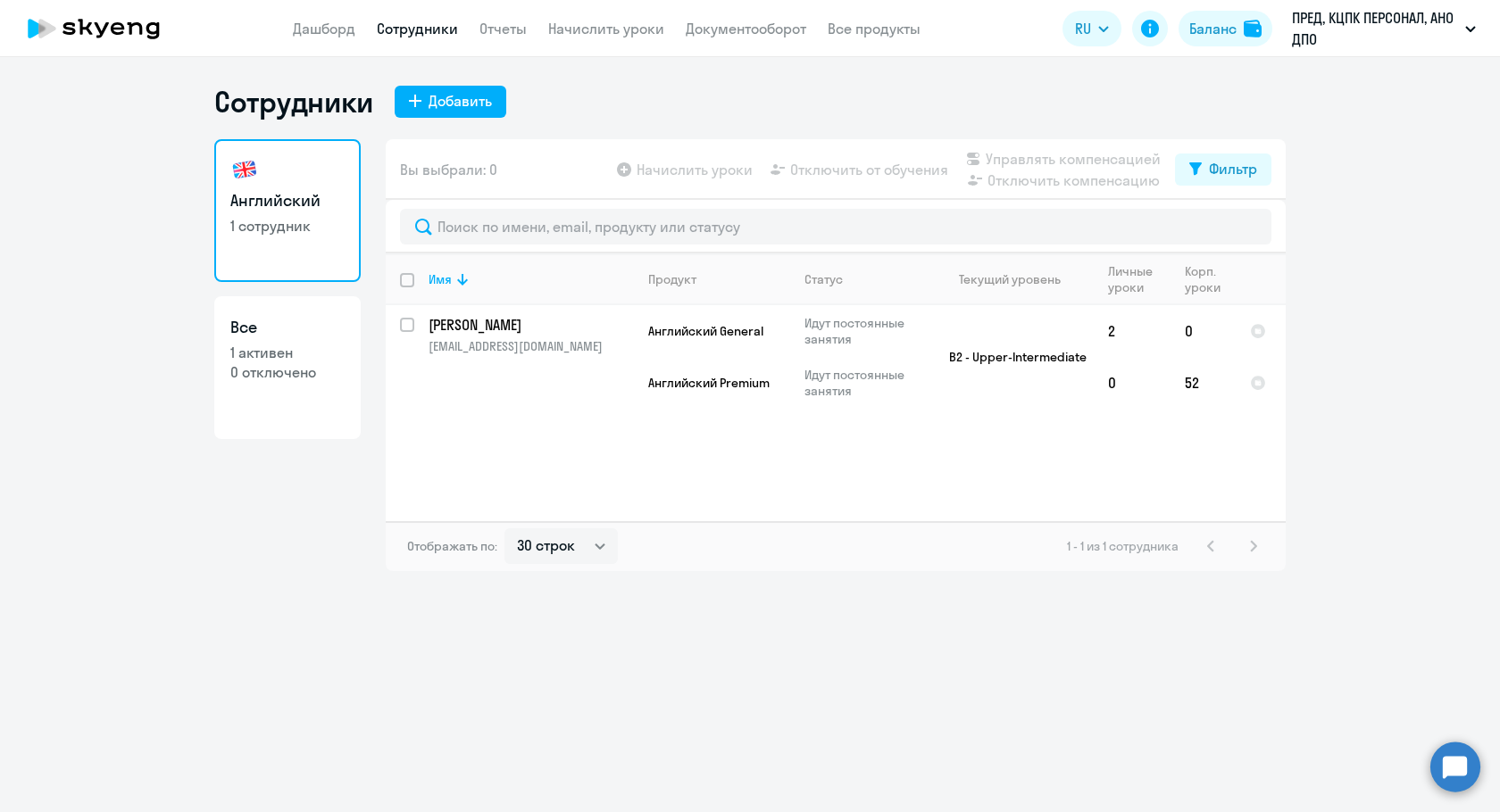
drag, startPoint x: 683, startPoint y: 188, endPoint x: 682, endPoint y: 178, distance: 10.0
click at [682, 186] on div "Начислить уроки Отключить от обучения Управлять компенсацией Отключить компенса…" at bounding box center [895, 170] width 562 height 43
click at [682, 174] on app-table-action-button "Начислить уроки" at bounding box center [683, 170] width 139 height 21
click at [407, 321] on input "select row 13936526" at bounding box center [417, 335] width 35 height 35
checkbox input "true"
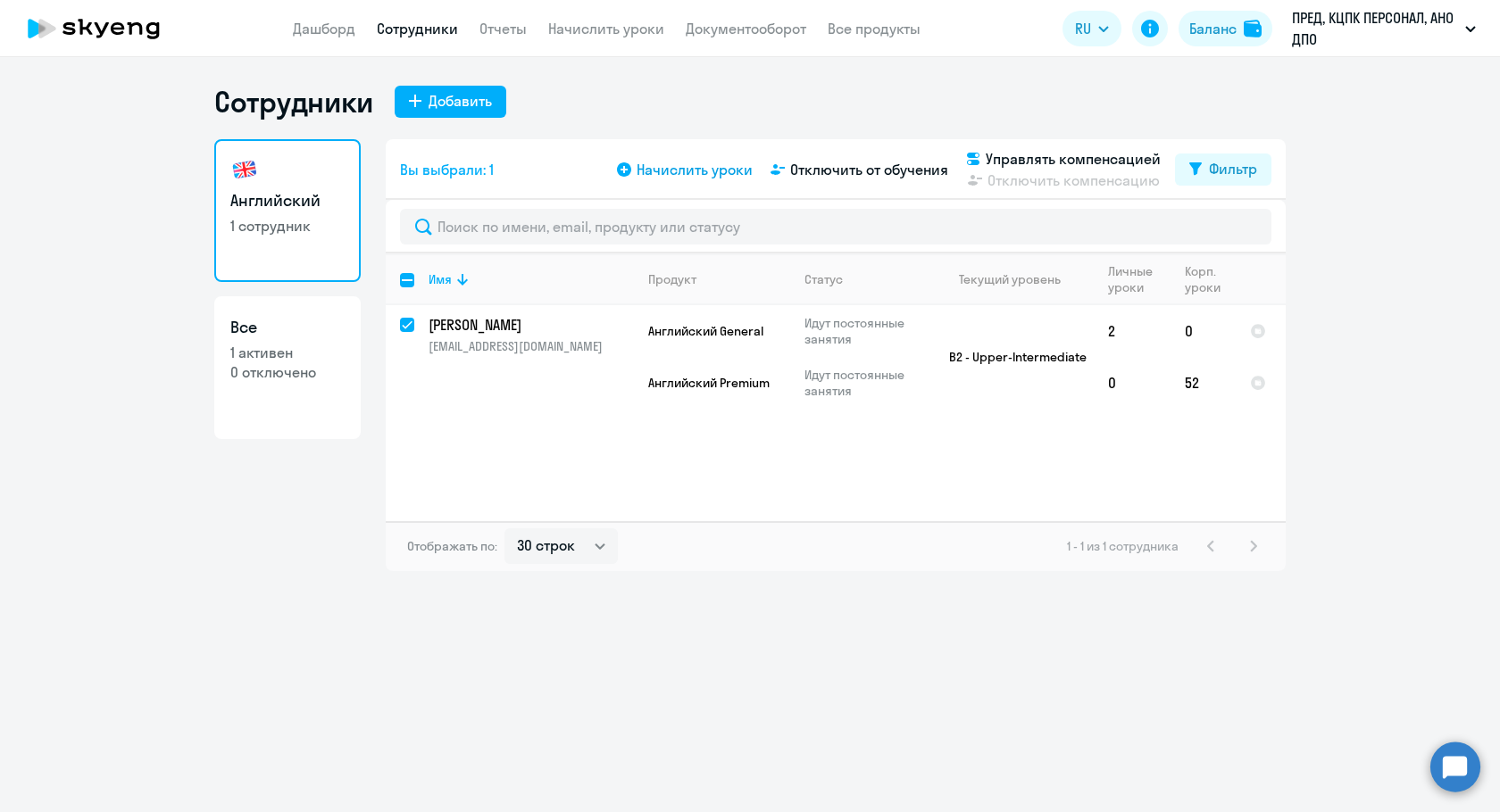
click at [726, 165] on span "Начислить уроки" at bounding box center [694, 170] width 116 height 21
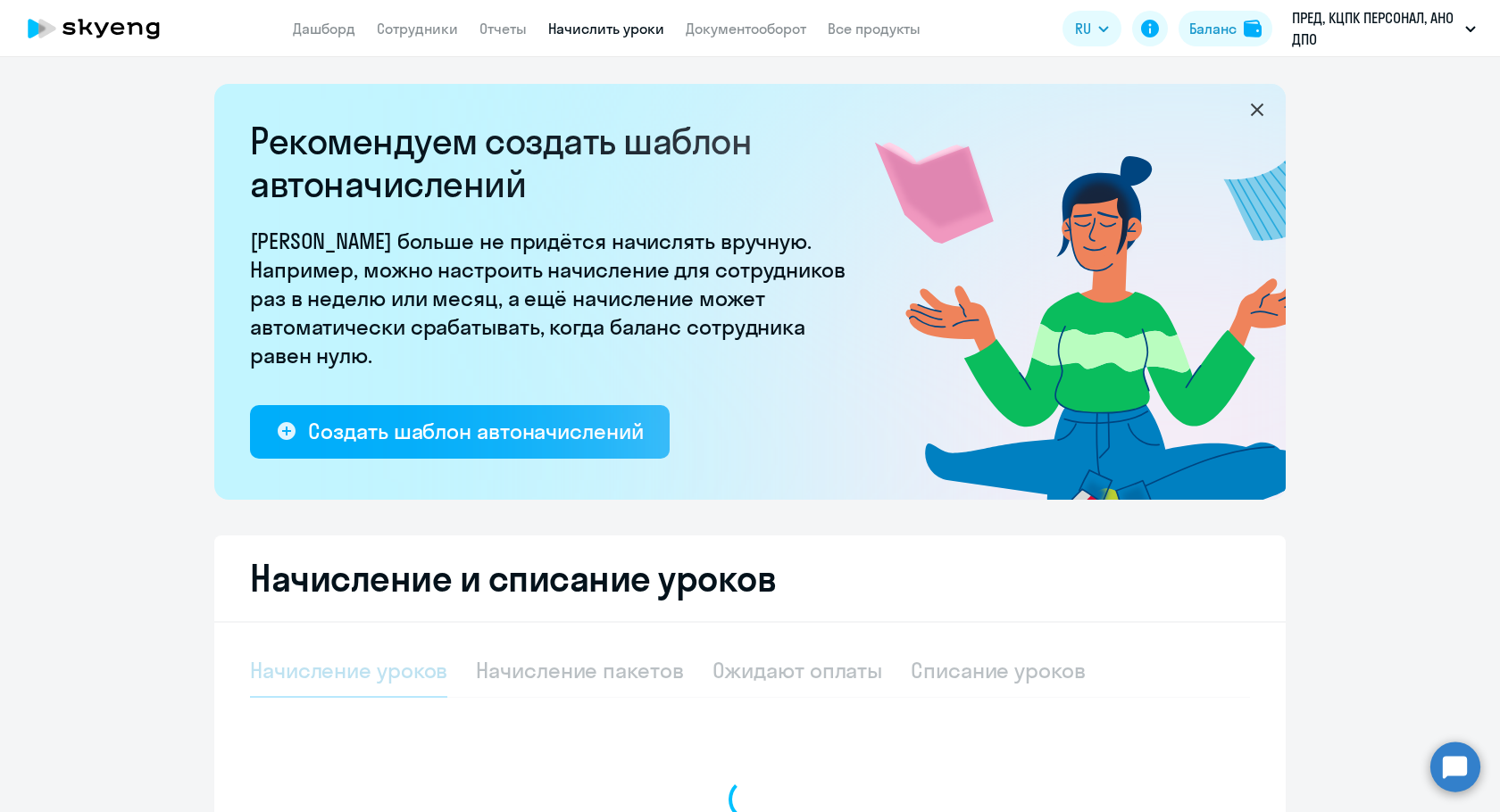
select select "10"
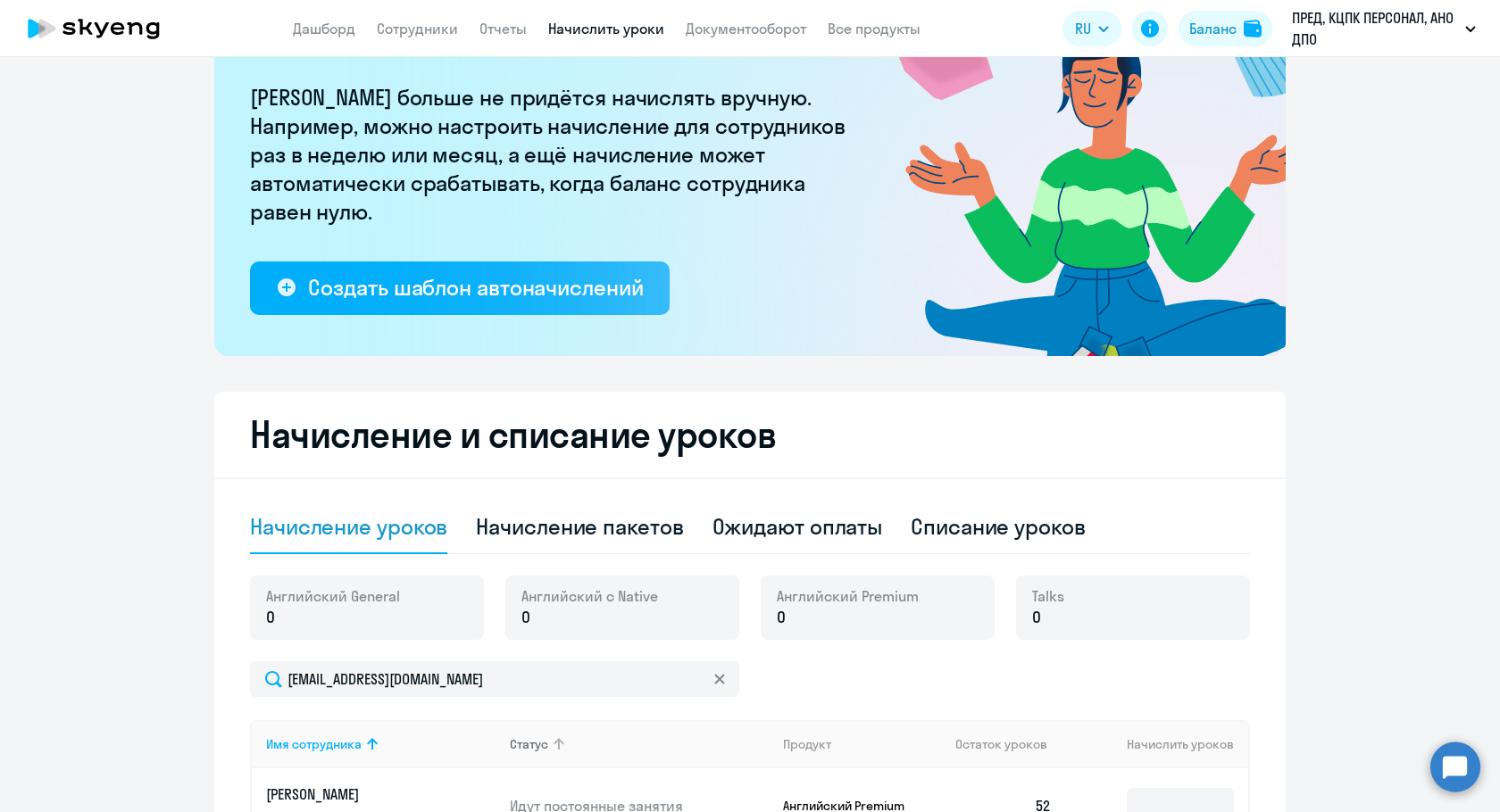
scroll to position [357, 0]
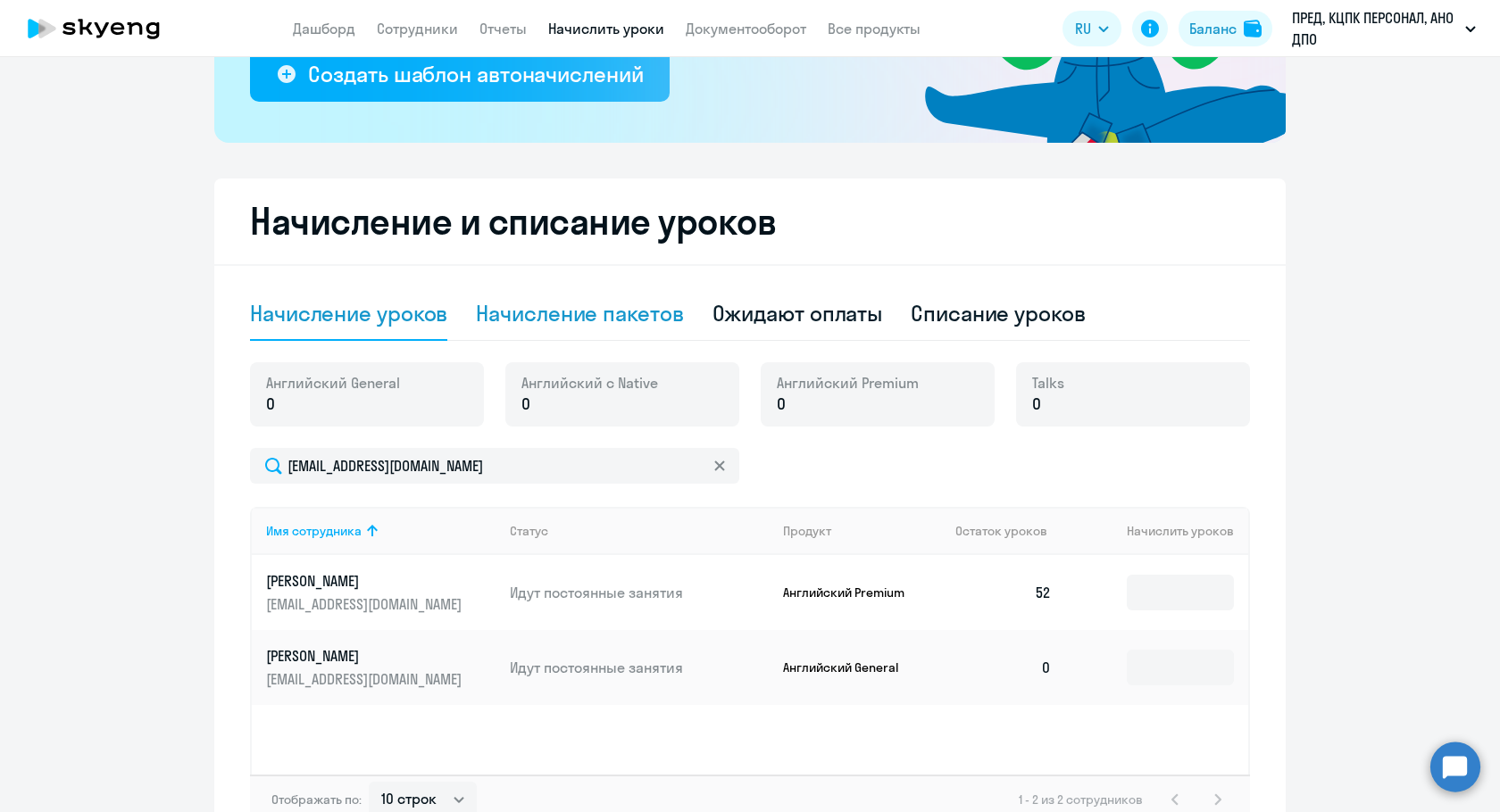
click at [588, 323] on div "Начисление пакетов" at bounding box center [579, 313] width 207 height 29
select select "10"
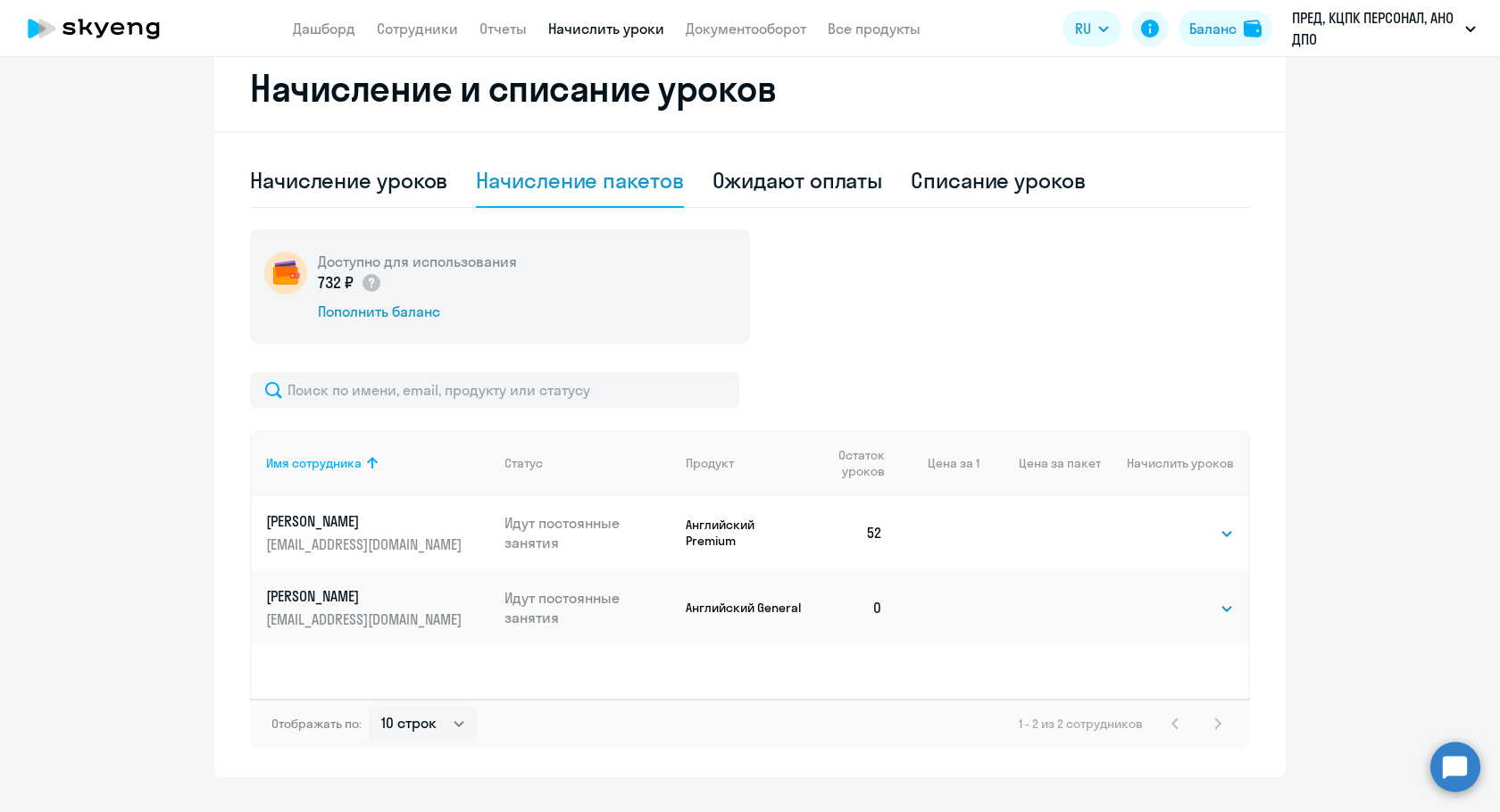
scroll to position [526, 0]
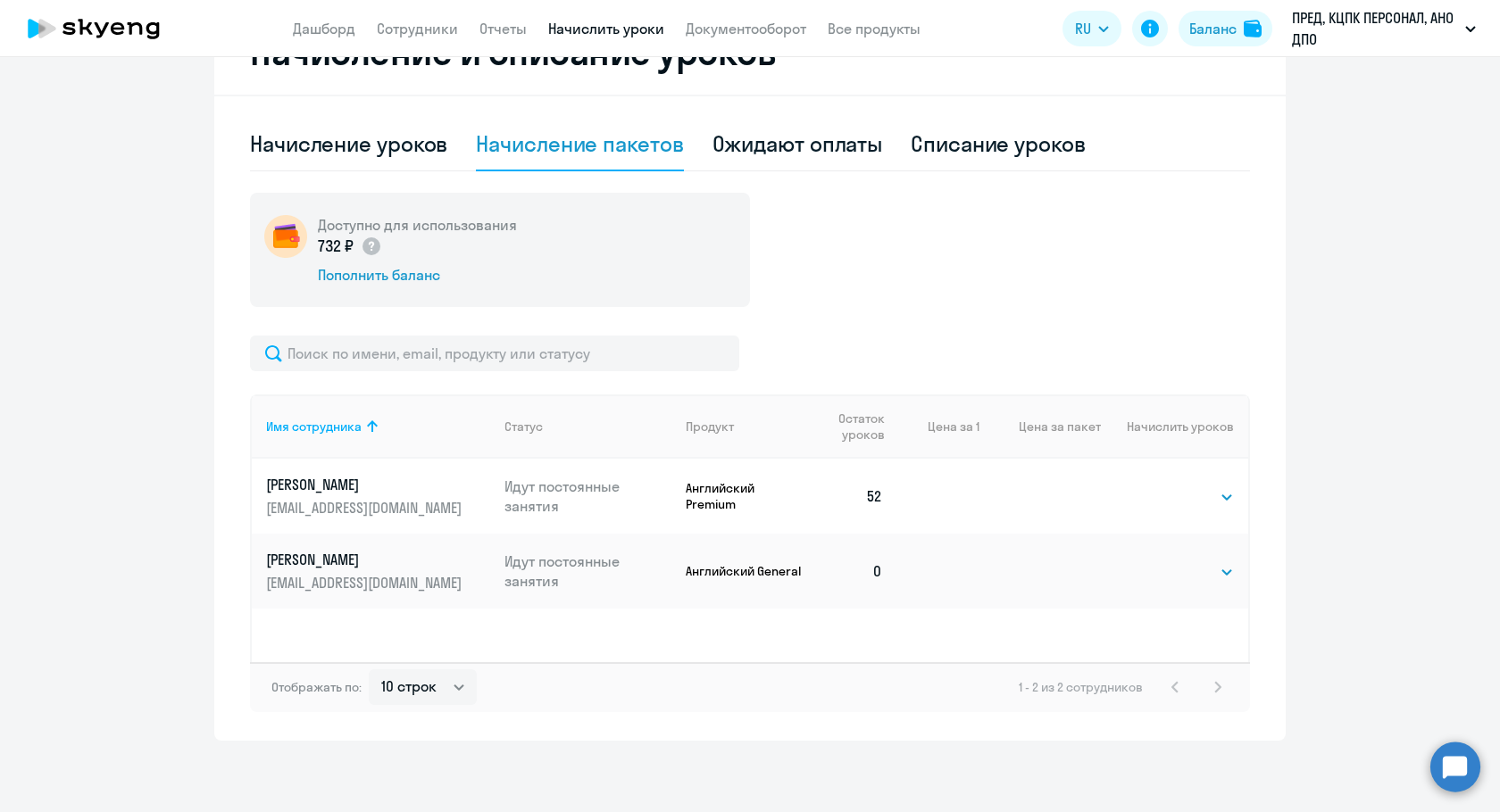
click at [1200, 588] on td "Выбрать 4 8 16 32 64 96 128 Выбрать" at bounding box center [1175, 571] width 148 height 75
click at [1195, 579] on select "Выбрать 4 8 16 32 64 96 128" at bounding box center [1197, 572] width 73 height 21
select select "128"
click at [1160, 562] on select "Выбрать 4 8 16 32 64 96 128" at bounding box center [1197, 572] width 73 height 21
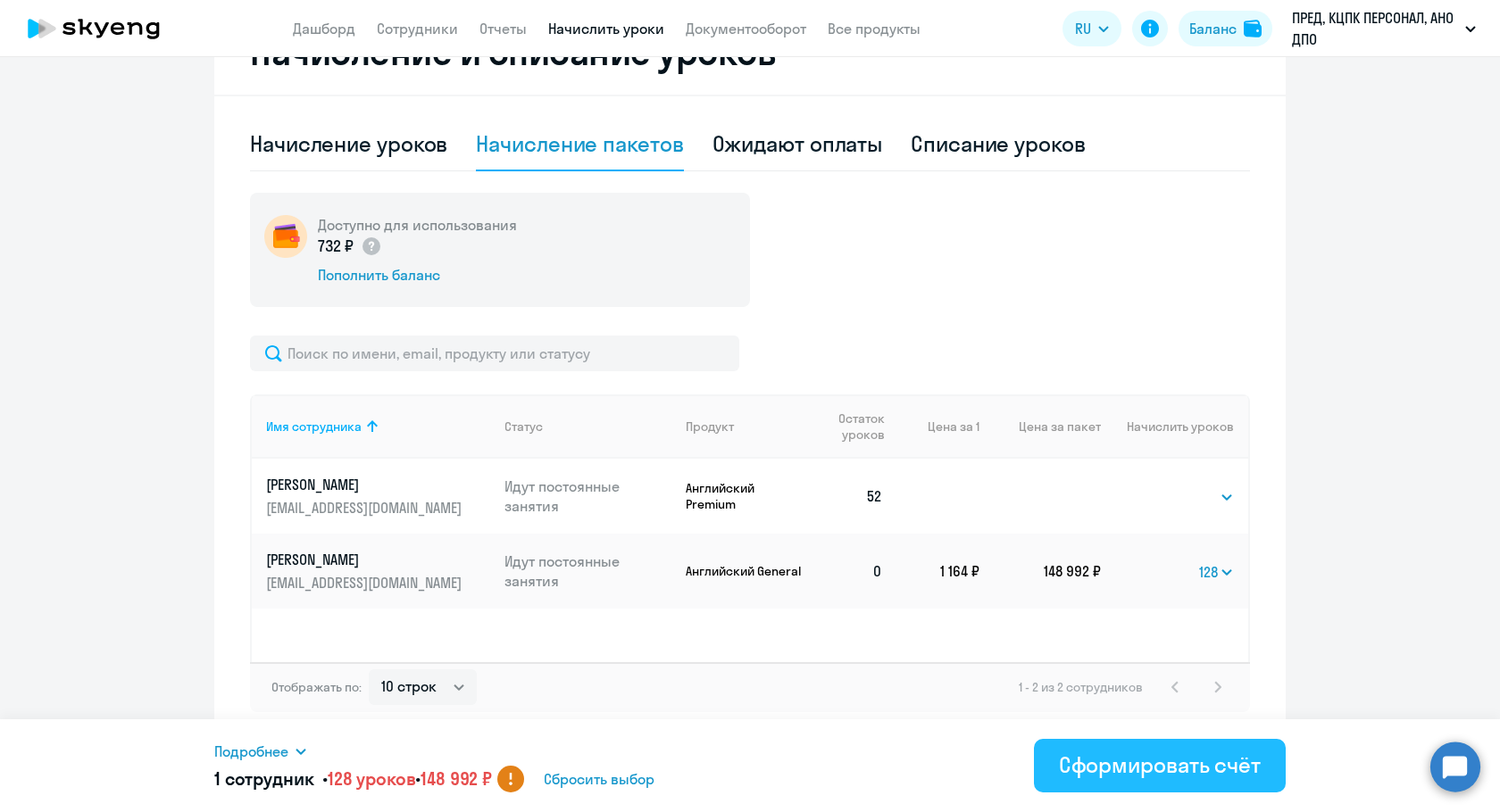
click at [1217, 771] on div "Сформировать счёт" at bounding box center [1160, 765] width 201 height 29
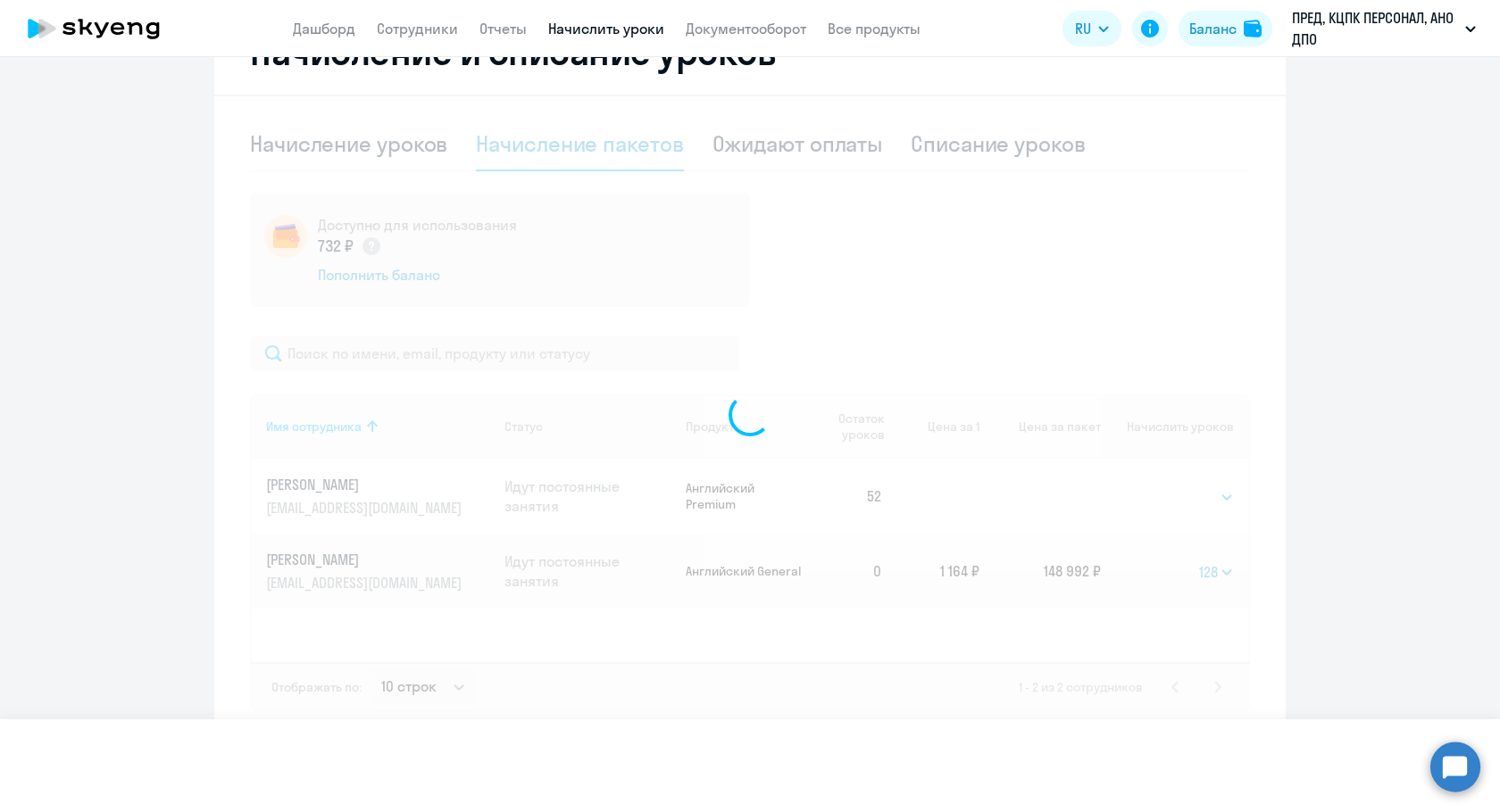
select select
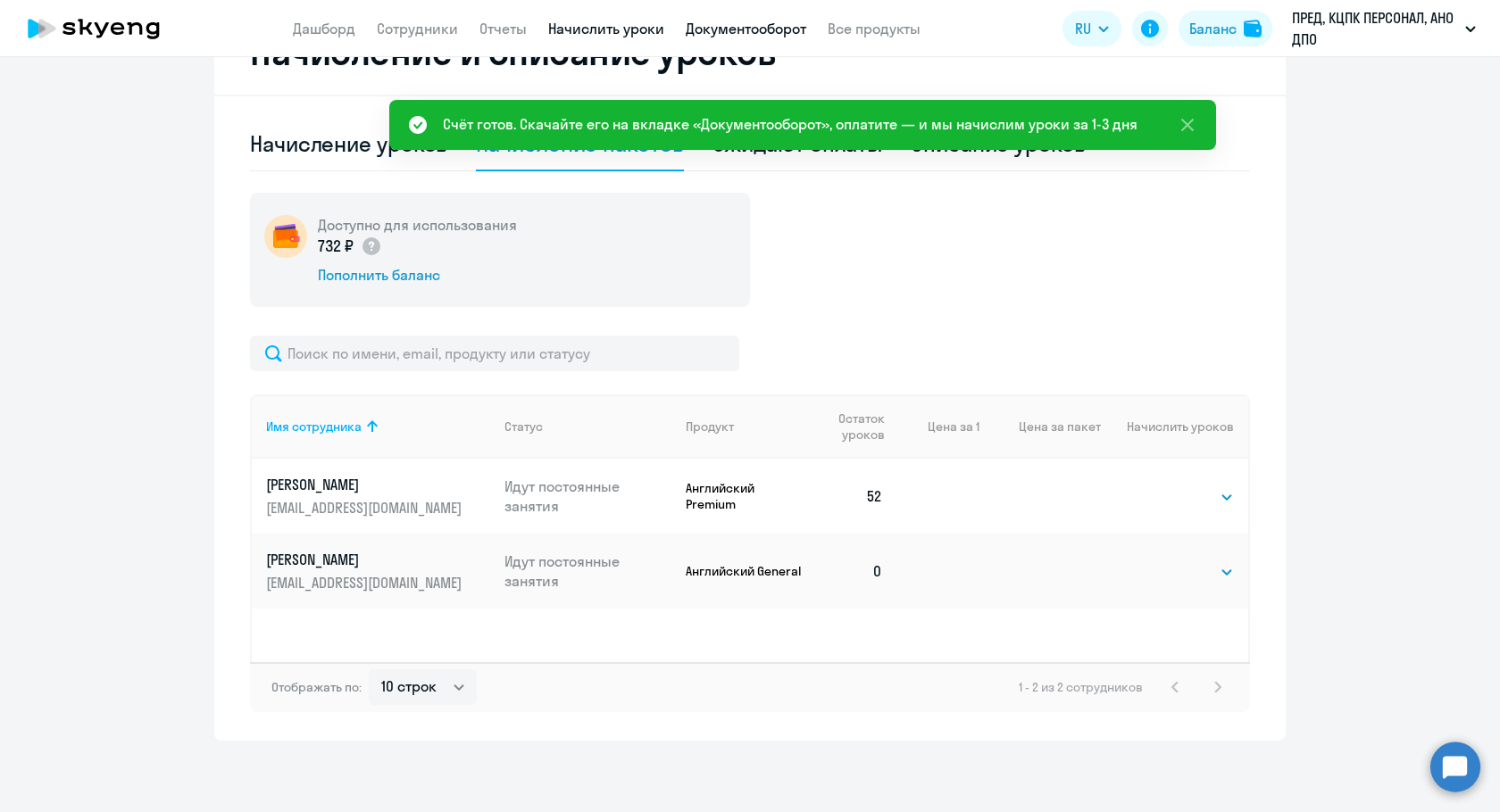
click at [756, 21] on link "Документооборот" at bounding box center [746, 28] width 121 height 18
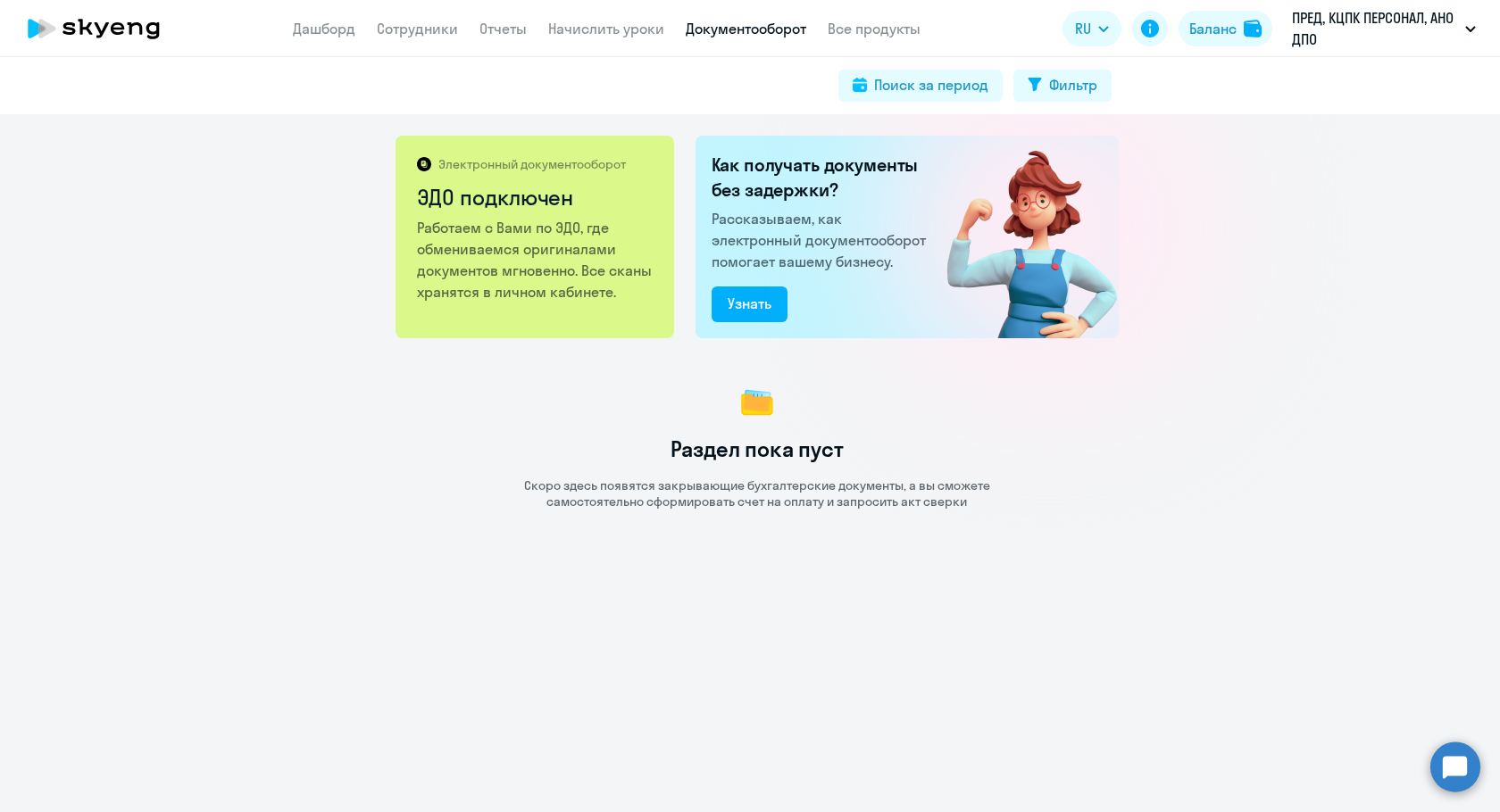
click at [763, 29] on link "Документооборот" at bounding box center [746, 28] width 121 height 18
click at [643, 35] on link "Начислить уроки" at bounding box center [606, 28] width 116 height 18
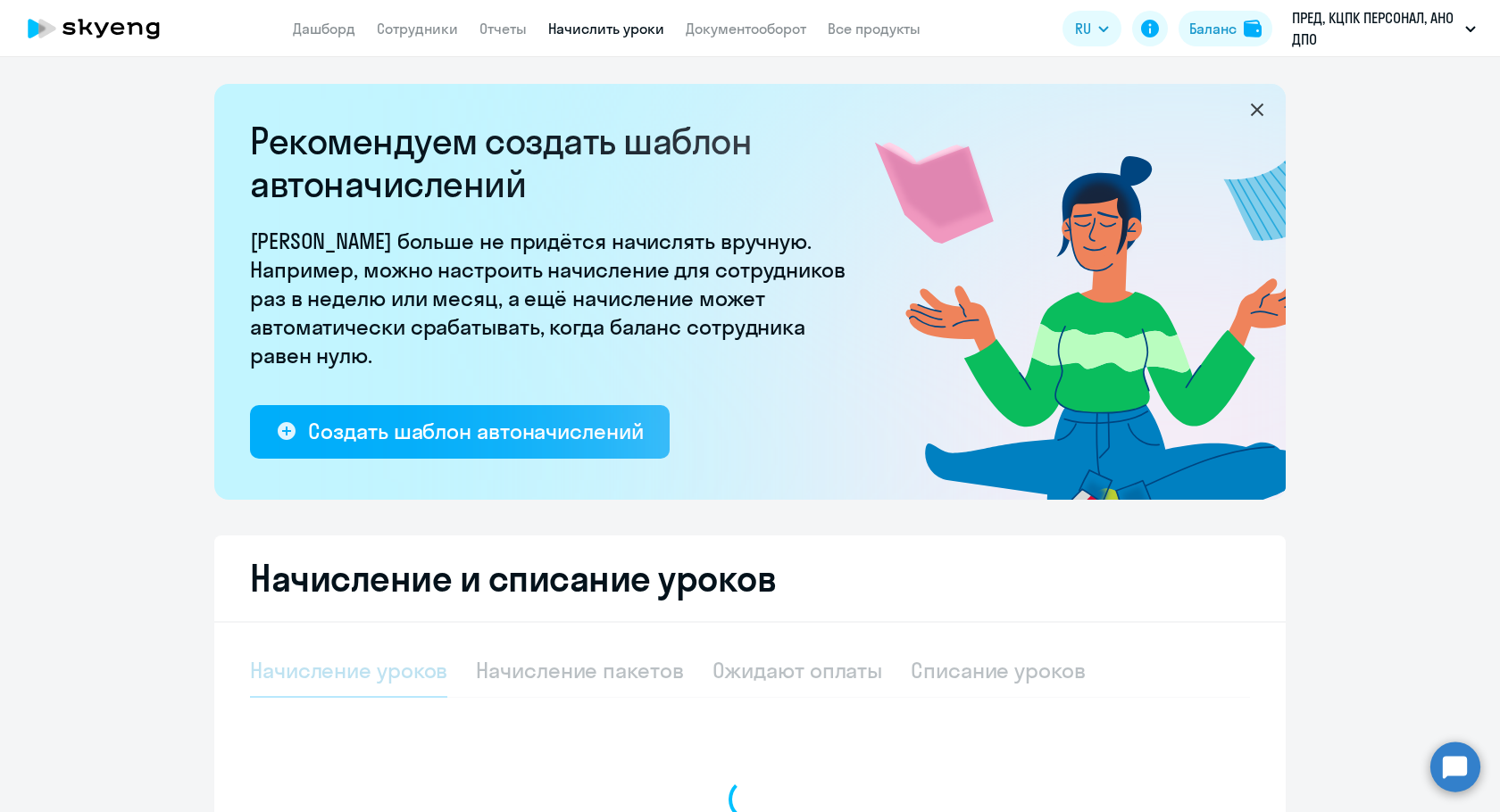
select select "10"
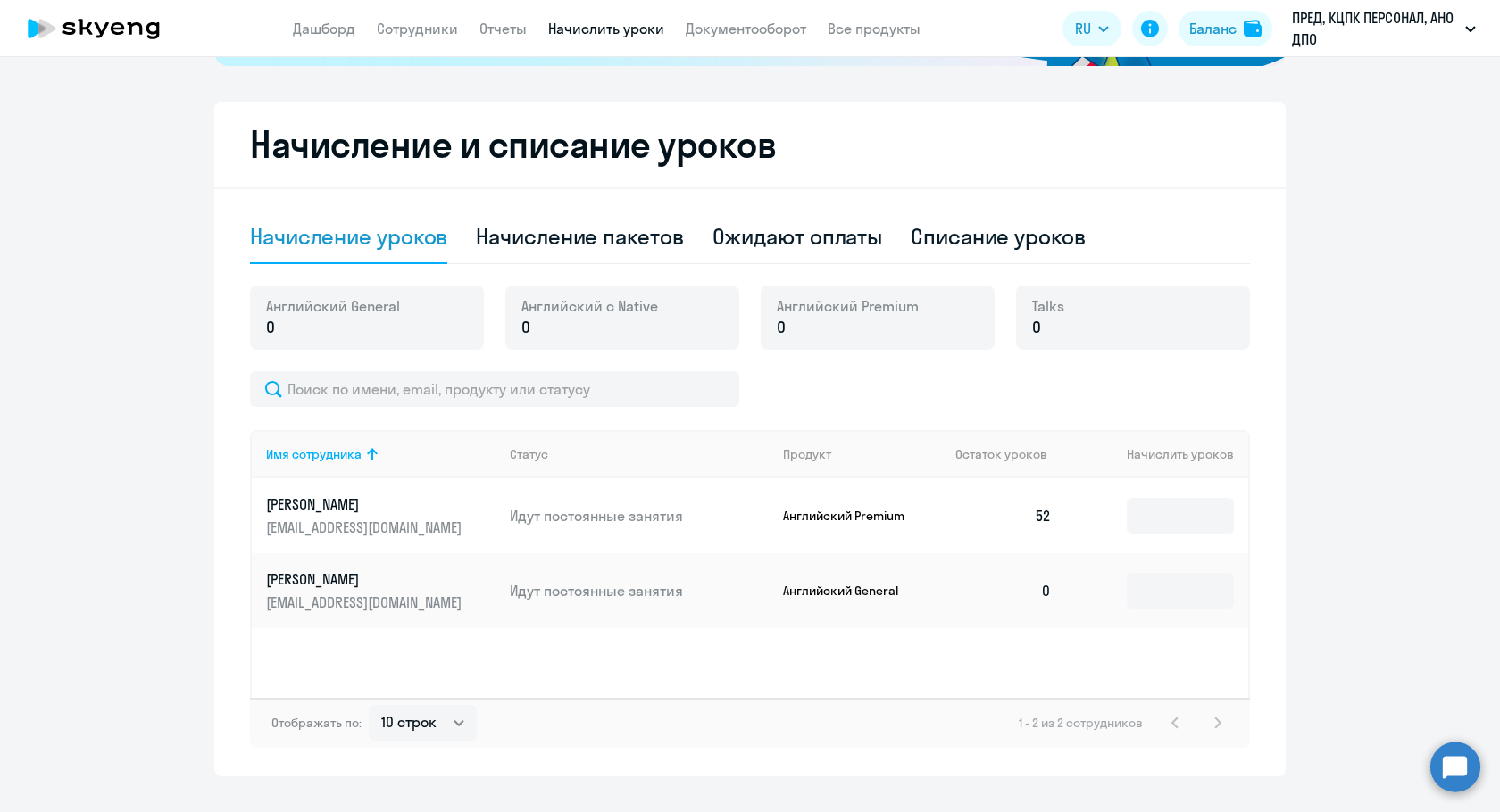
scroll to position [470, 0]
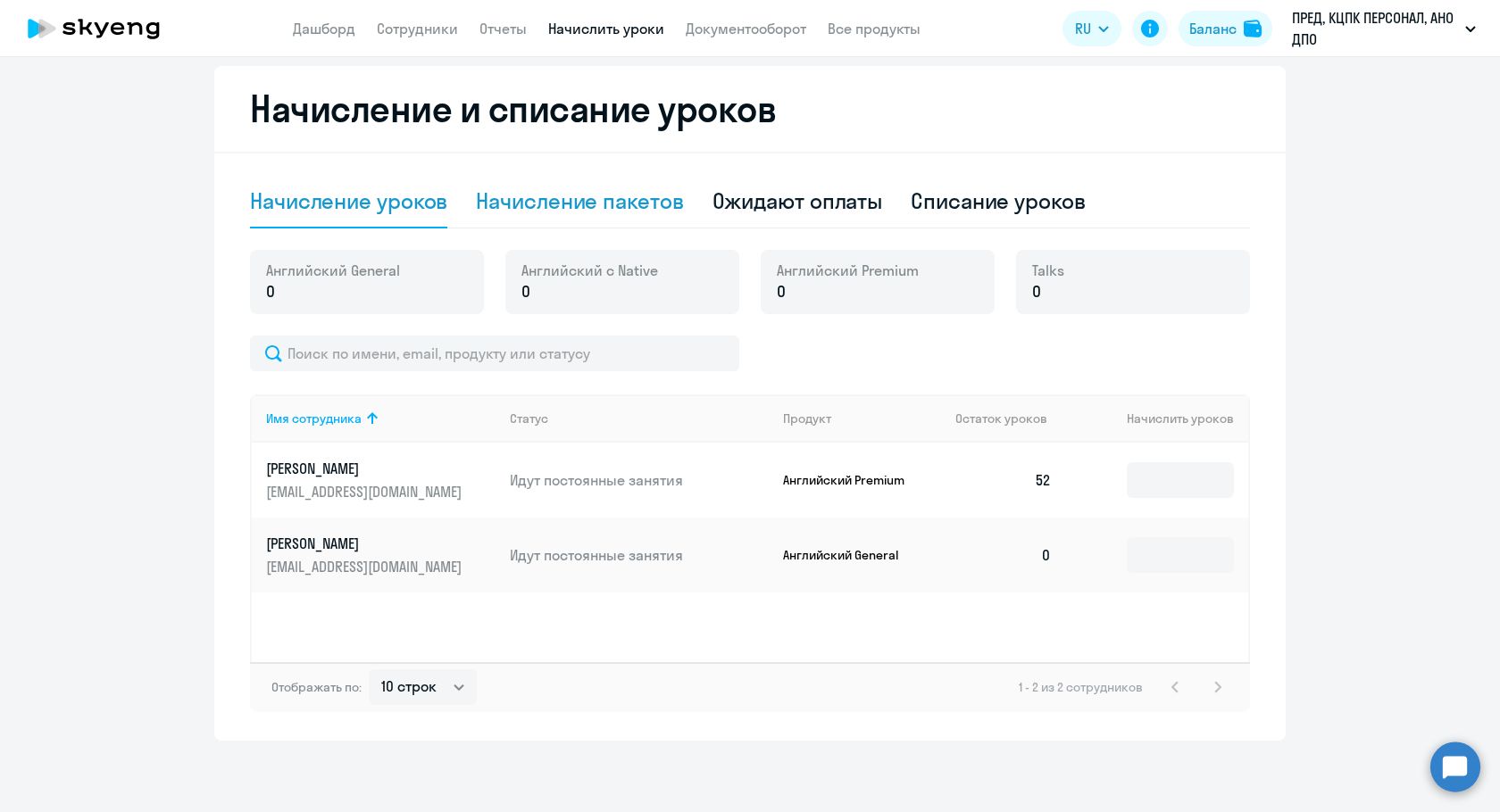
click at [622, 217] on div "Начисление пакетов" at bounding box center [579, 201] width 207 height 54
select select "10"
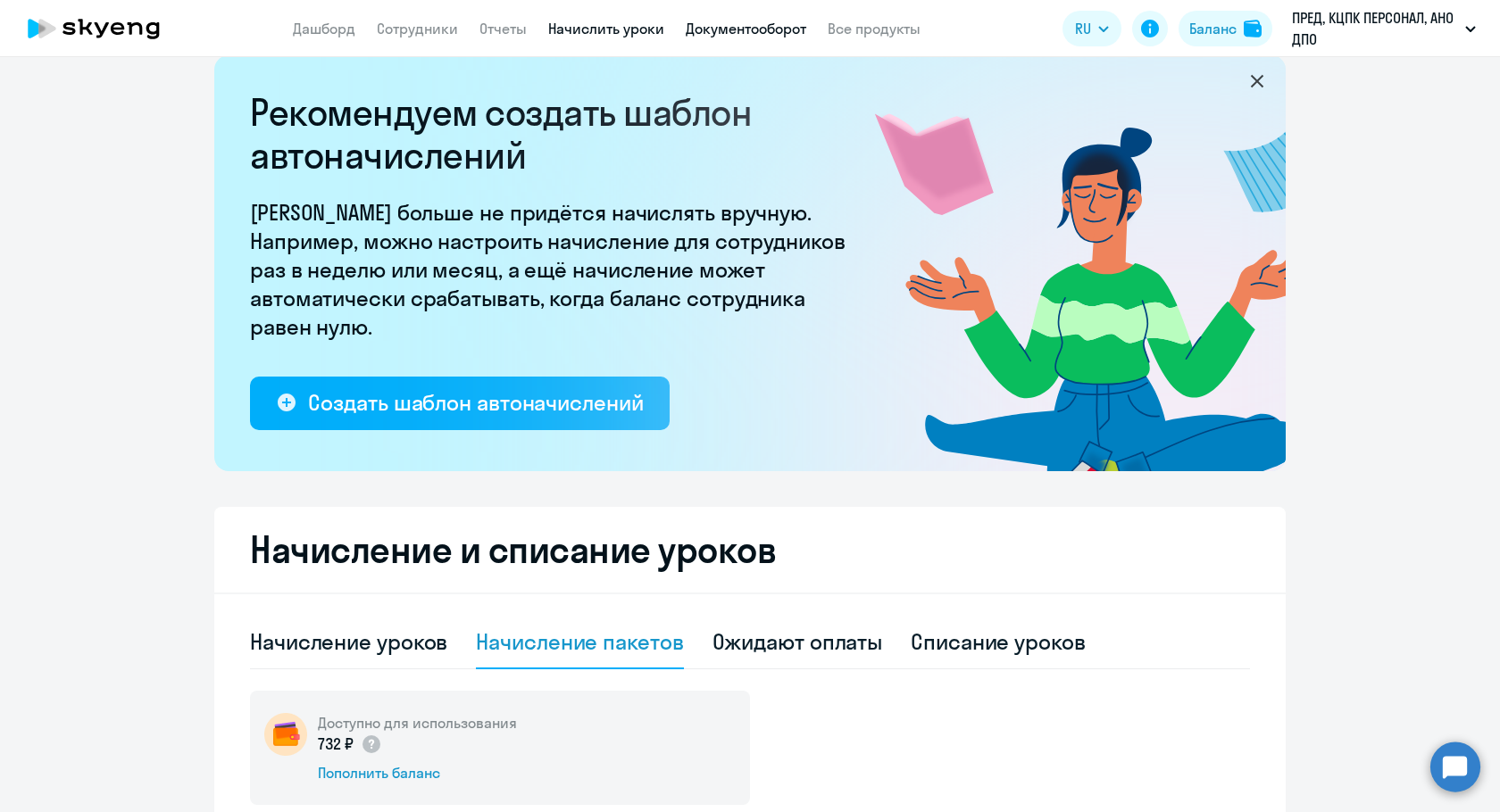
scroll to position [0, 0]
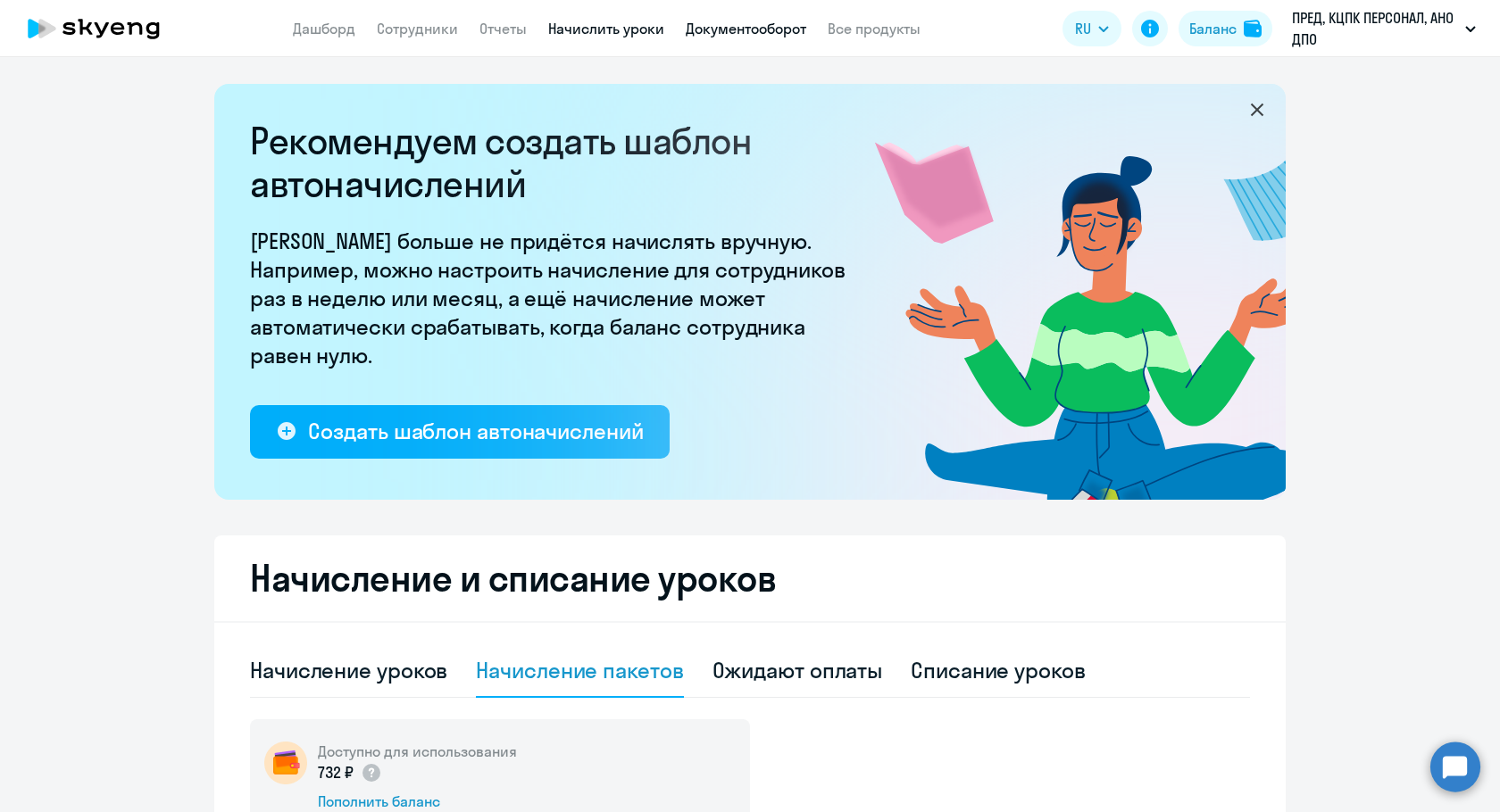
click at [773, 24] on link "Документооборот" at bounding box center [746, 28] width 121 height 18
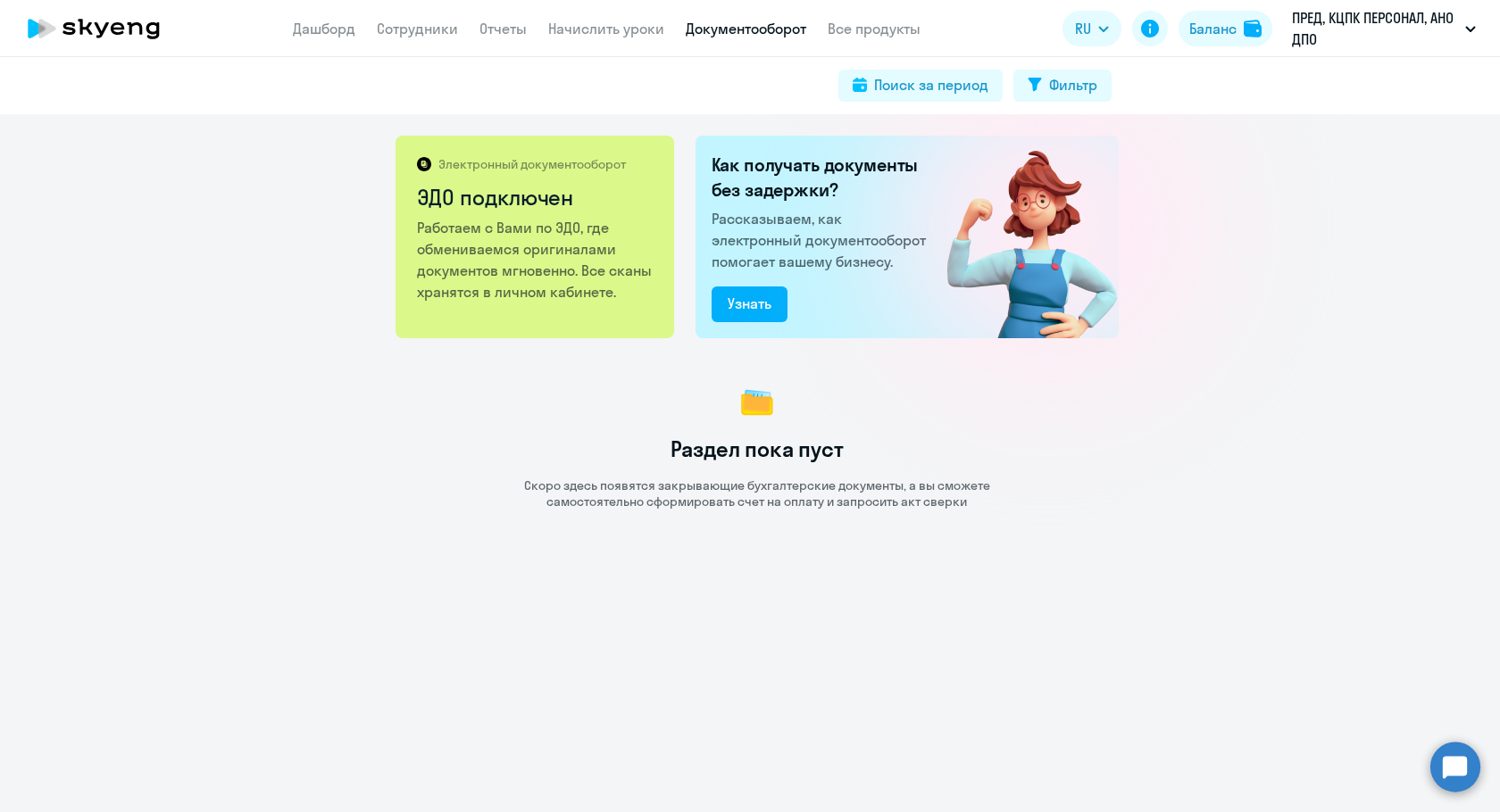
click at [614, 39] on app-header "Дашборд Сотрудники Отчеты Начислить уроки Документооборот Все продукты Дашборд …" at bounding box center [750, 29] width 1500 height 58
click at [612, 34] on link "Начислить уроки" at bounding box center [606, 28] width 116 height 18
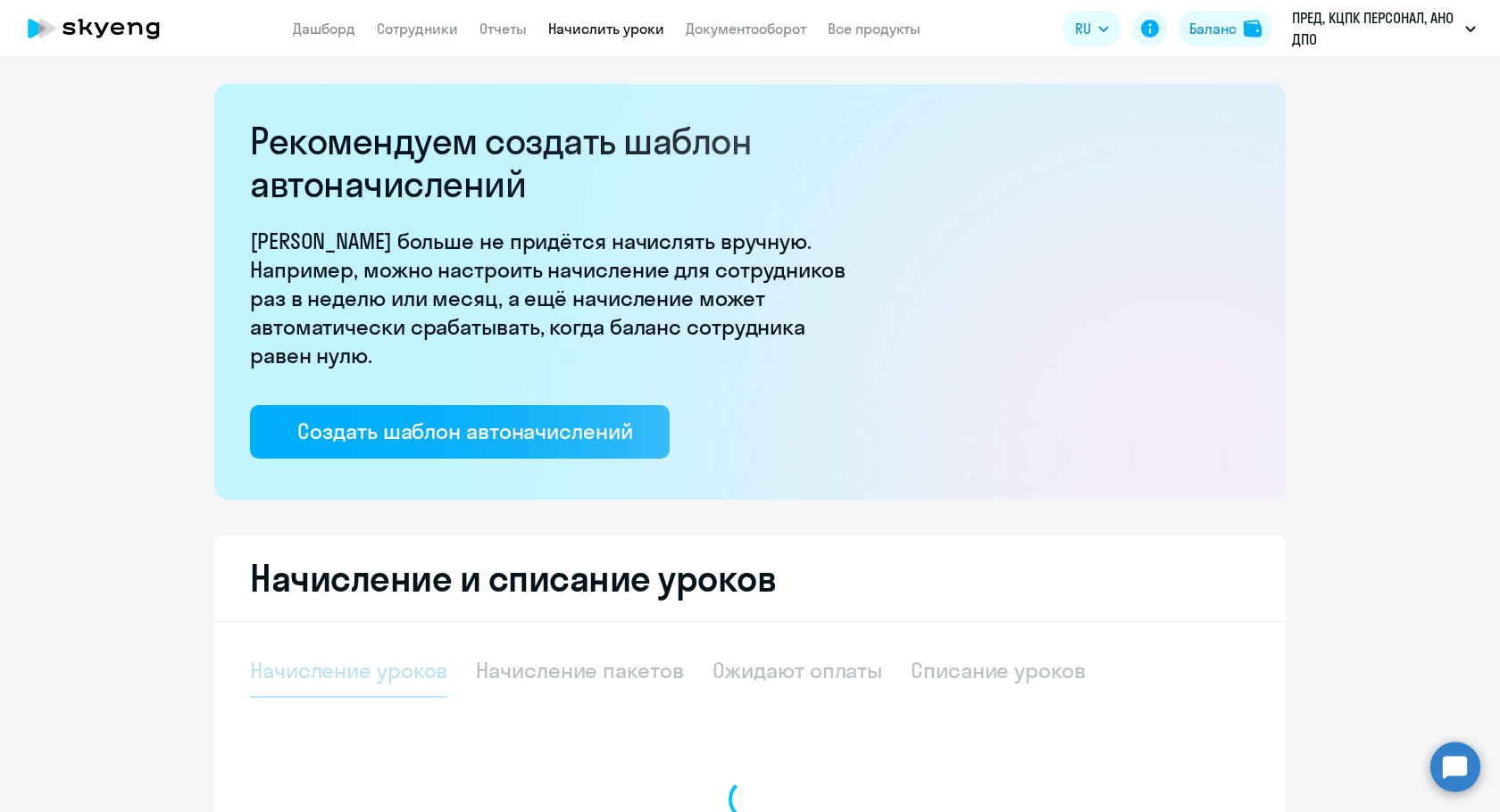
select select "10"
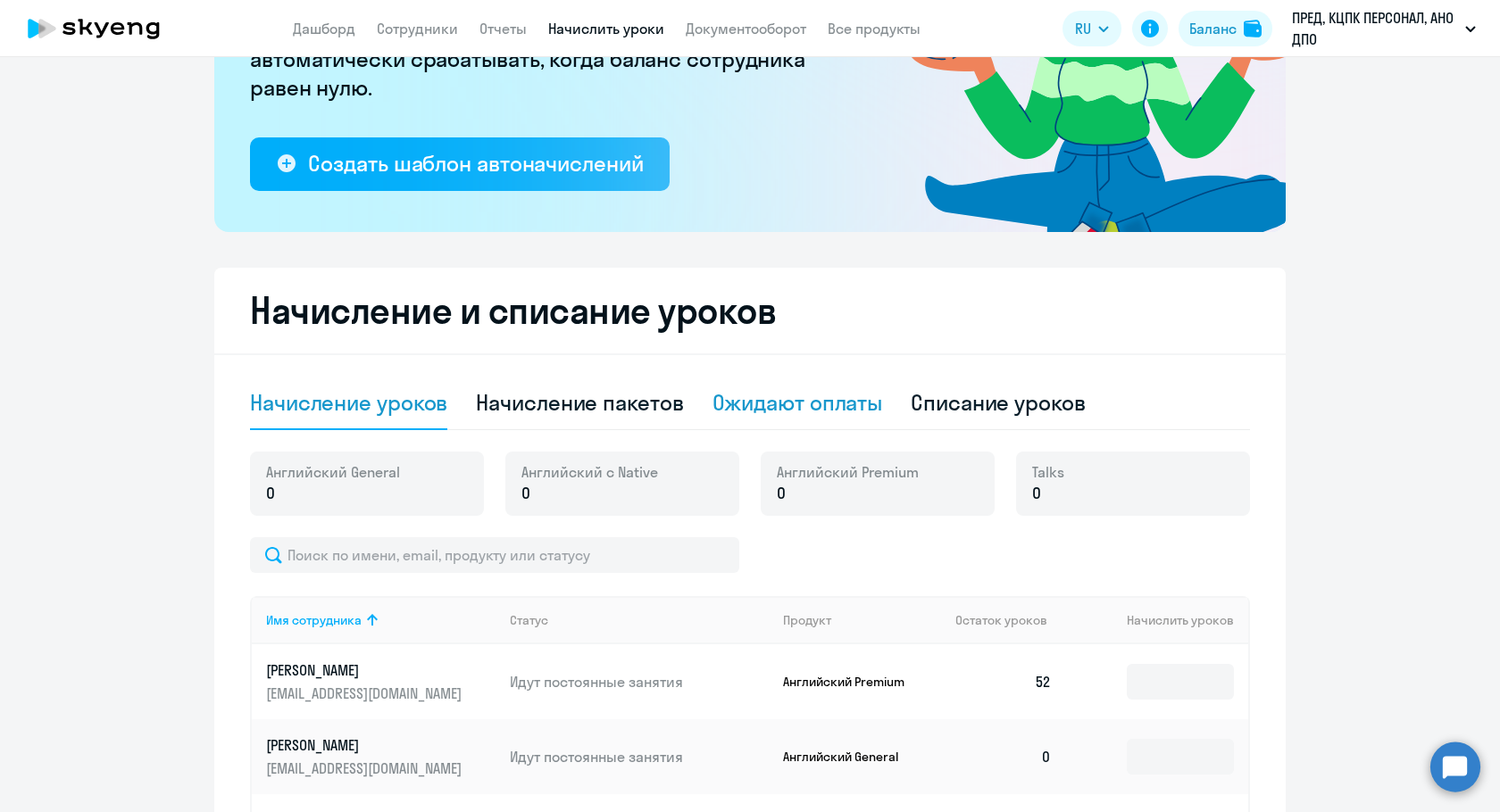
scroll to position [470, 0]
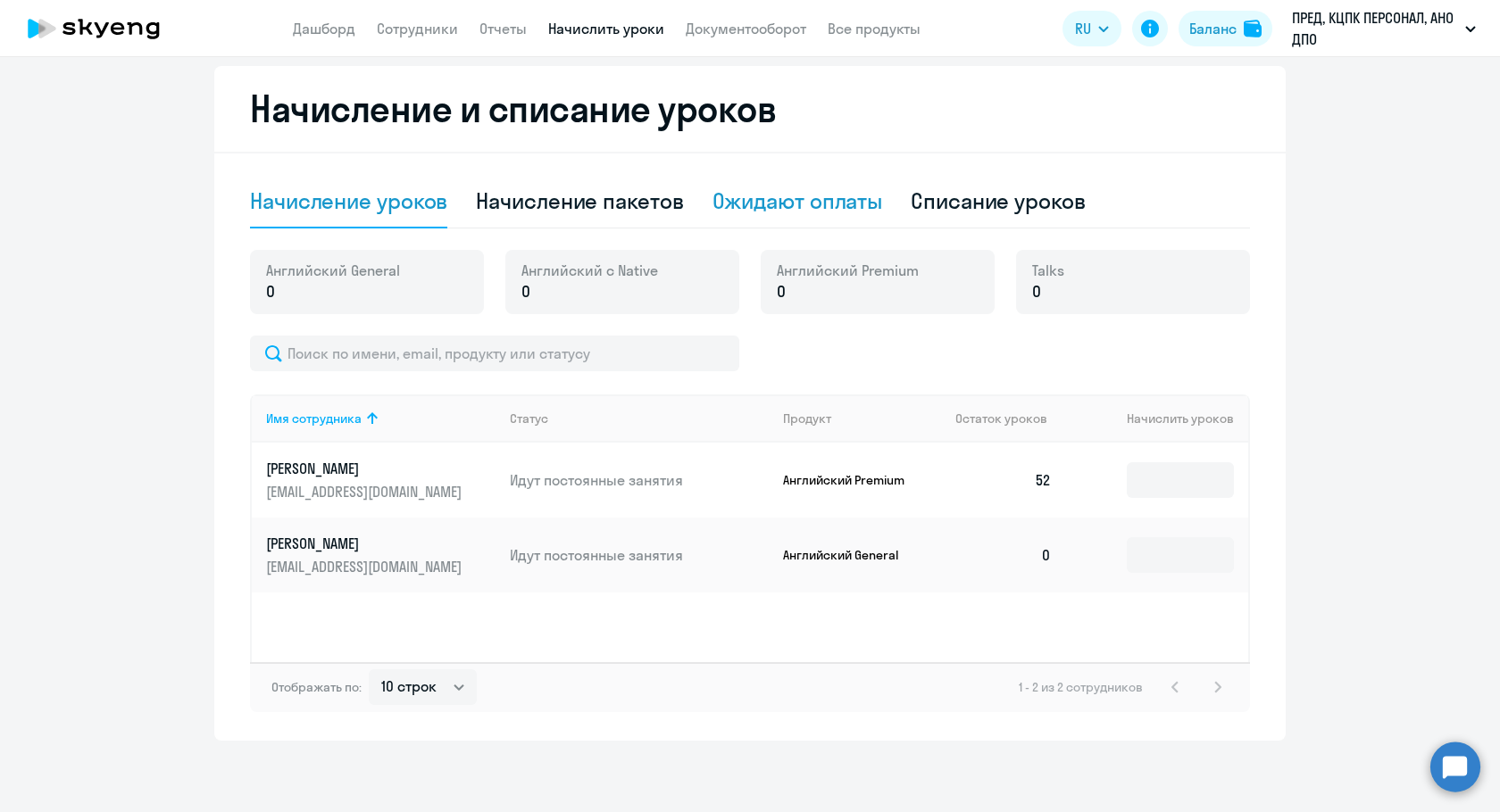
click at [763, 219] on div "Ожидают оплаты" at bounding box center [798, 201] width 171 height 54
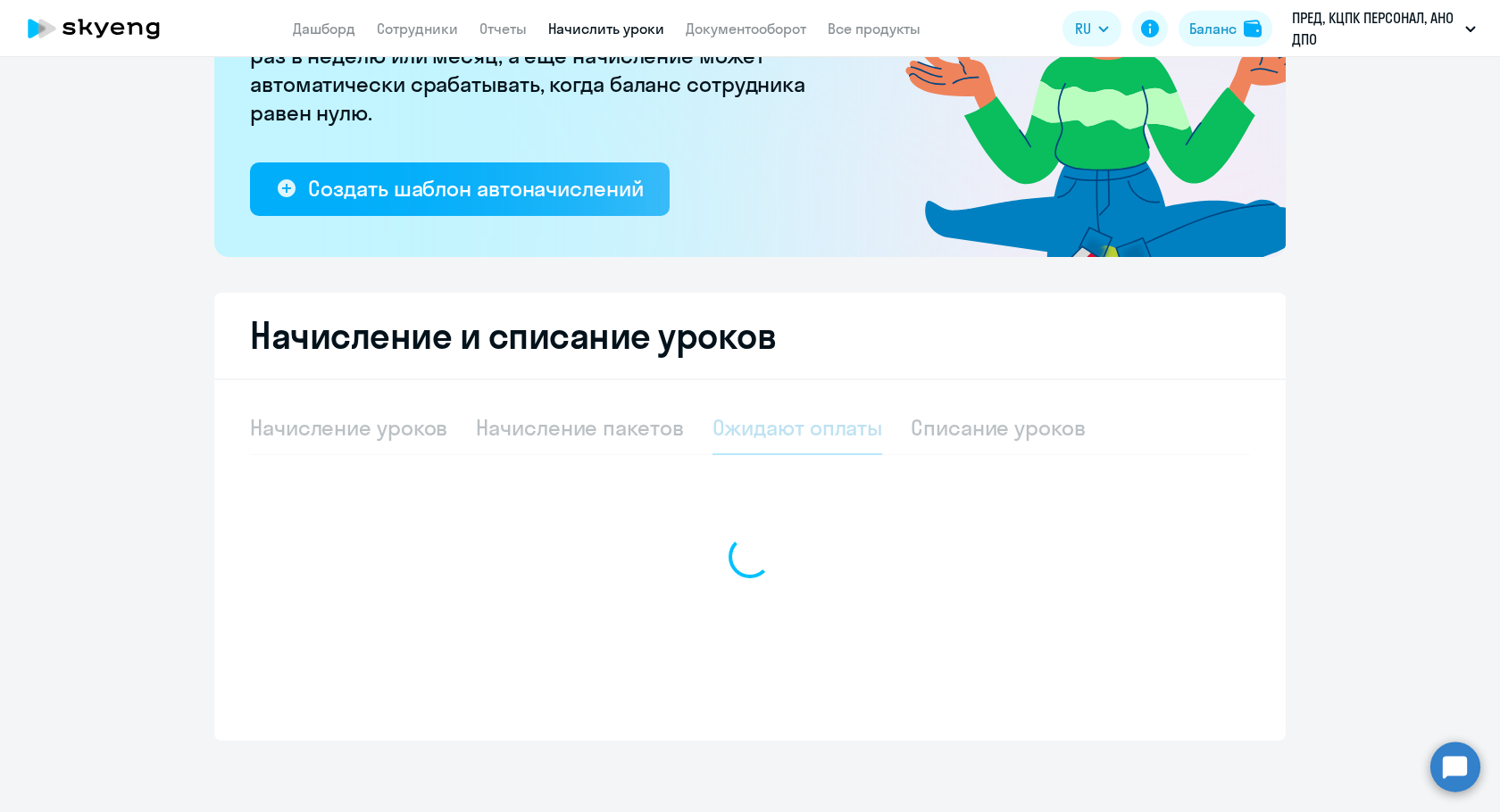
scroll to position [243, 0]
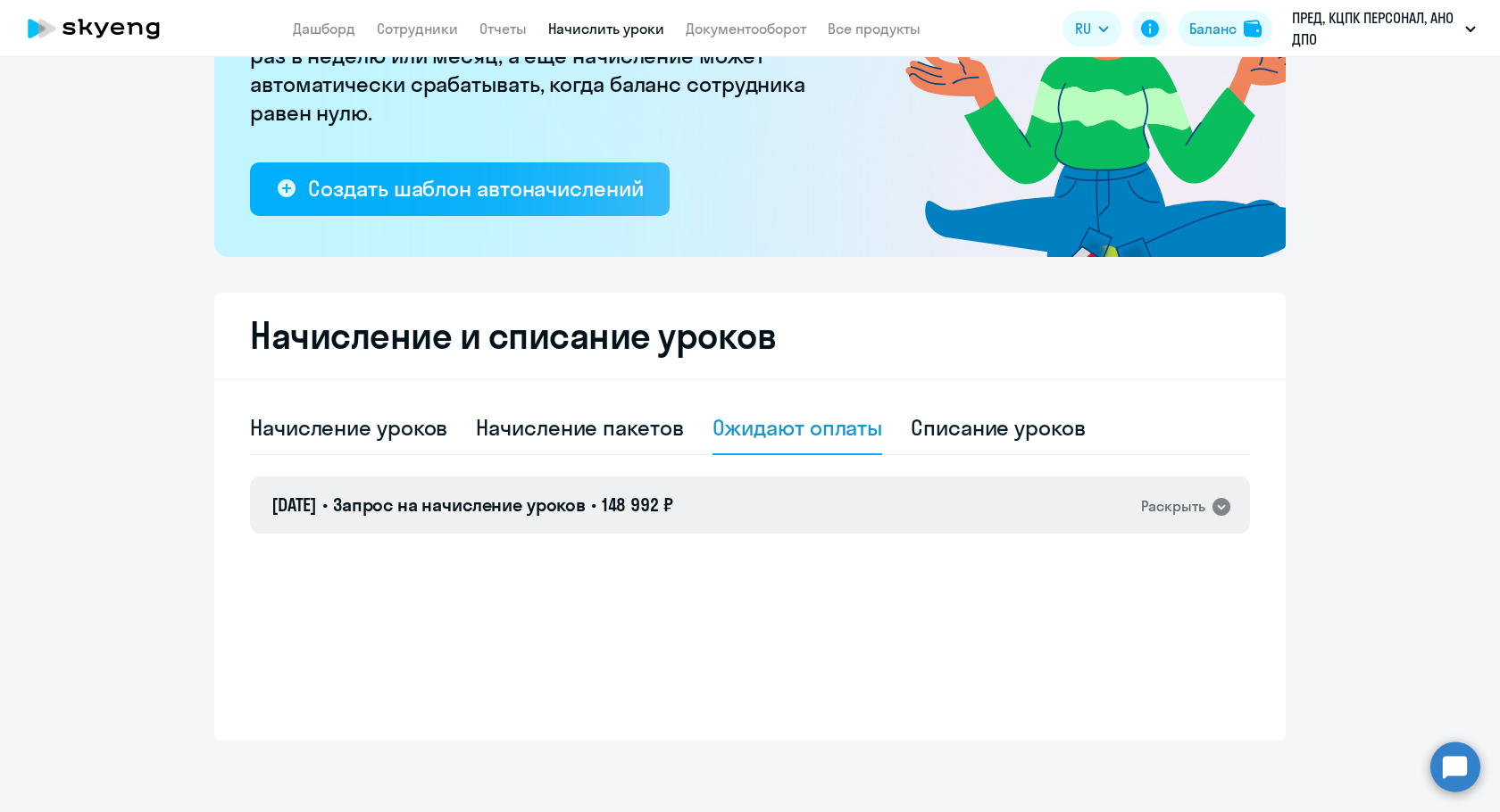
click at [1184, 510] on div "Раскрыть" at bounding box center [1173, 506] width 64 height 22
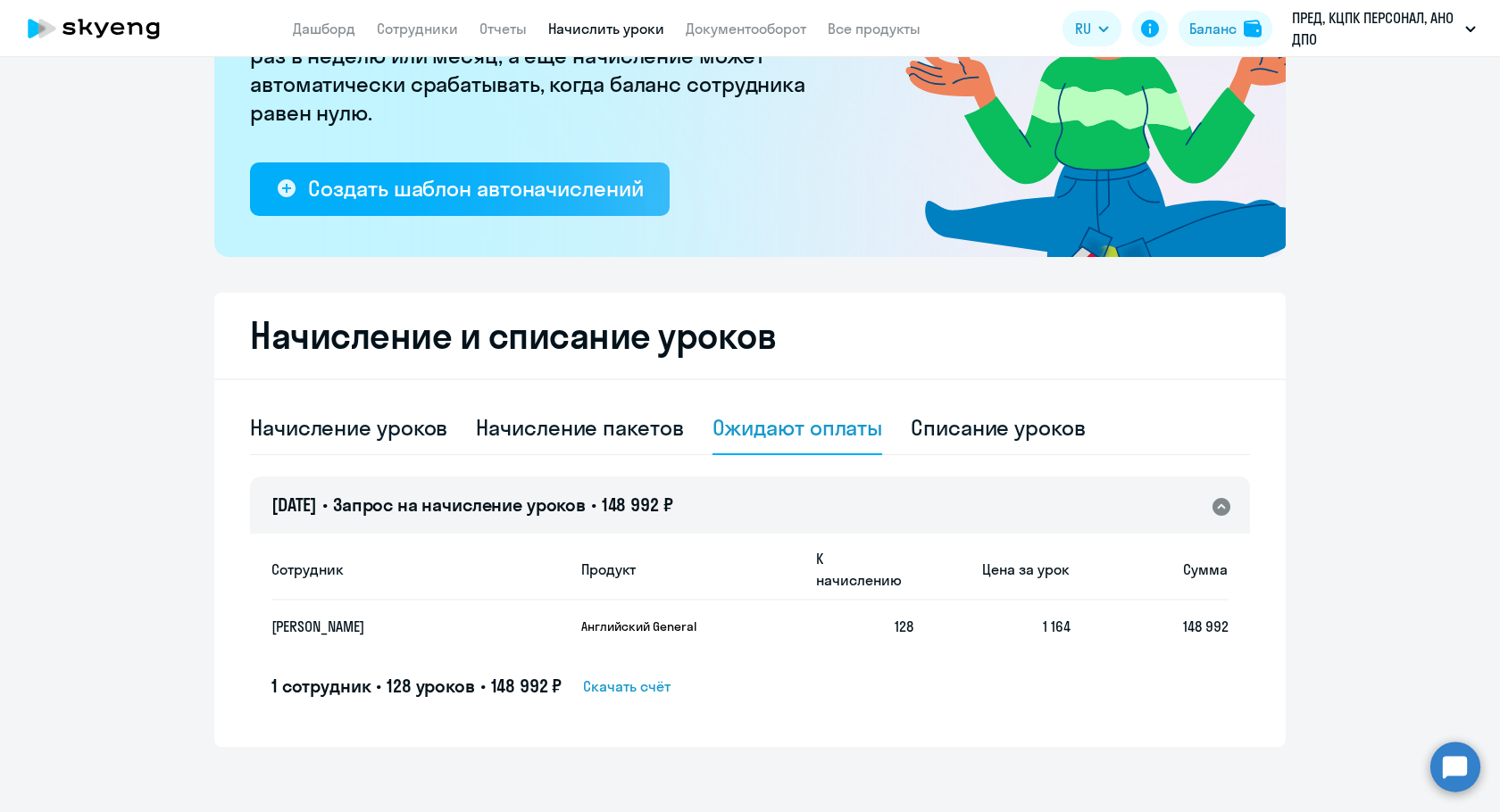
click at [611, 676] on span "Скачать счёт" at bounding box center [626, 686] width 87 height 21
click at [353, 431] on div "Начисление уроков" at bounding box center [349, 428] width 198 height 29
select select "10"
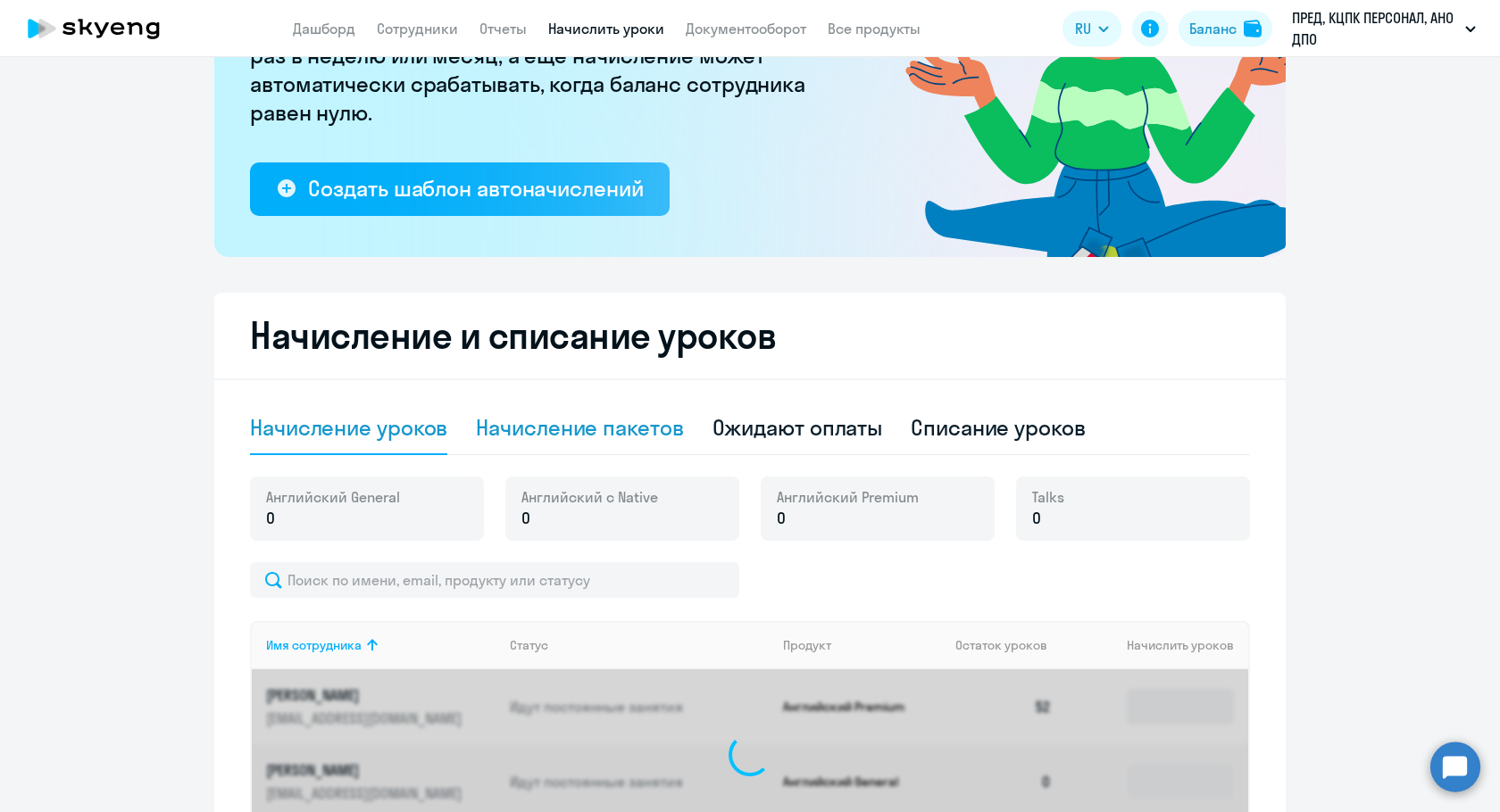
click at [549, 436] on div "Начисление пакетов" at bounding box center [579, 428] width 207 height 29
select select "10"
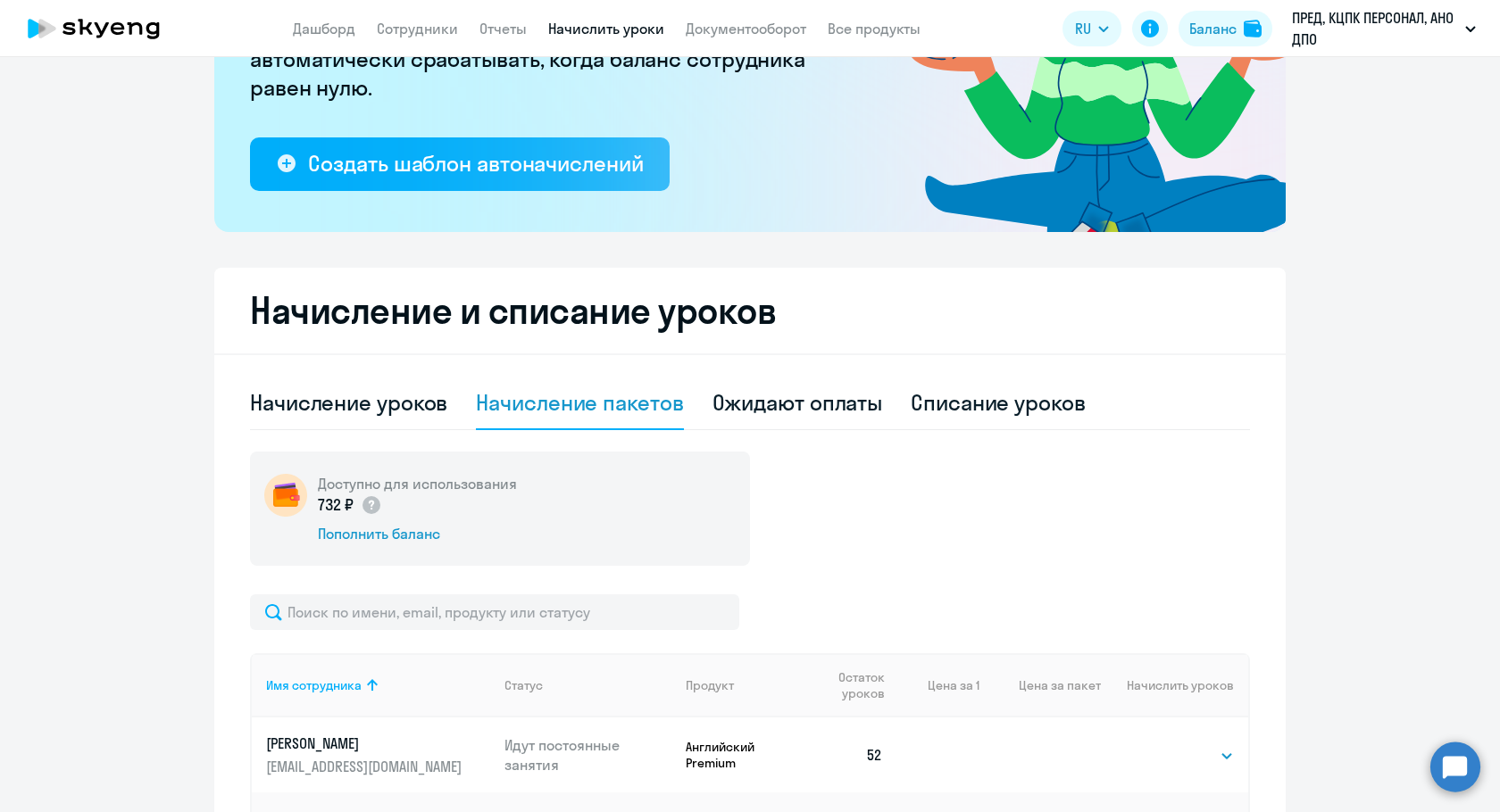
scroll to position [64, 0]
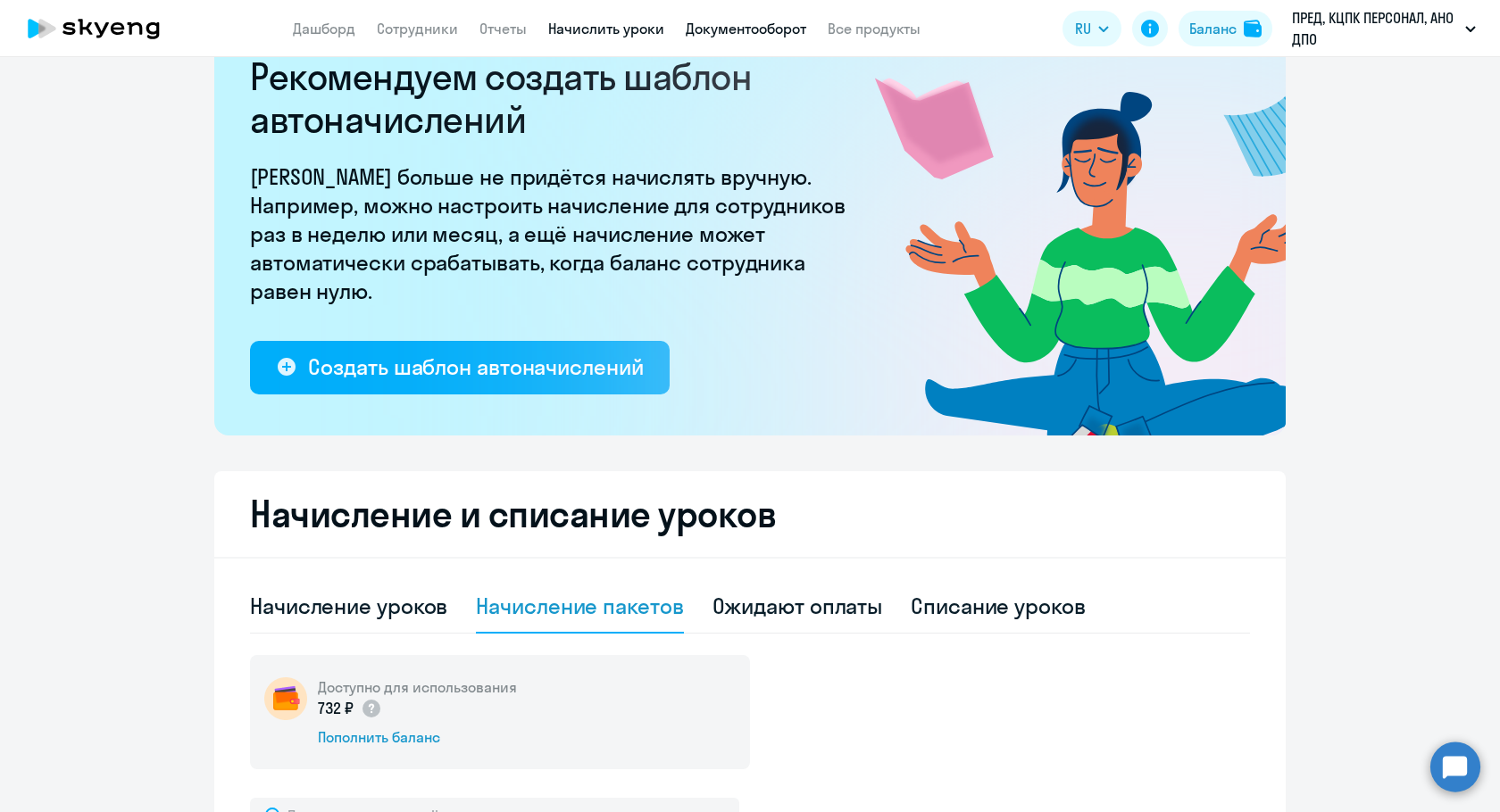
click at [767, 28] on link "Документооборот" at bounding box center [746, 28] width 121 height 18
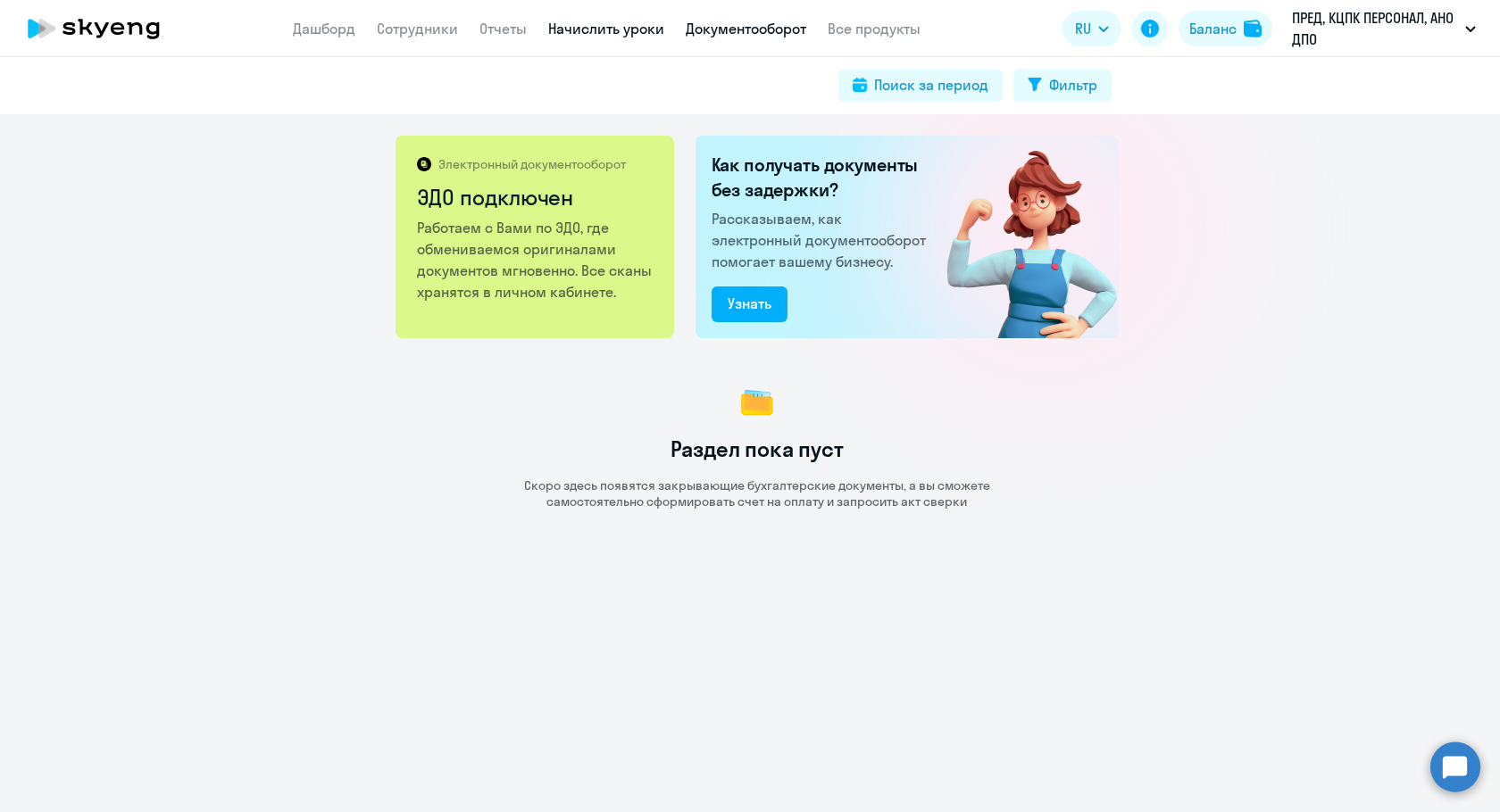
click at [562, 30] on link "Начислить уроки" at bounding box center [606, 28] width 116 height 18
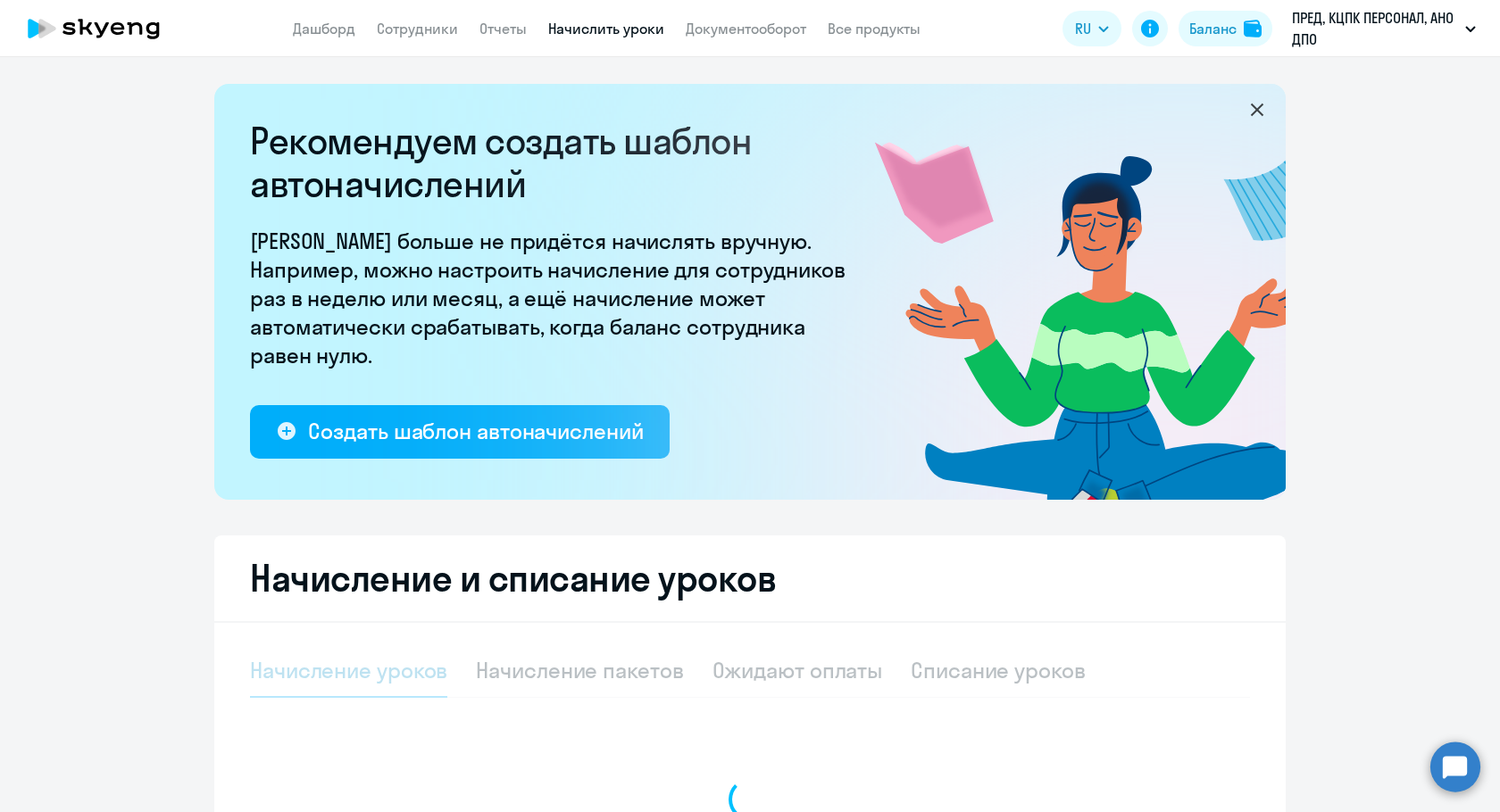
select select "10"
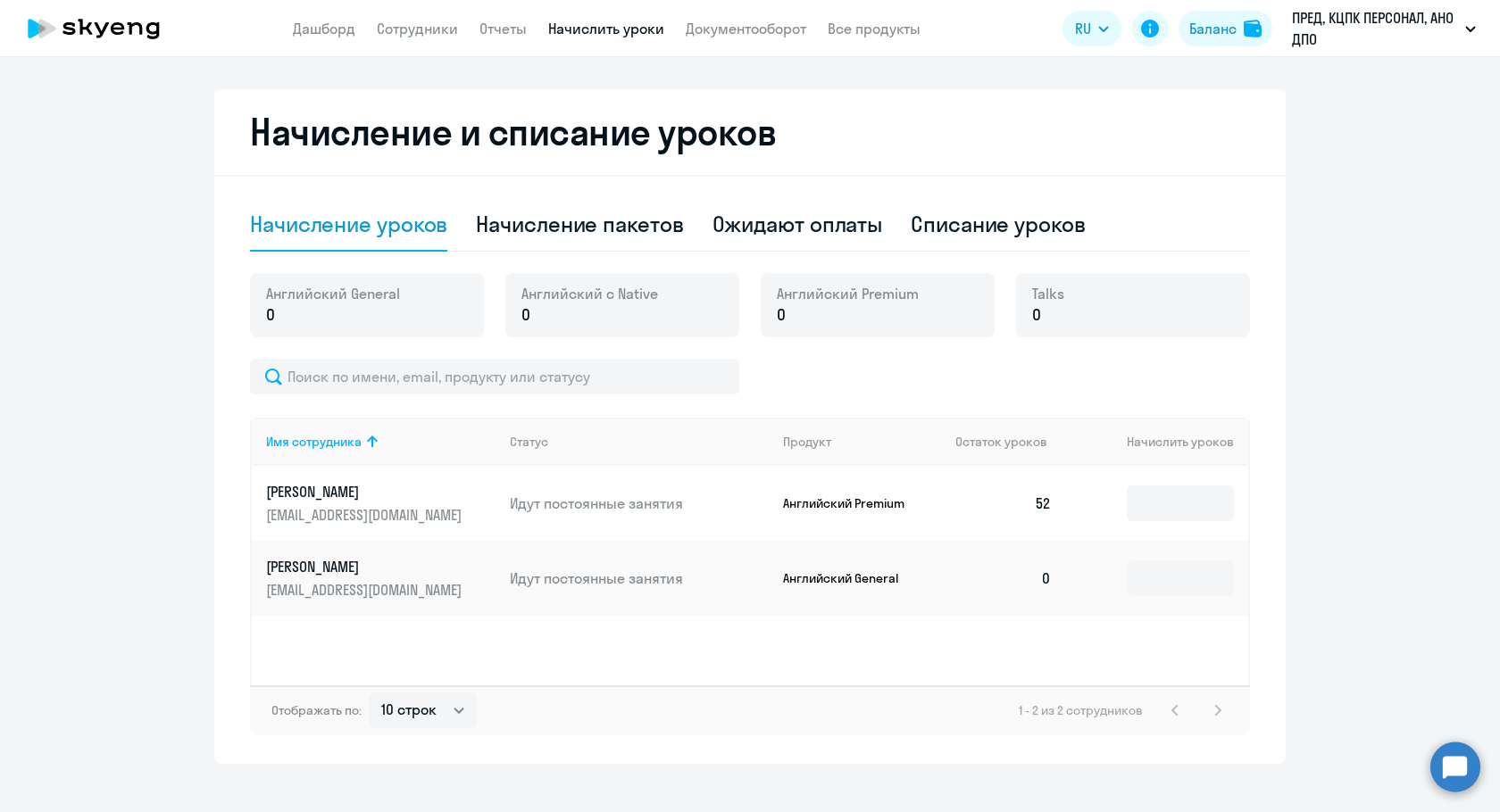
scroll to position [470, 0]
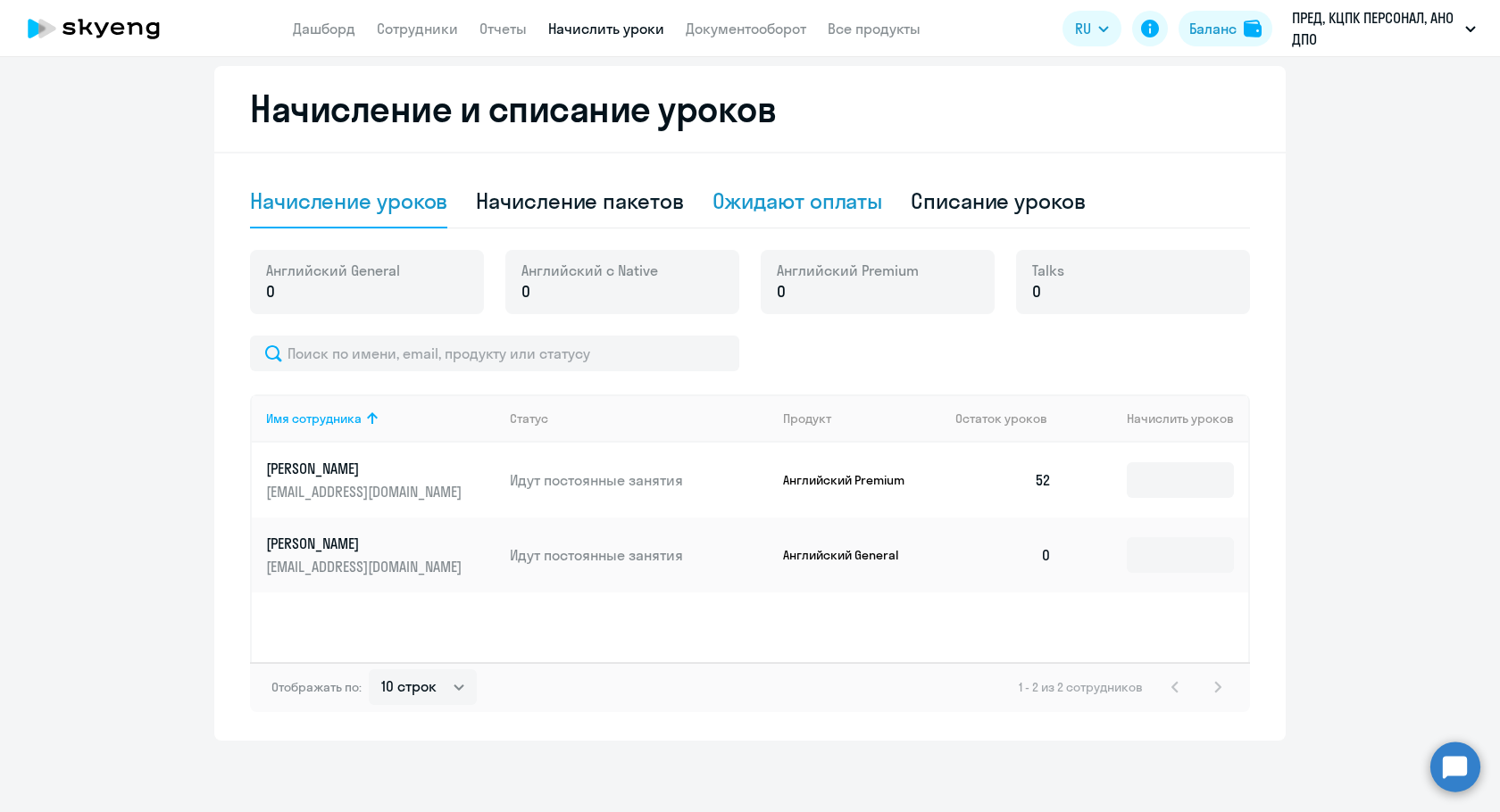
click at [818, 213] on div "Ожидают оплаты" at bounding box center [798, 201] width 171 height 29
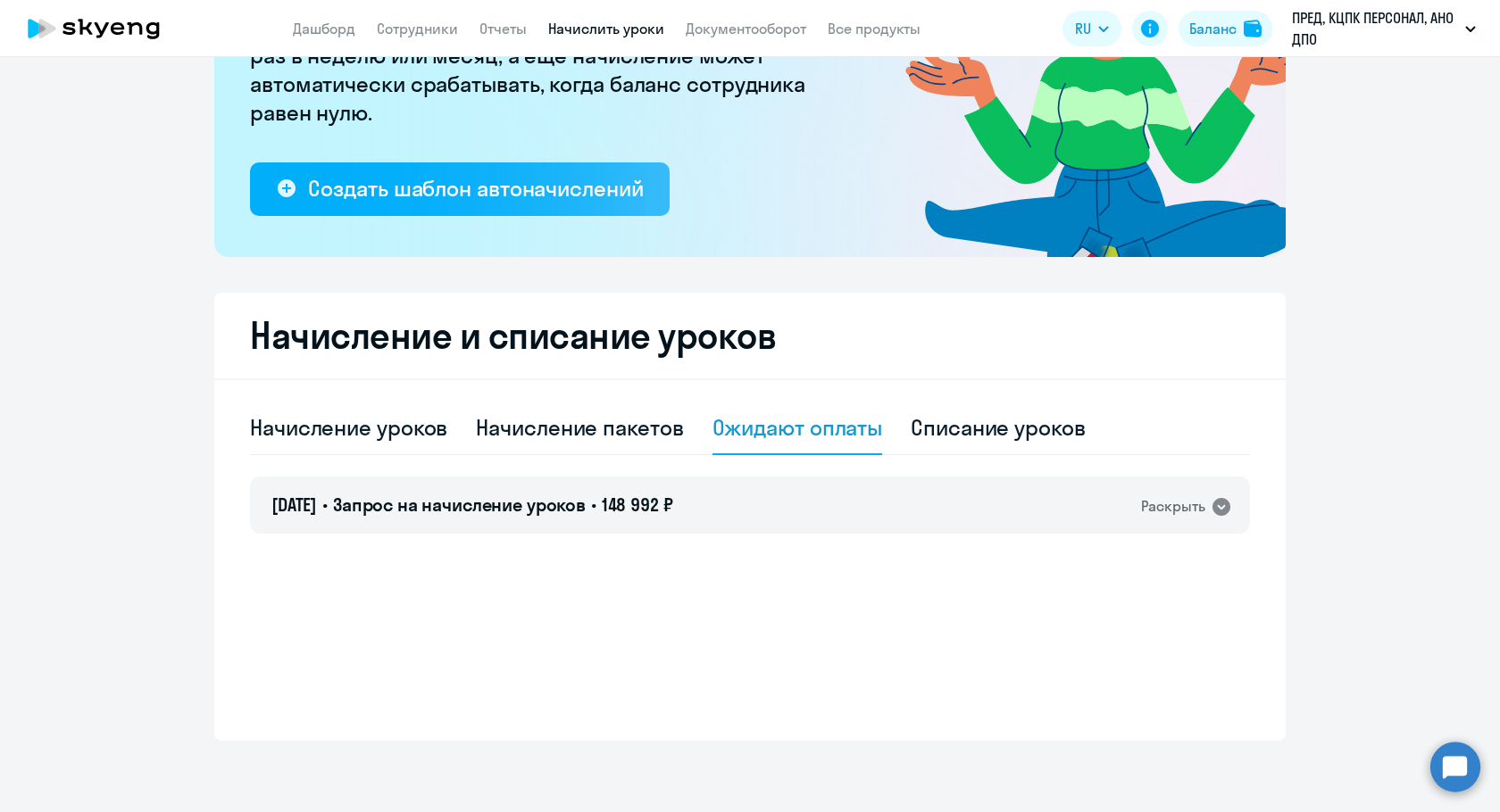
scroll to position [243, 0]
click at [1199, 515] on div "Раскрыть" at bounding box center [1186, 506] width 91 height 23
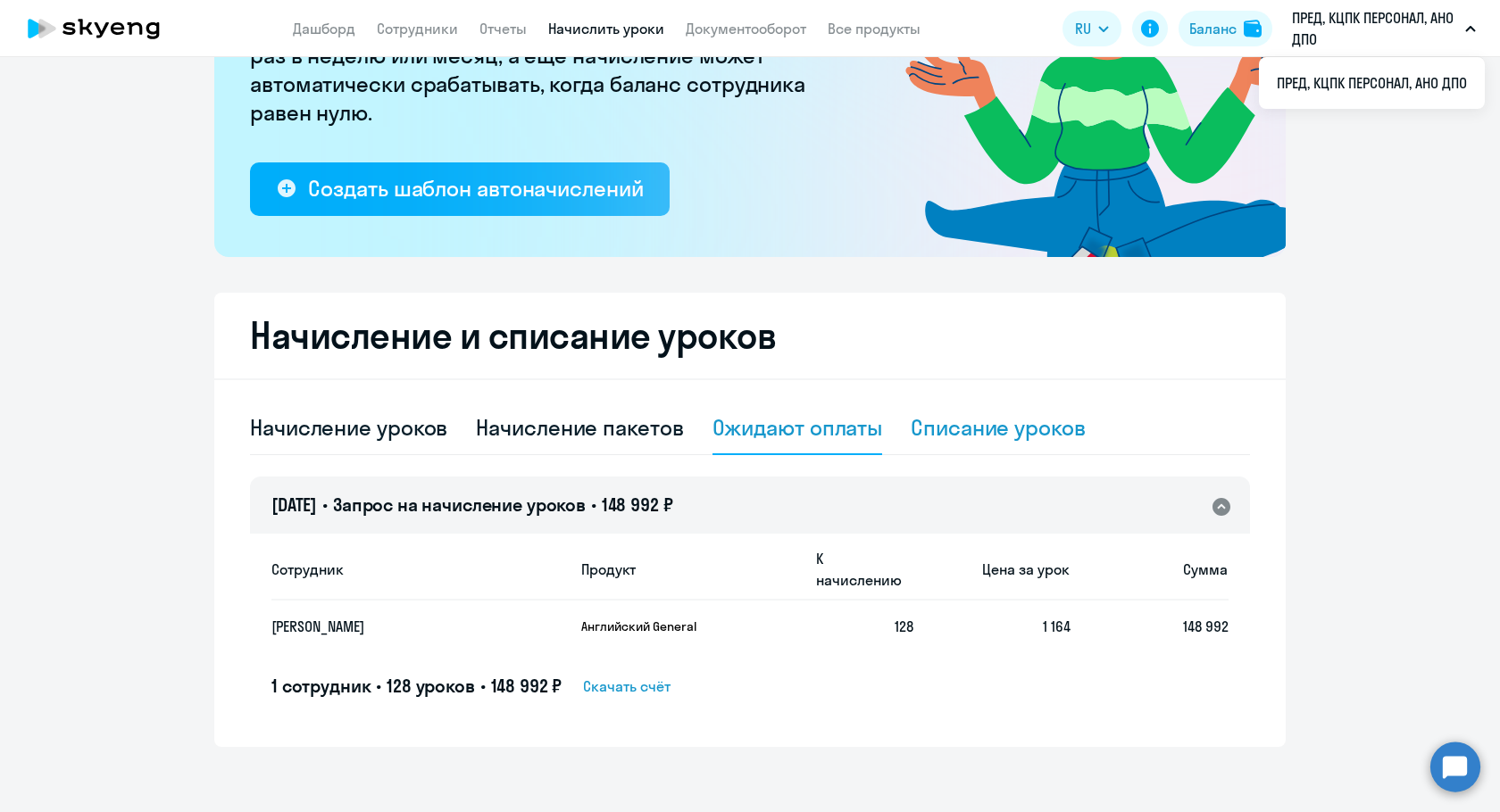
click at [944, 422] on div "Списание уроков" at bounding box center [997, 428] width 175 height 29
select select "10"
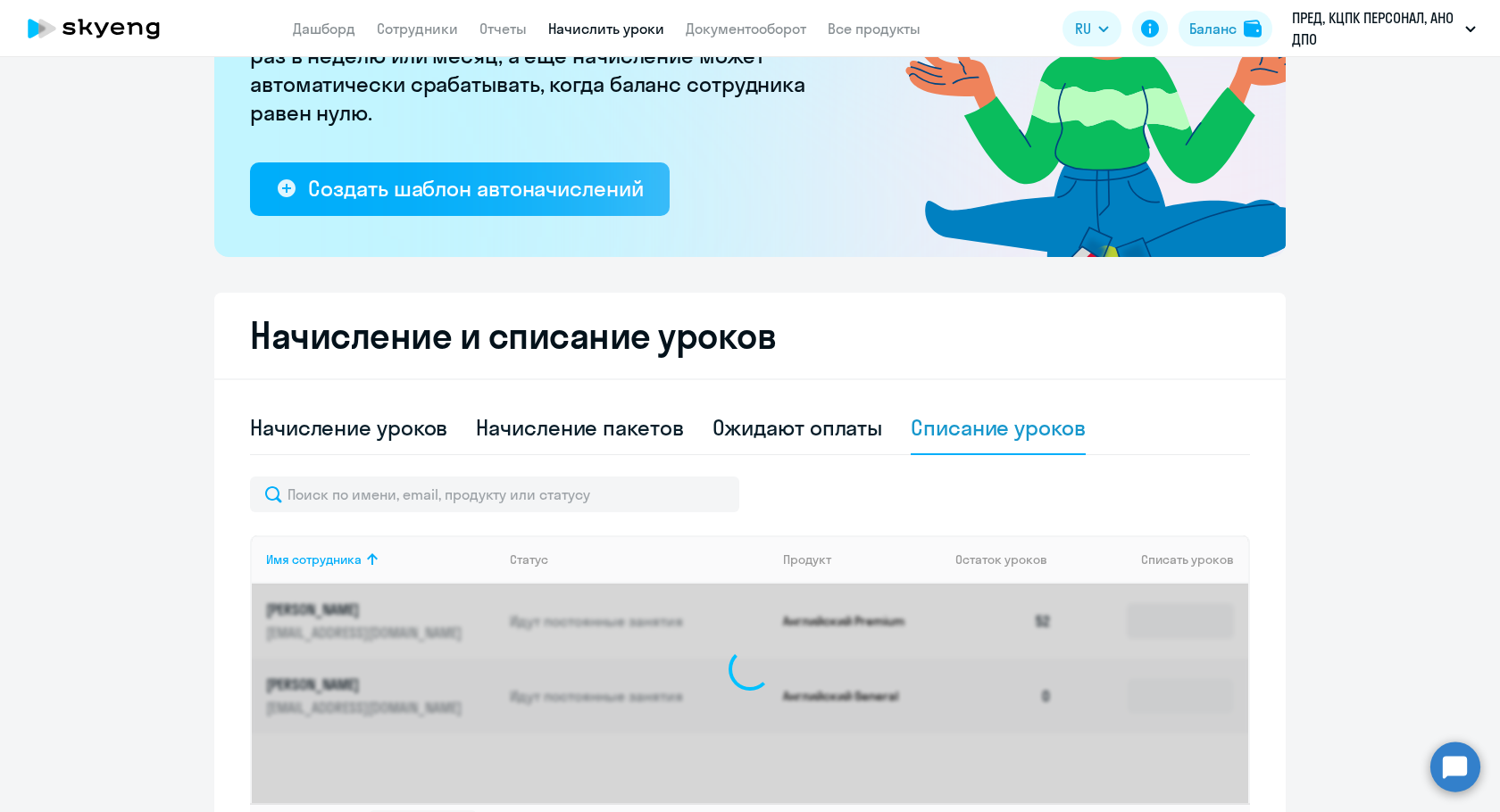
scroll to position [383, 0]
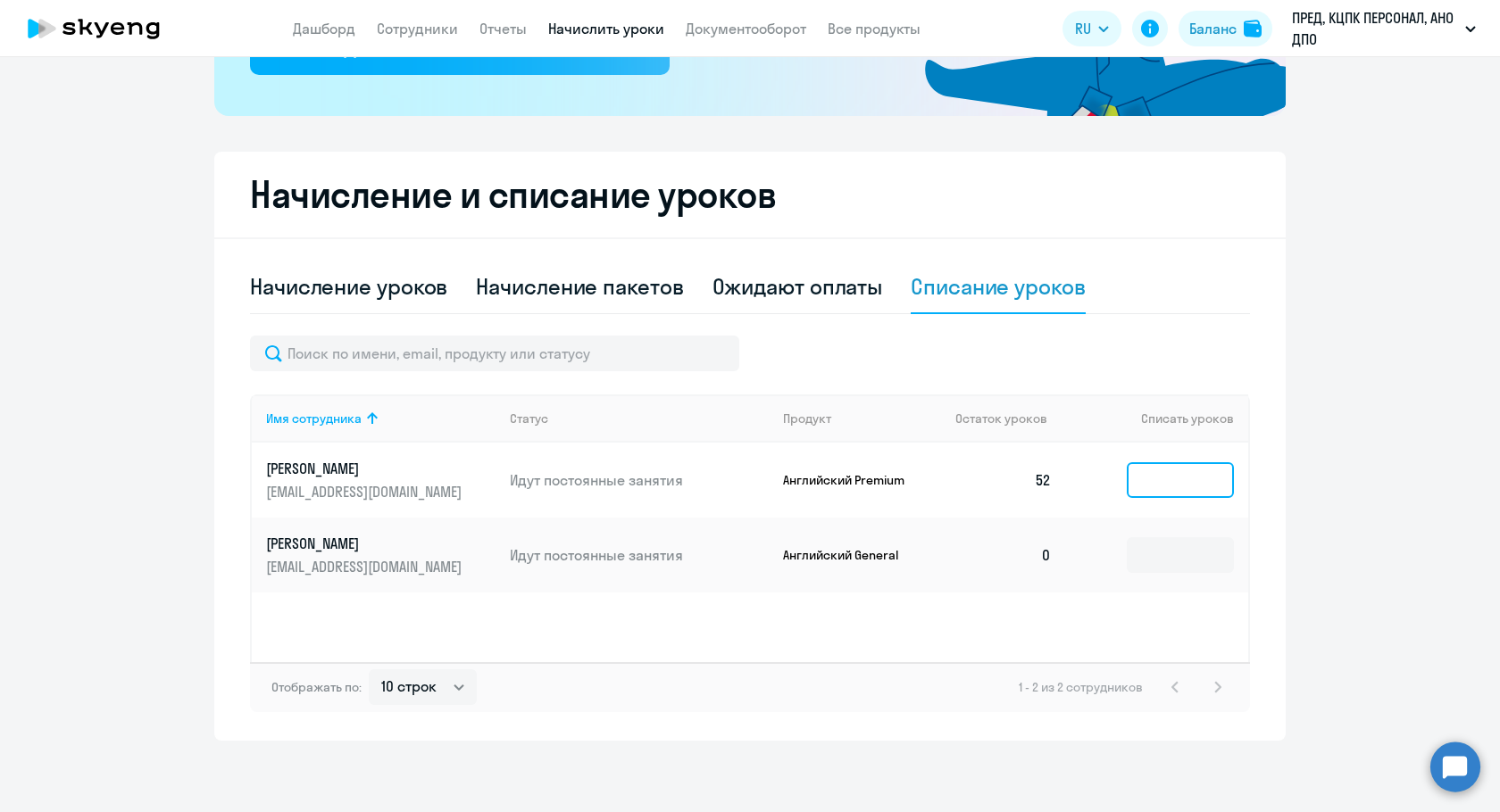
click at [1175, 468] on input at bounding box center [1181, 479] width 107 height 35
click at [860, 288] on div "Ожидают оплаты" at bounding box center [798, 287] width 171 height 29
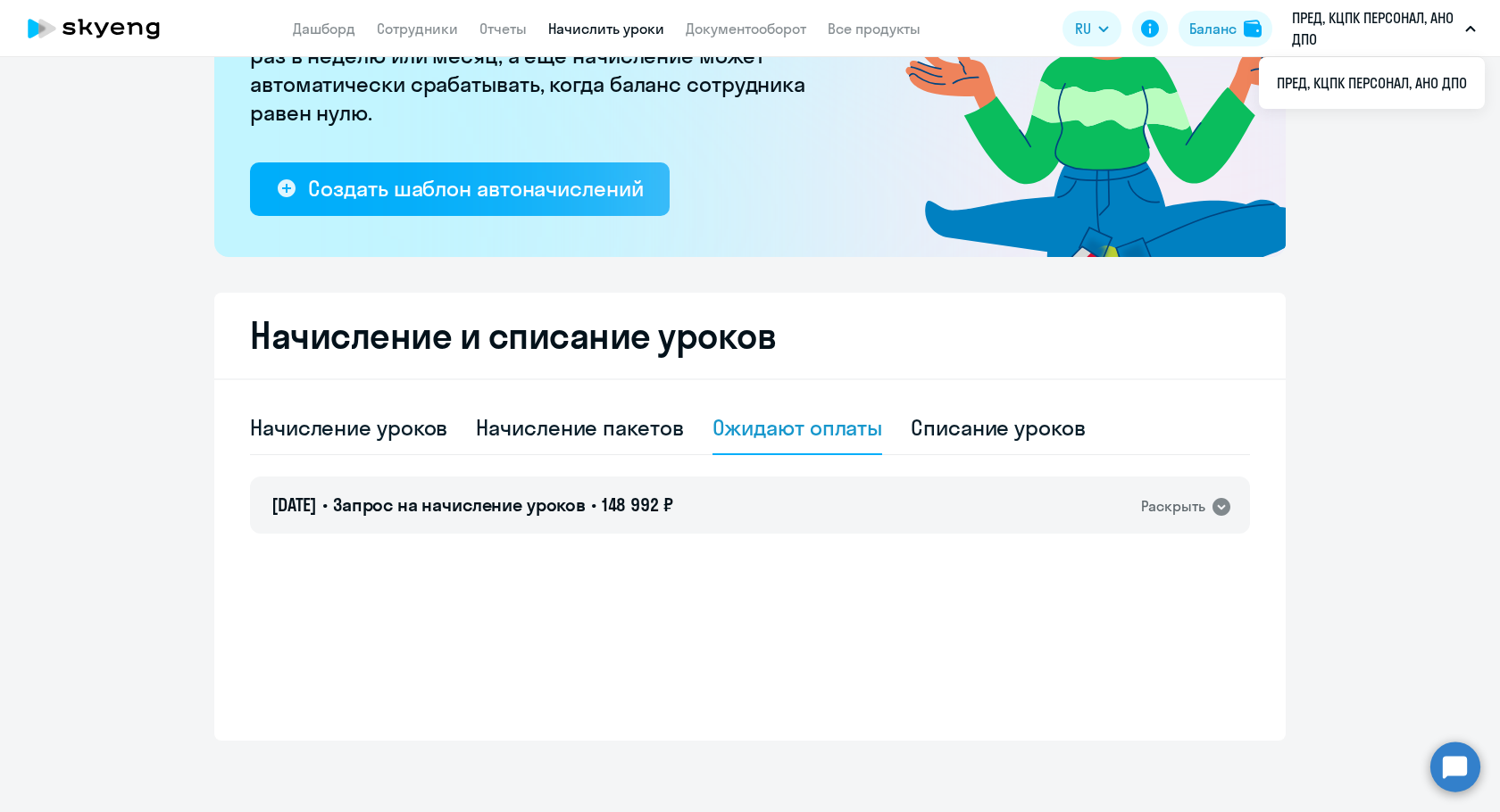
click at [1446, 33] on p "ПРЕД, КЦПК ПЕРСОНАЛ, АНО ДПО" at bounding box center [1374, 28] width 166 height 43
click at [1142, 31] on icon at bounding box center [1150, 28] width 18 height 18
